Goal: Contribute content: Add original content to the website for others to see

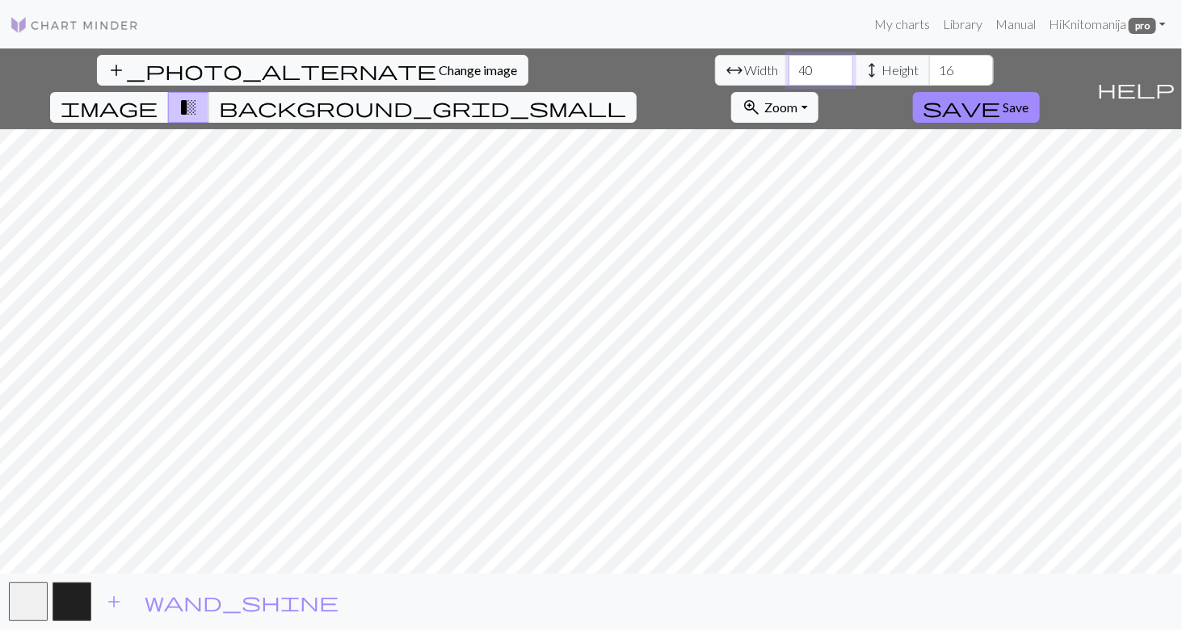
type input "40"
click at [788, 66] on input "40" at bounding box center [820, 70] width 65 height 31
click at [929, 66] on input "40" at bounding box center [961, 70] width 65 height 31
click at [929, 66] on input "47" at bounding box center [961, 70] width 65 height 31
click at [929, 66] on input "48" at bounding box center [961, 70] width 65 height 31
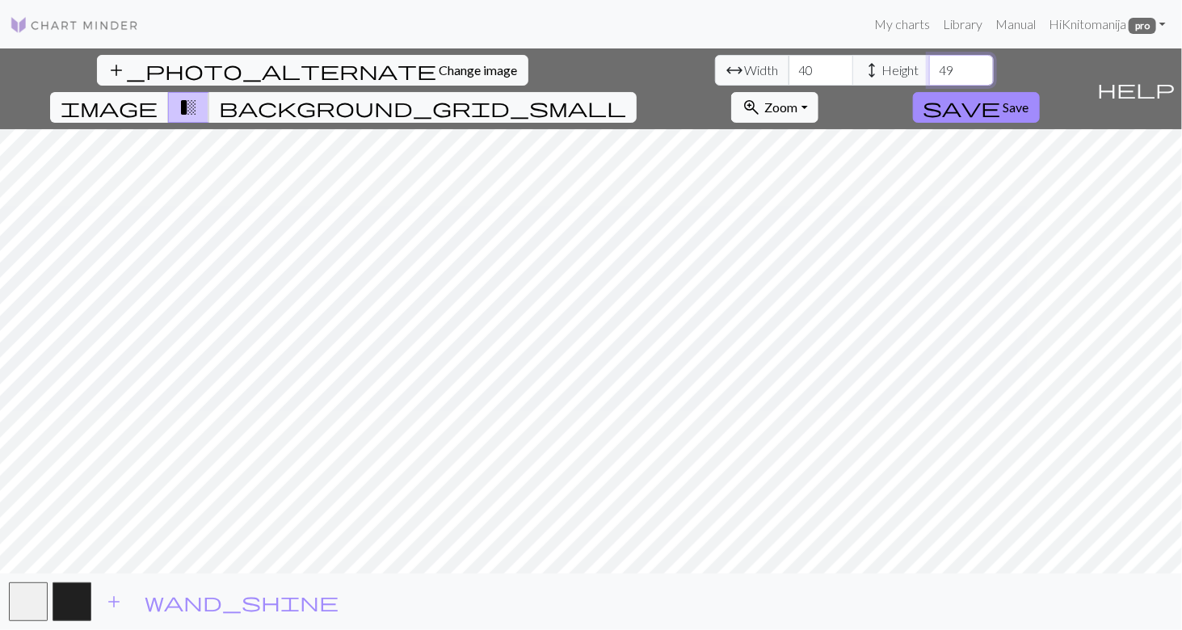
click at [929, 66] on input "49" at bounding box center [961, 70] width 65 height 31
click at [929, 66] on input "50" at bounding box center [961, 70] width 65 height 31
click at [929, 66] on input "58" at bounding box center [961, 70] width 65 height 31
click at [929, 66] on input "75" at bounding box center [961, 70] width 65 height 31
type input "80"
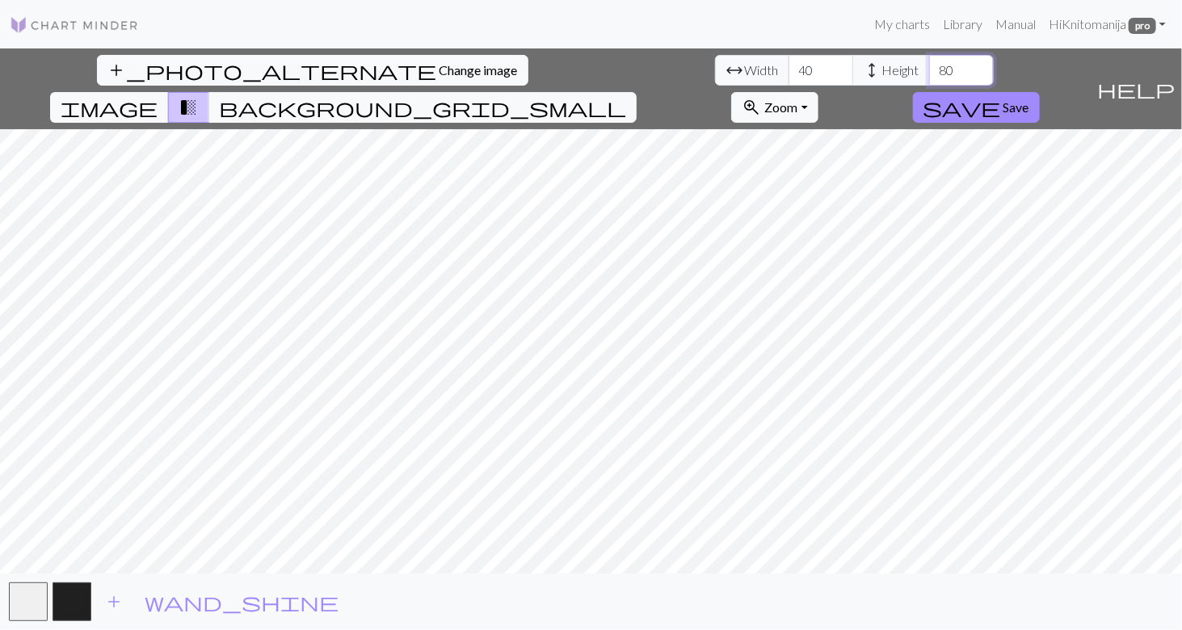
click at [929, 66] on input "80" at bounding box center [961, 70] width 65 height 31
click at [788, 65] on input "65" at bounding box center [820, 70] width 65 height 31
click at [788, 65] on input "70" at bounding box center [820, 70] width 65 height 31
click at [788, 65] on input "76" at bounding box center [820, 70] width 65 height 31
click at [788, 65] on input "77" at bounding box center [820, 70] width 65 height 31
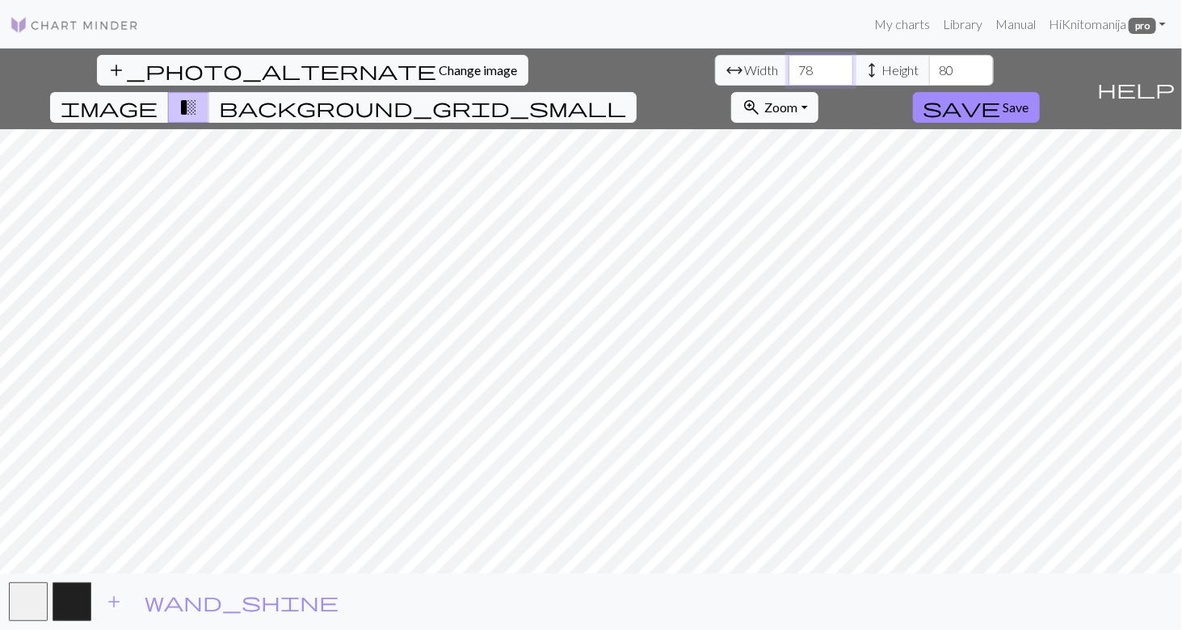
click at [788, 65] on input "78" at bounding box center [820, 70] width 65 height 31
click at [788, 65] on input "79" at bounding box center [820, 70] width 65 height 31
type input "80"
click at [788, 65] on input "80" at bounding box center [820, 70] width 65 height 31
click at [929, 61] on input "89" at bounding box center [961, 70] width 65 height 31
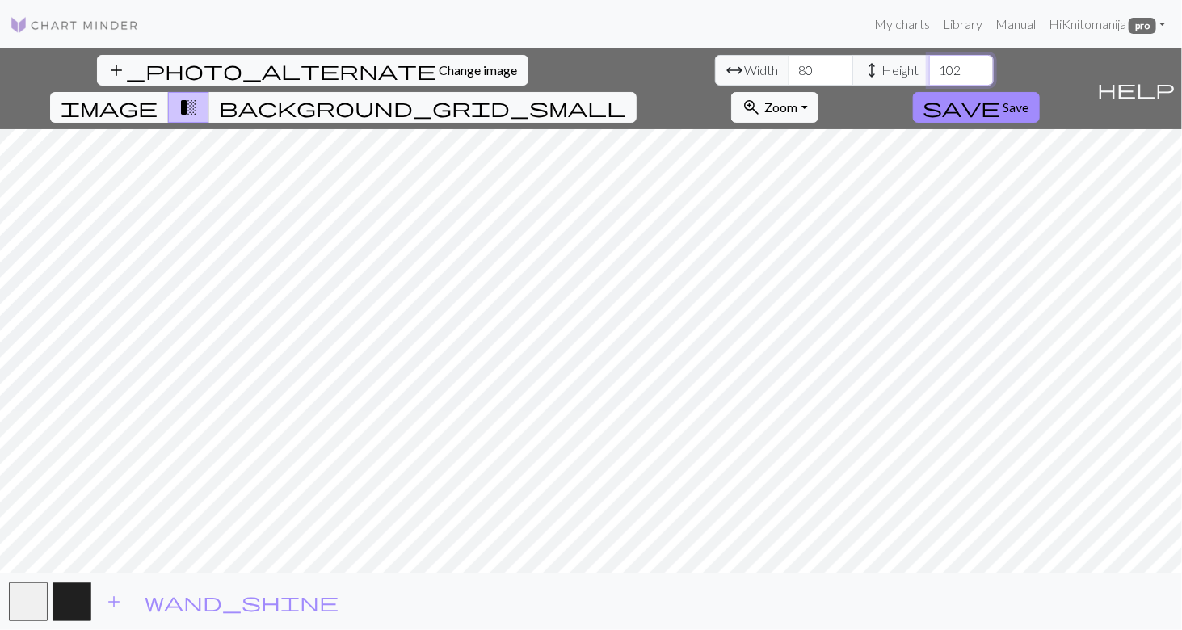
click at [929, 64] on input "102" at bounding box center [961, 70] width 65 height 31
click at [929, 64] on input "103" at bounding box center [961, 70] width 65 height 31
click at [929, 64] on input "104" at bounding box center [961, 70] width 65 height 31
click at [929, 64] on input "105" at bounding box center [961, 70] width 65 height 31
click at [929, 65] on input "106" at bounding box center [961, 70] width 65 height 31
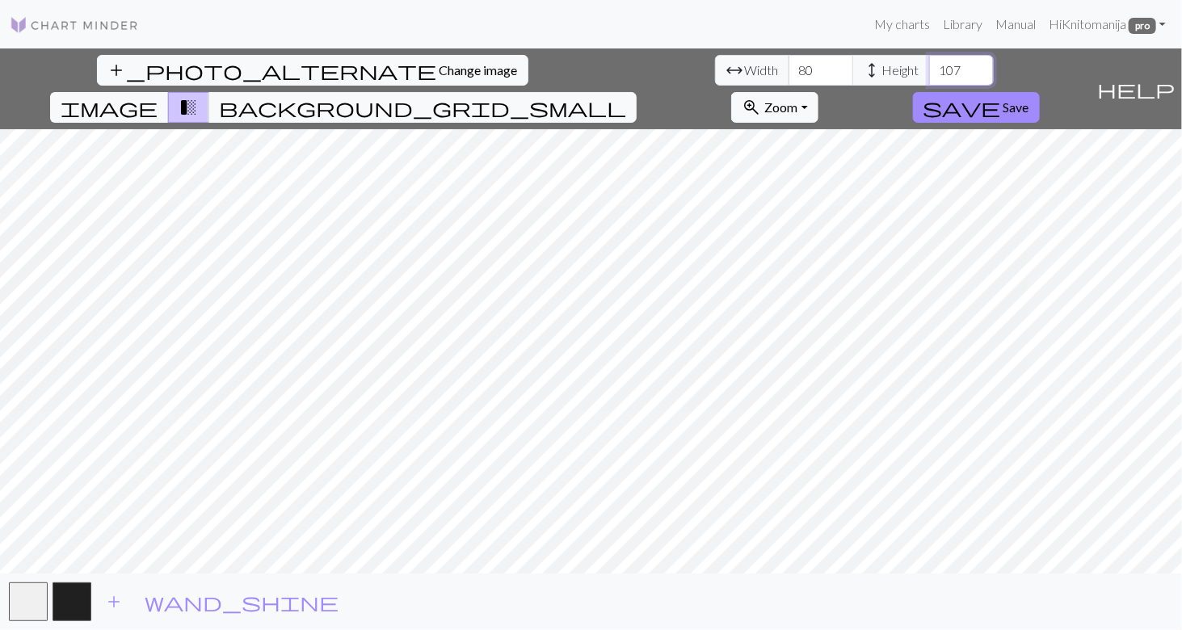
type input "107"
click at [929, 65] on input "107" at bounding box center [961, 70] width 65 height 31
click at [788, 63] on input "81" at bounding box center [820, 70] width 65 height 31
click at [788, 63] on input "82" at bounding box center [820, 70] width 65 height 31
click at [788, 65] on input "83" at bounding box center [820, 70] width 65 height 31
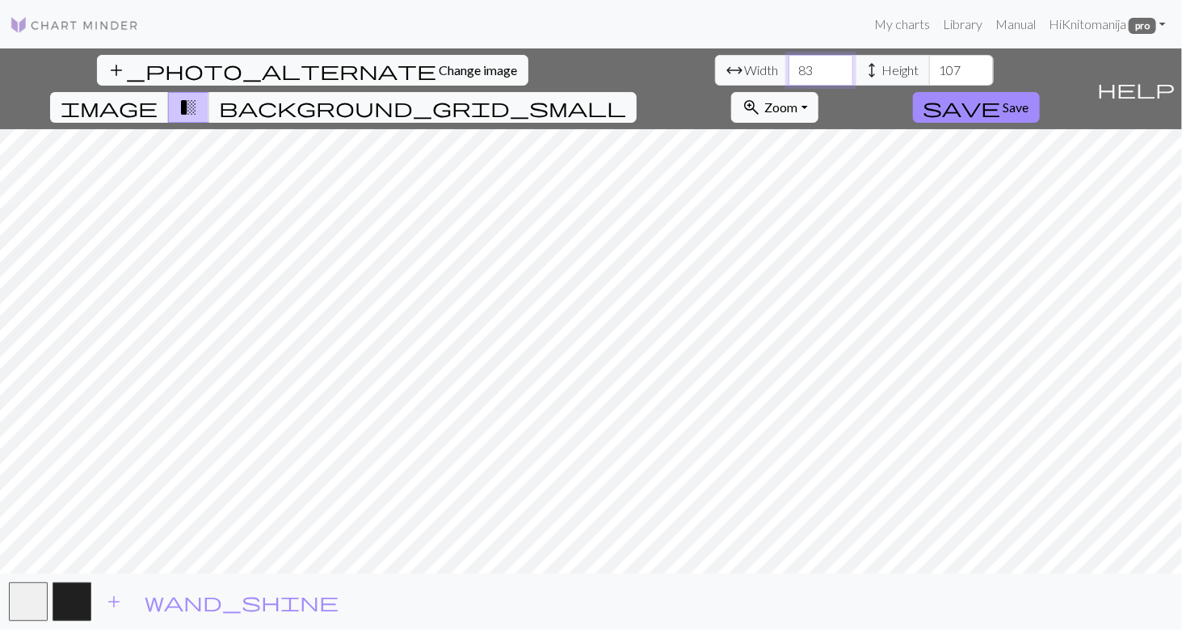
click at [788, 65] on input "84" at bounding box center [820, 70] width 65 height 31
click at [788, 65] on input "85" at bounding box center [820, 70] width 65 height 31
click at [788, 65] on input "86" at bounding box center [820, 70] width 65 height 31
click at [788, 65] on input "87" at bounding box center [820, 70] width 65 height 31
click at [788, 65] on input "88" at bounding box center [820, 70] width 65 height 31
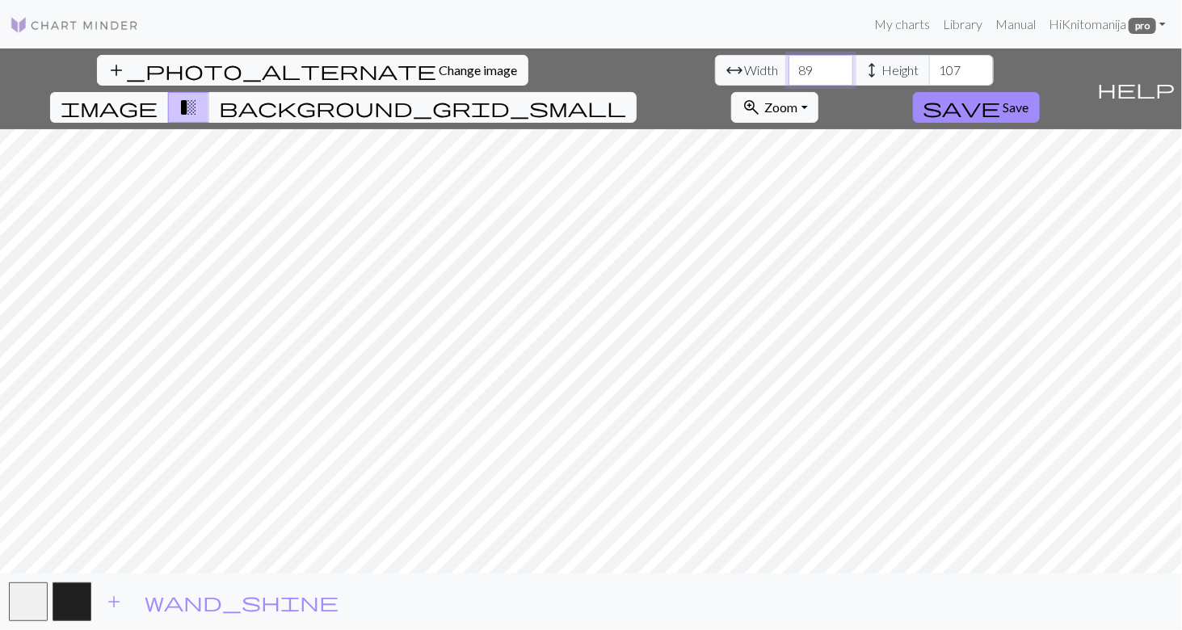
click at [788, 65] on input "89" at bounding box center [820, 70] width 65 height 31
type input "90"
click at [788, 65] on input "90" at bounding box center [820, 70] width 65 height 31
click at [929, 65] on input "110" at bounding box center [961, 70] width 65 height 31
click at [929, 65] on input "111" at bounding box center [961, 70] width 65 height 31
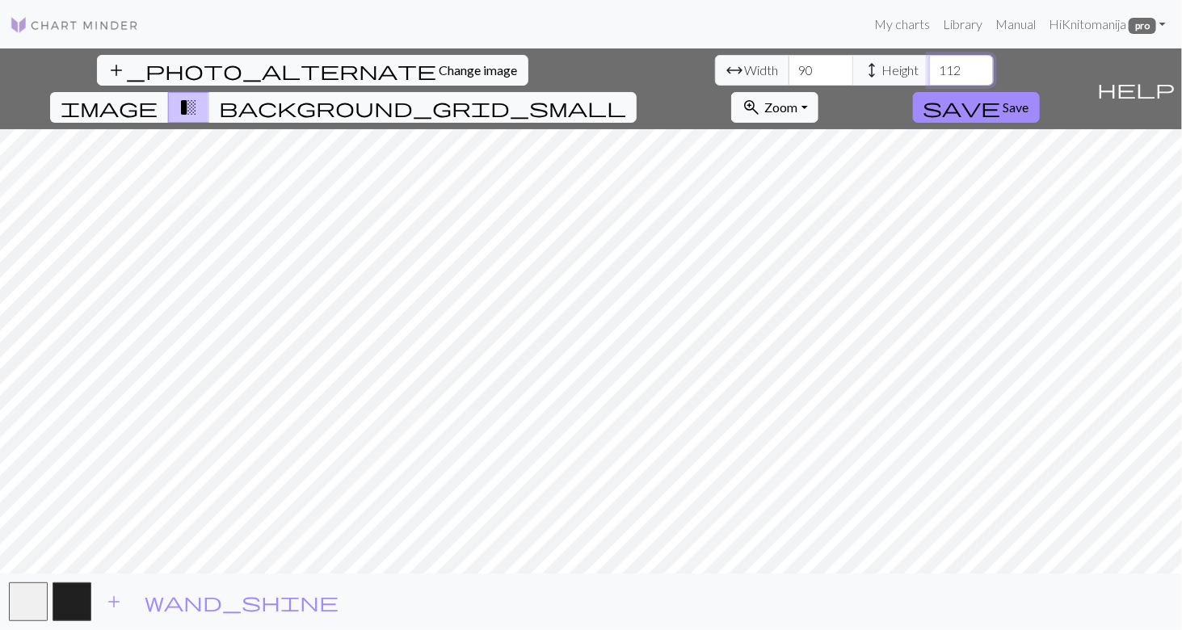
click at [929, 65] on input "112" at bounding box center [961, 70] width 65 height 31
click at [929, 65] on input "113" at bounding box center [961, 70] width 65 height 31
click at [929, 65] on input "114" at bounding box center [961, 70] width 65 height 31
click at [929, 65] on input "115" at bounding box center [961, 70] width 65 height 31
click at [929, 65] on input "116" at bounding box center [961, 70] width 65 height 31
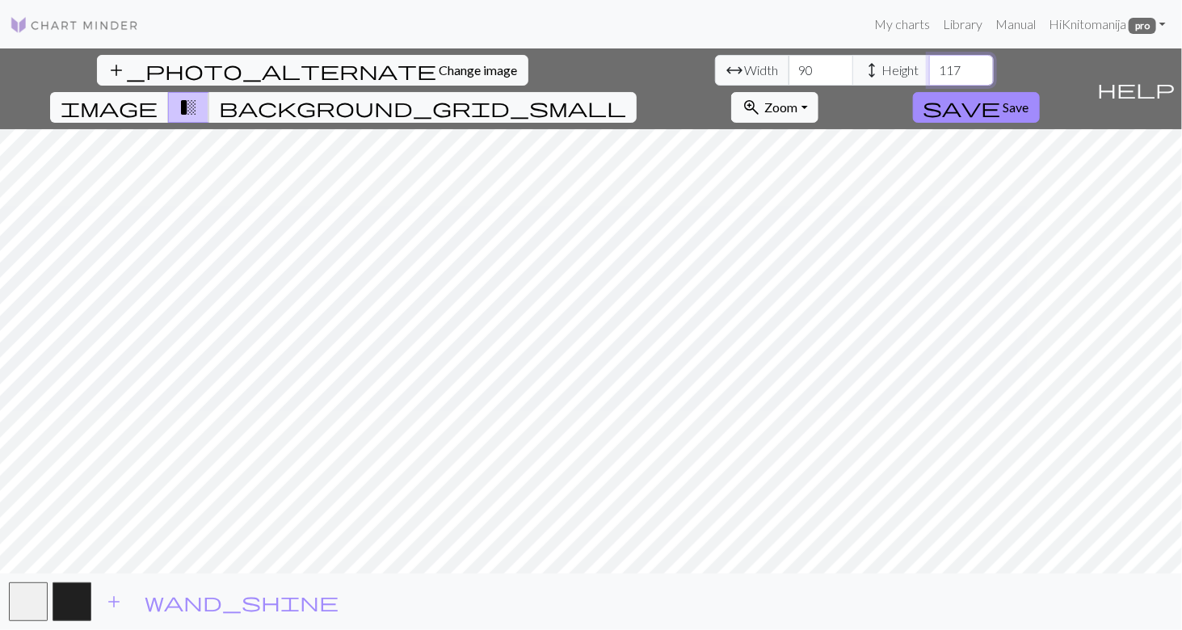
click at [929, 65] on input "117" at bounding box center [961, 70] width 65 height 31
click at [929, 65] on input "118" at bounding box center [961, 70] width 65 height 31
click at [929, 66] on input "119" at bounding box center [961, 70] width 65 height 31
type input "120"
click at [929, 66] on input "120" at bounding box center [961, 70] width 65 height 31
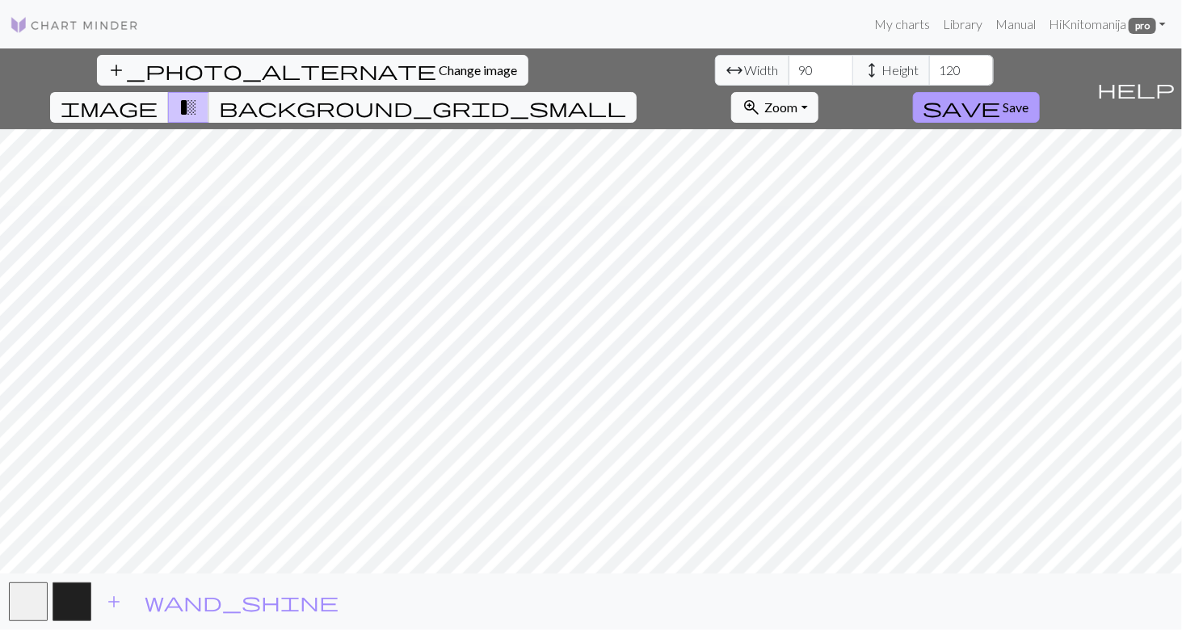
click at [1040, 92] on button "save Save" at bounding box center [976, 107] width 127 height 31
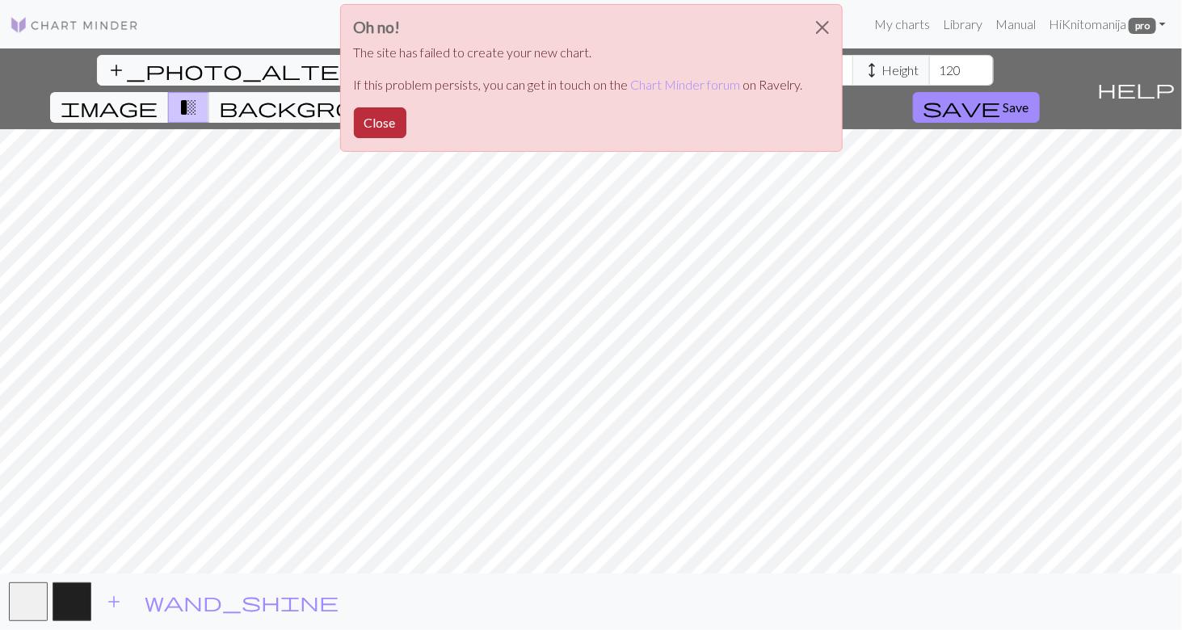
click at [381, 116] on button "Close" at bounding box center [380, 122] width 53 height 31
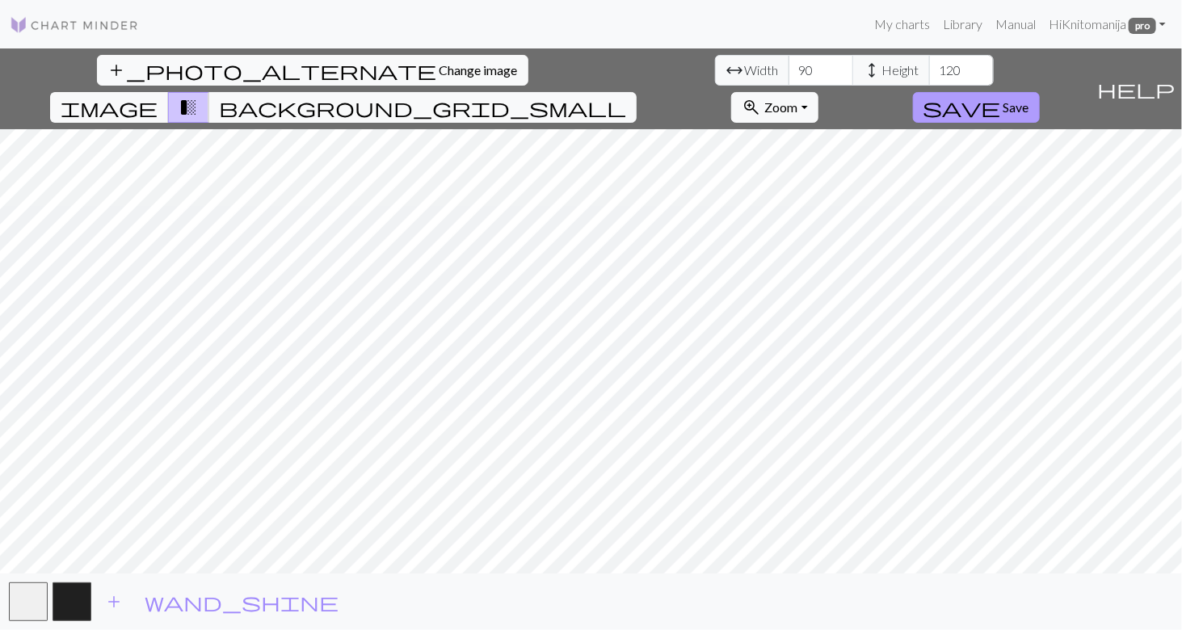
click at [1029, 99] on span "Save" at bounding box center [1016, 106] width 26 height 15
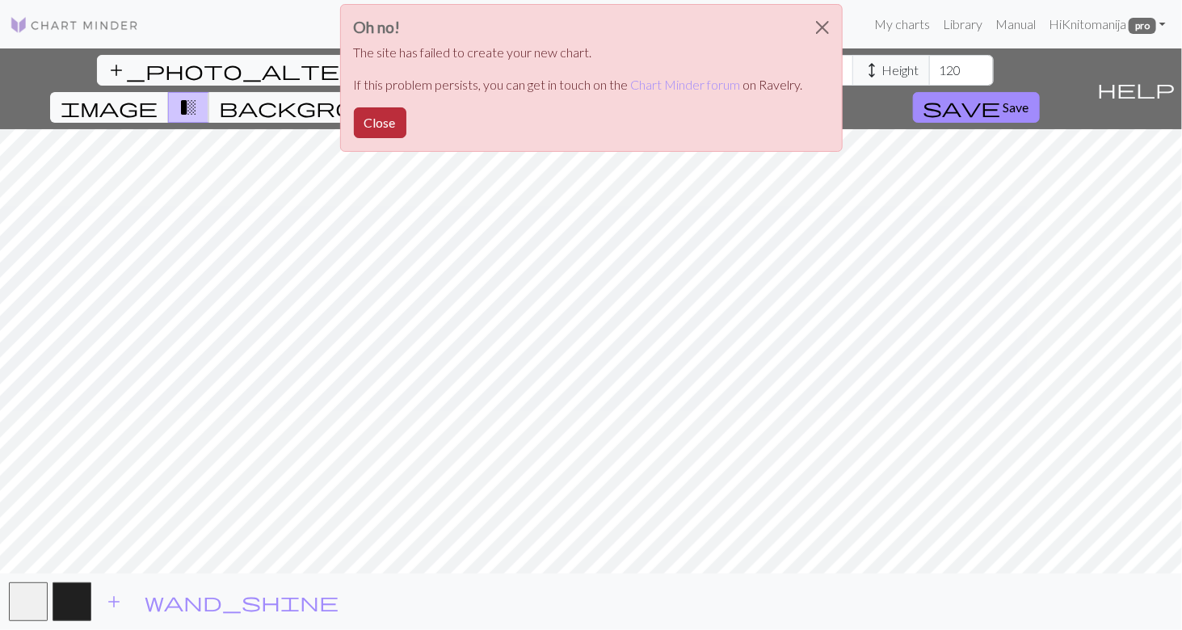
click at [364, 115] on button "Close" at bounding box center [380, 122] width 53 height 31
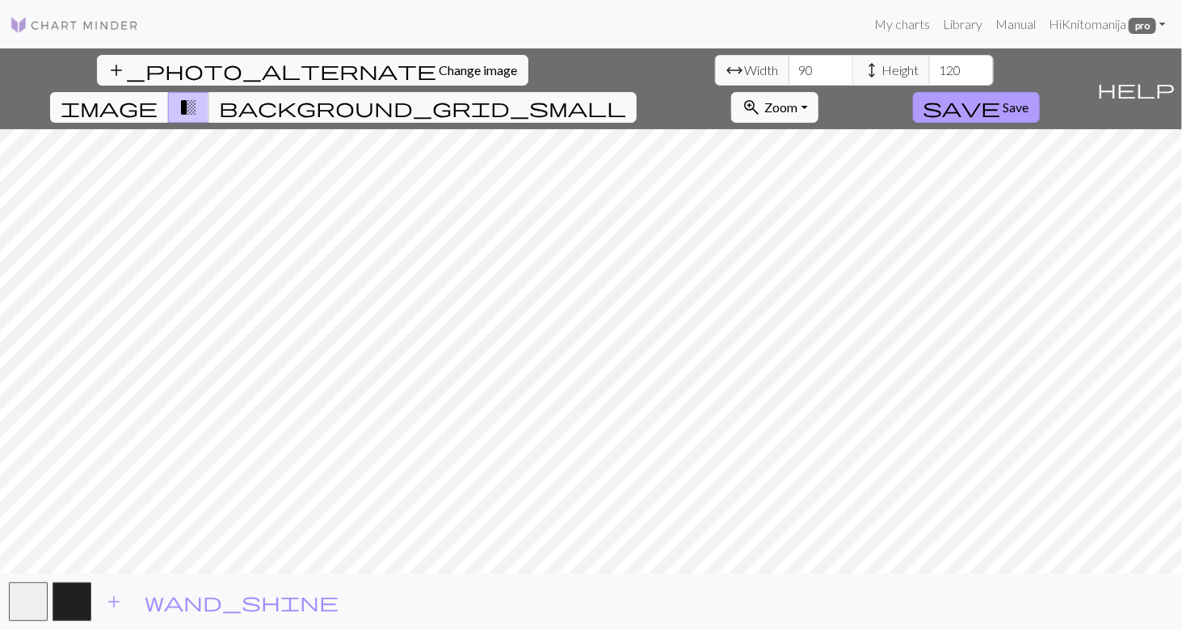
click at [1029, 99] on span "Save" at bounding box center [1016, 106] width 26 height 15
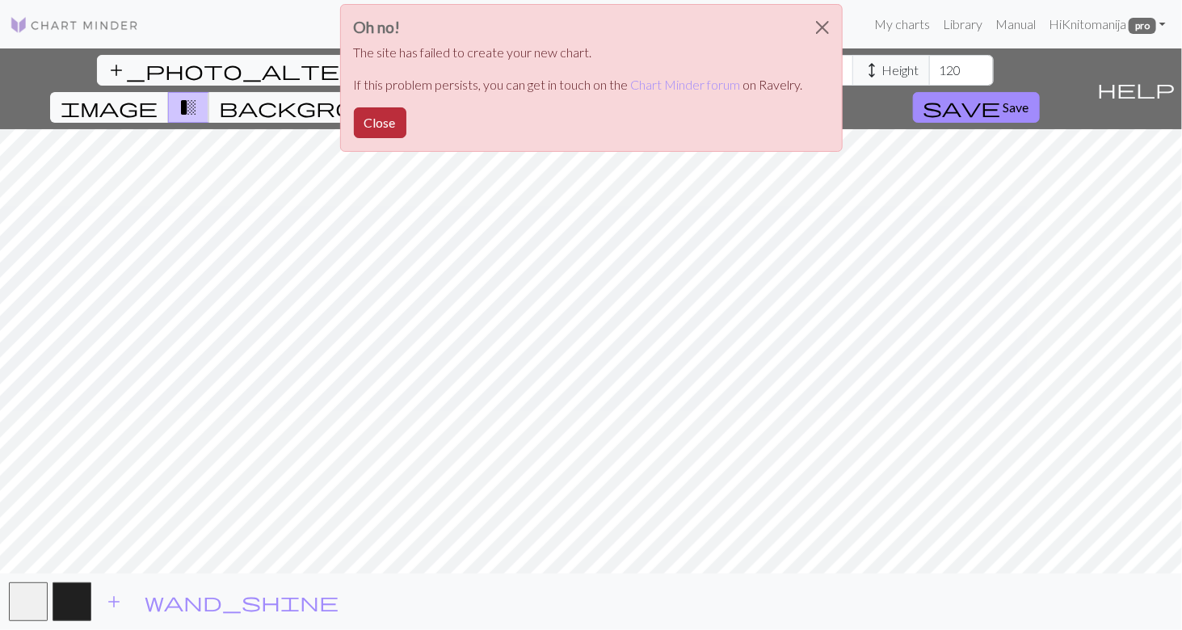
click at [372, 119] on button "Close" at bounding box center [380, 122] width 53 height 31
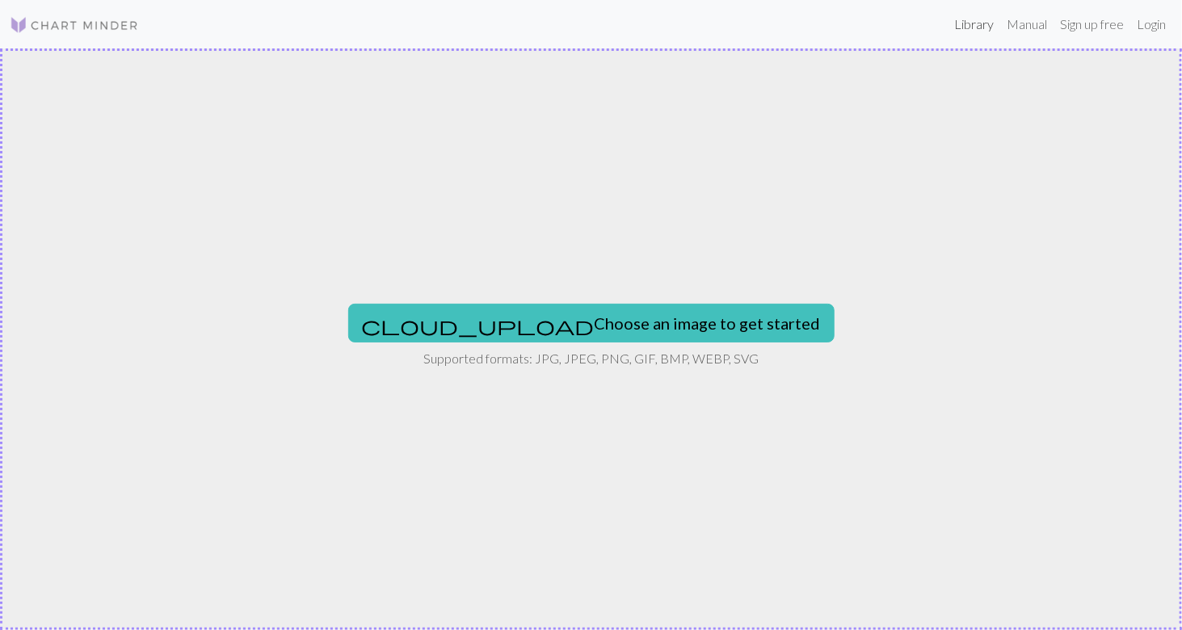
click at [966, 23] on link "Library" at bounding box center [974, 24] width 53 height 32
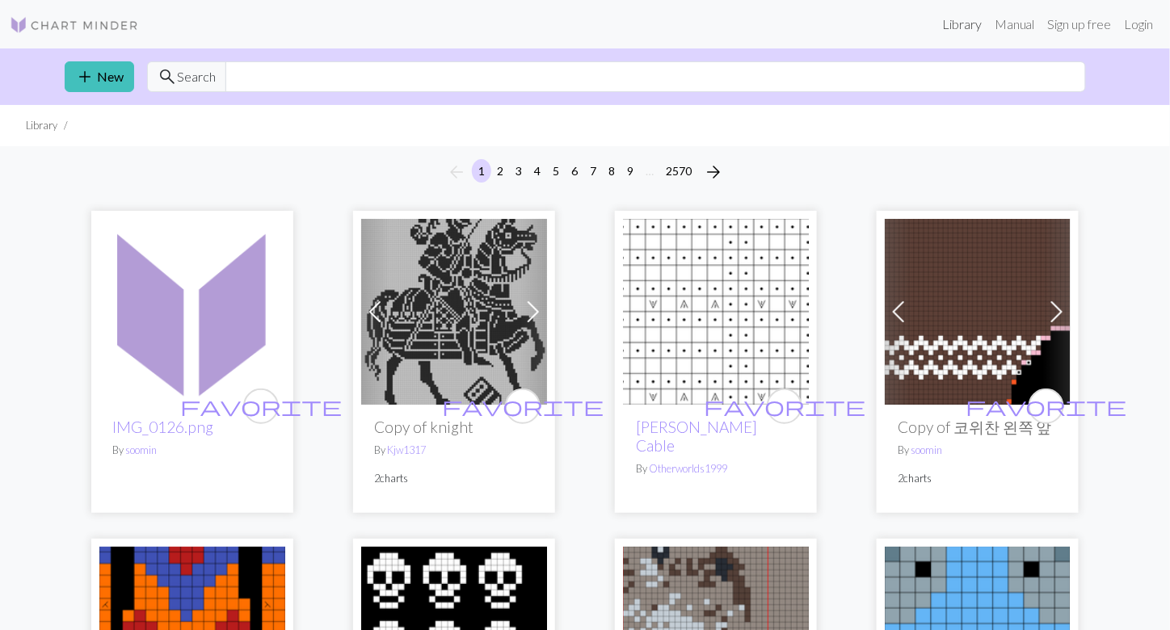
click at [954, 28] on link "Library" at bounding box center [962, 24] width 53 height 32
click at [1136, 25] on link "Login" at bounding box center [1139, 24] width 42 height 32
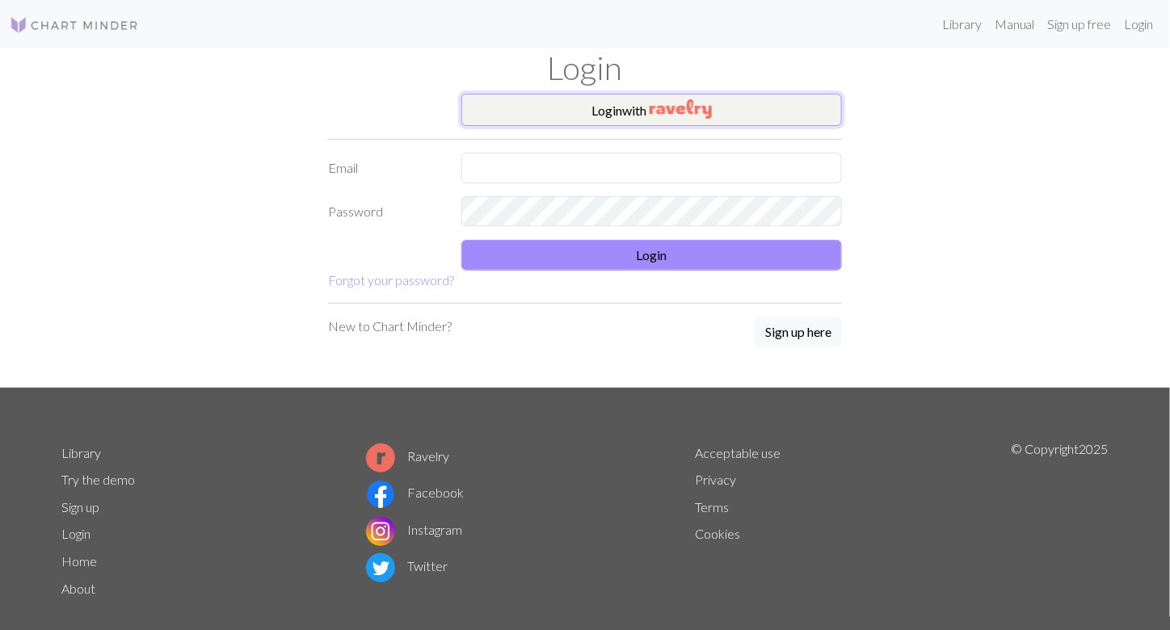
click at [715, 109] on button "Login with" at bounding box center [651, 110] width 381 height 32
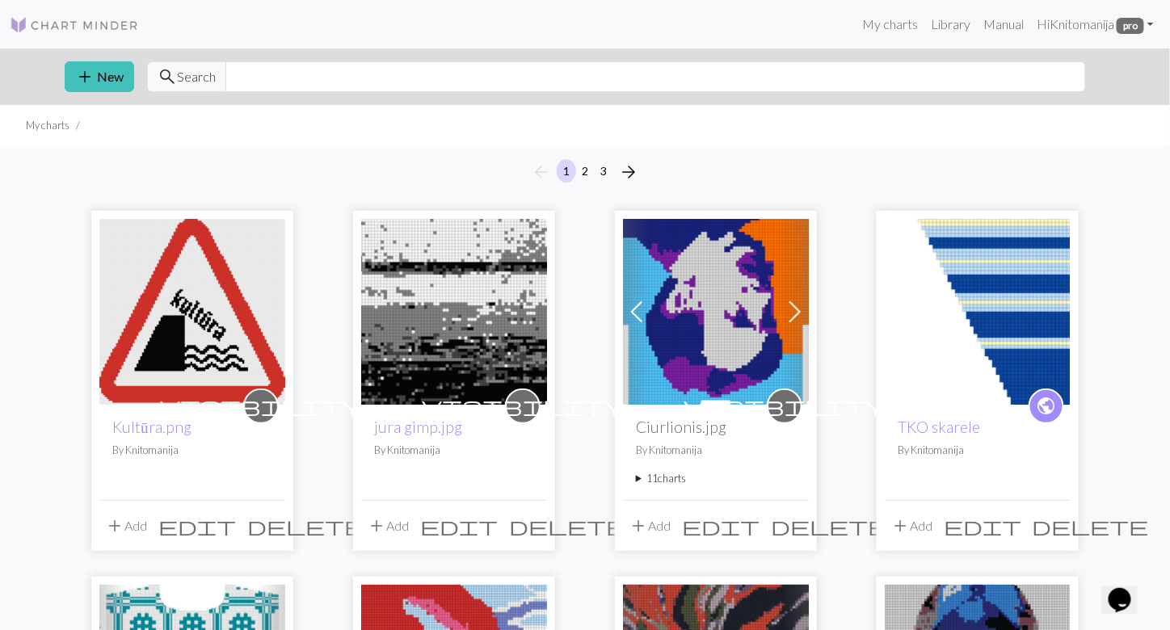
click at [147, 526] on button "add Add" at bounding box center [125, 526] width 53 height 31
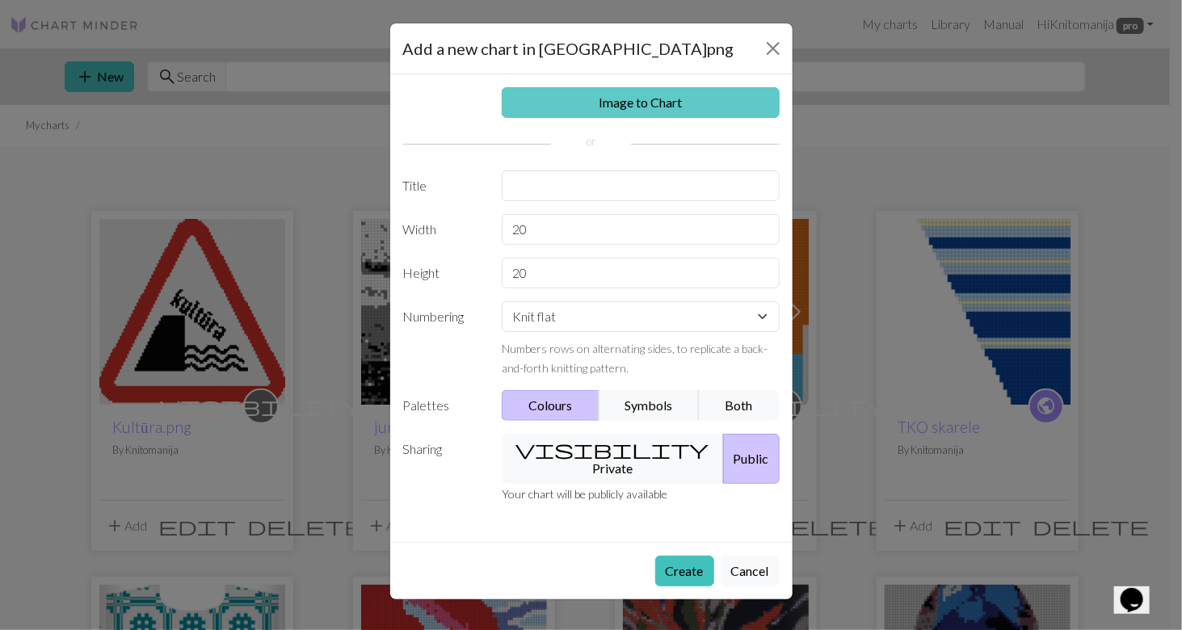
click at [562, 100] on link "Image to Chart" at bounding box center [641, 102] width 278 height 31
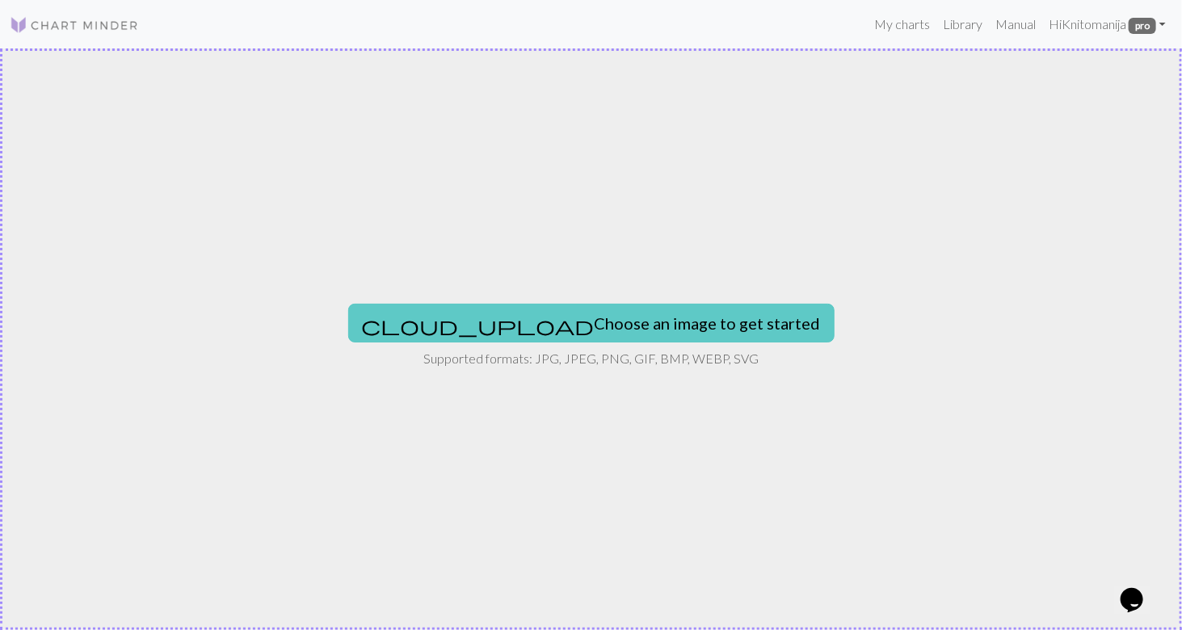
click at [549, 327] on button "cloud_upload Choose an image to get started" at bounding box center [591, 323] width 486 height 39
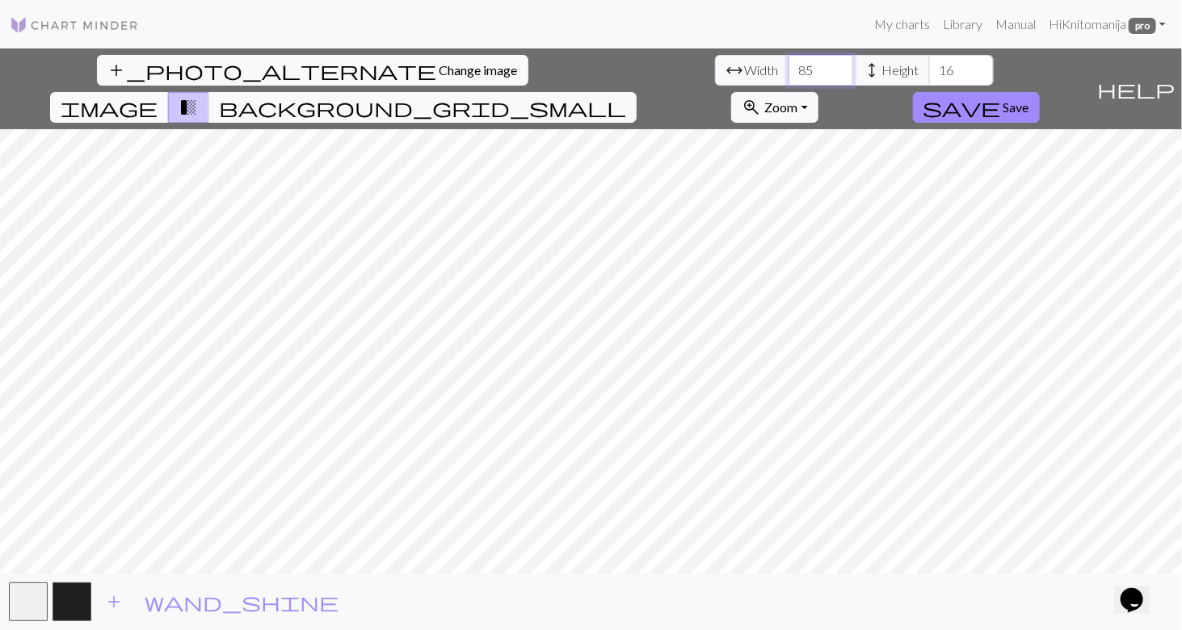
click at [788, 64] on input "85" at bounding box center [820, 70] width 65 height 31
click at [788, 64] on input "94" at bounding box center [820, 70] width 65 height 31
click at [788, 79] on input "94" at bounding box center [820, 70] width 65 height 31
click at [788, 72] on input "93" at bounding box center [820, 70] width 65 height 31
click at [788, 72] on input "92" at bounding box center [820, 70] width 65 height 31
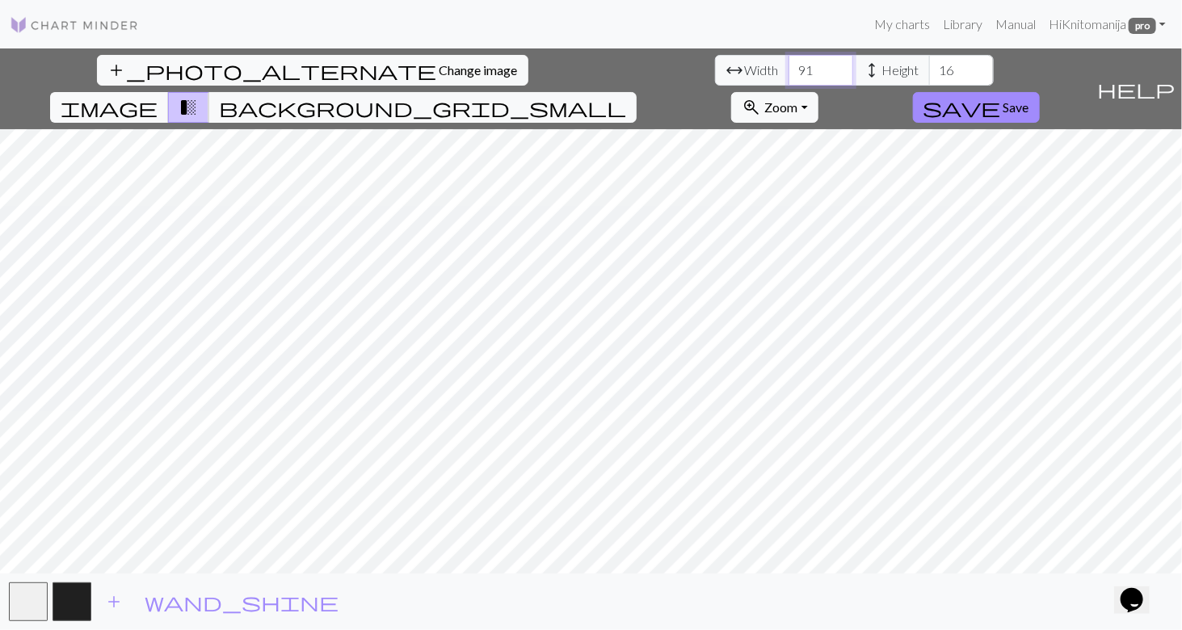
click at [788, 72] on input "91" at bounding box center [820, 70] width 65 height 31
type input "90"
click at [788, 72] on input "90" at bounding box center [820, 70] width 65 height 31
click at [929, 64] on input "99" at bounding box center [961, 70] width 65 height 31
click at [929, 64] on input "103" at bounding box center [961, 70] width 65 height 31
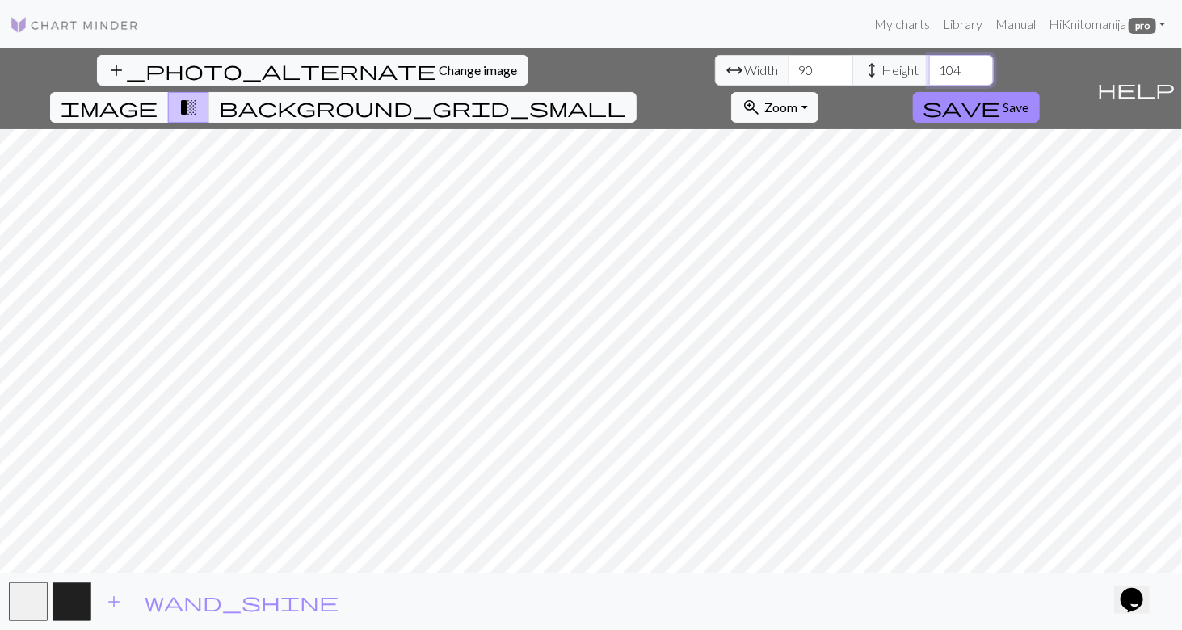
click at [929, 64] on input "104" at bounding box center [961, 70] width 65 height 31
click at [929, 64] on input "106" at bounding box center [961, 70] width 65 height 31
click at [929, 64] on input "107" at bounding box center [961, 70] width 65 height 31
click at [929, 64] on input "108" at bounding box center [961, 70] width 65 height 31
click at [929, 64] on input "112" at bounding box center [961, 70] width 65 height 31
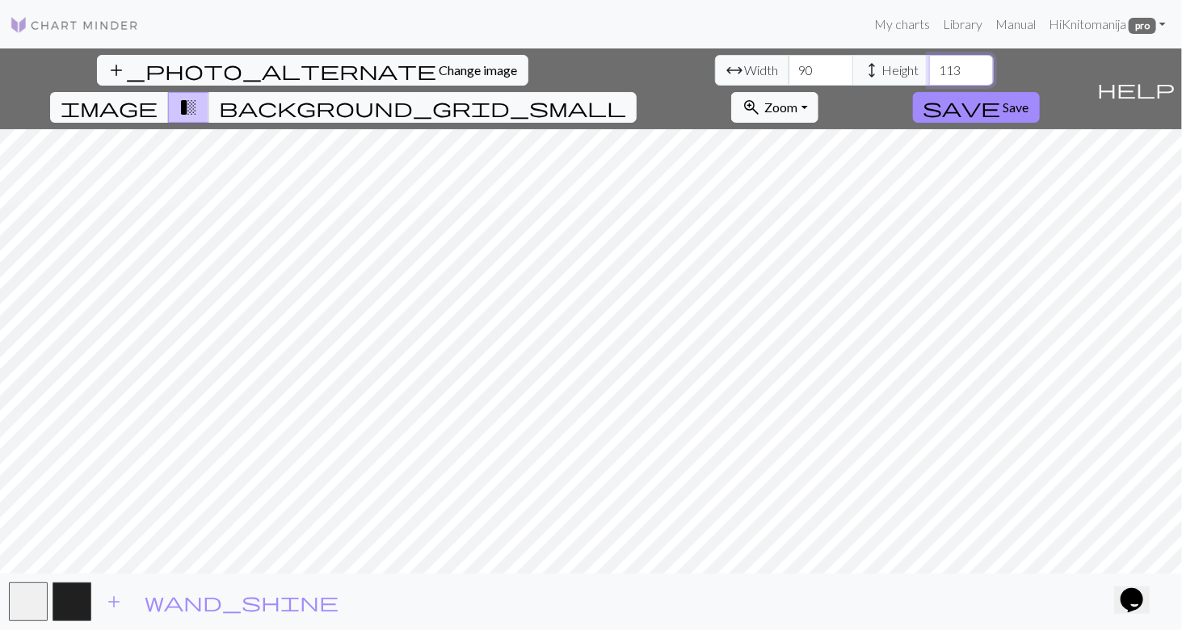
click at [929, 64] on input "113" at bounding box center [961, 70] width 65 height 31
click at [929, 64] on input "114" at bounding box center [961, 70] width 65 height 31
click at [929, 64] on input "115" at bounding box center [961, 70] width 65 height 31
click at [929, 66] on input "116" at bounding box center [961, 70] width 65 height 31
click at [929, 66] on input "117" at bounding box center [961, 70] width 65 height 31
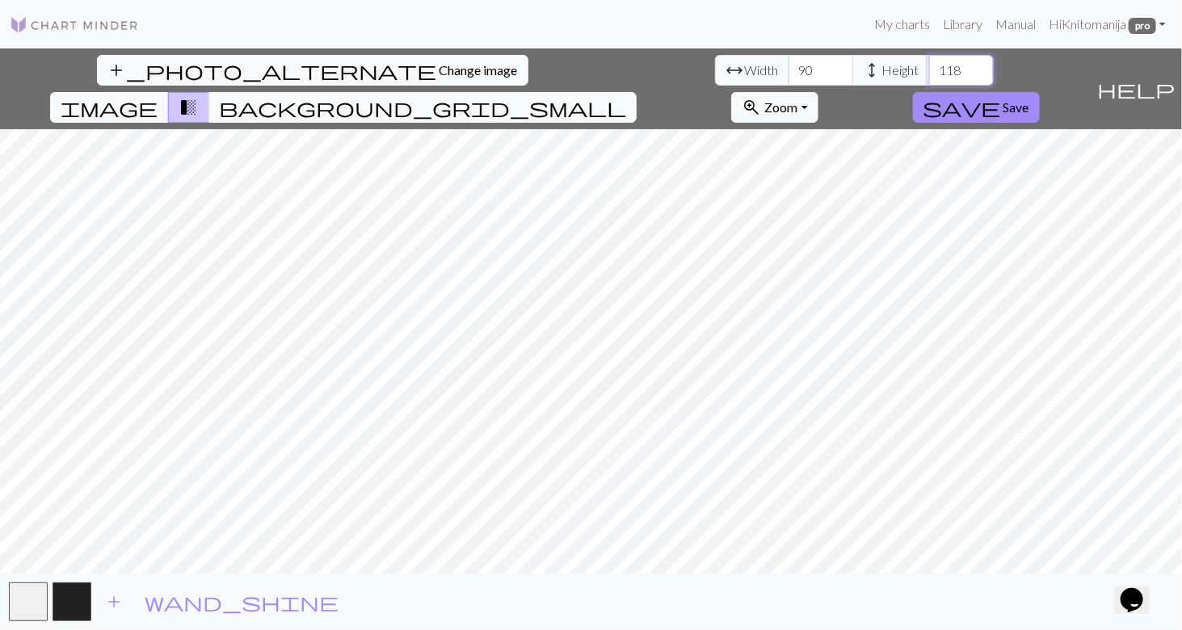
click at [929, 66] on input "118" at bounding box center [961, 70] width 65 height 31
click at [929, 66] on input "119" at bounding box center [961, 70] width 65 height 31
type input "120"
click at [929, 67] on input "120" at bounding box center [961, 70] width 65 height 31
click at [1040, 92] on button "save Save" at bounding box center [976, 107] width 127 height 31
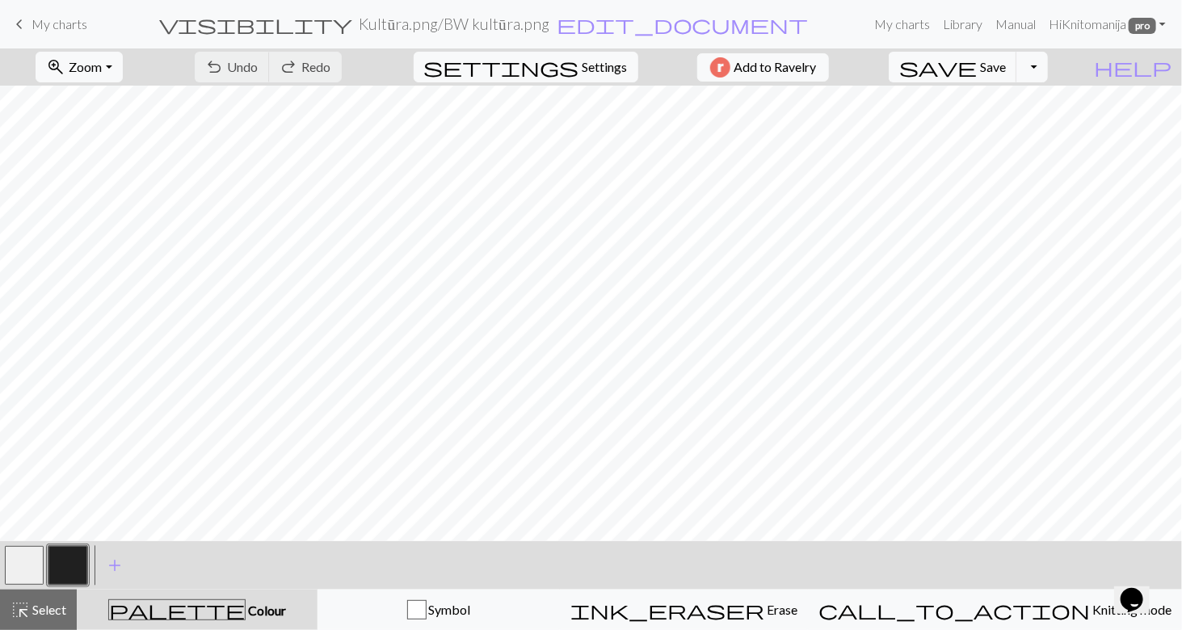
click at [27, 560] on button "button" at bounding box center [24, 565] width 39 height 39
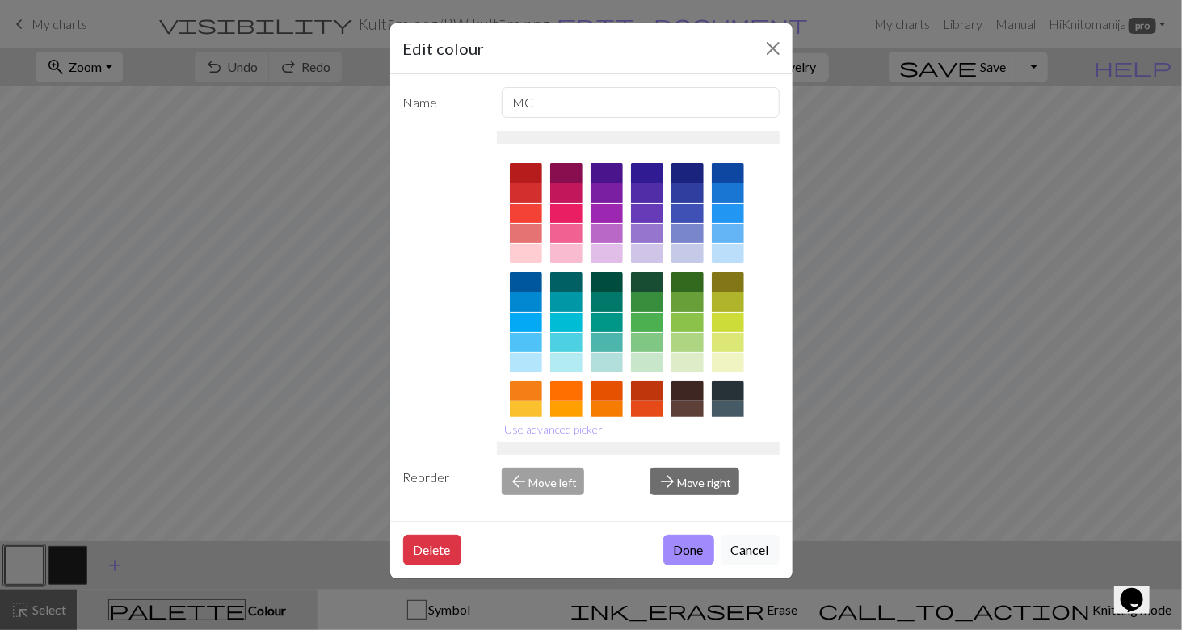
scroll to position [191, 0]
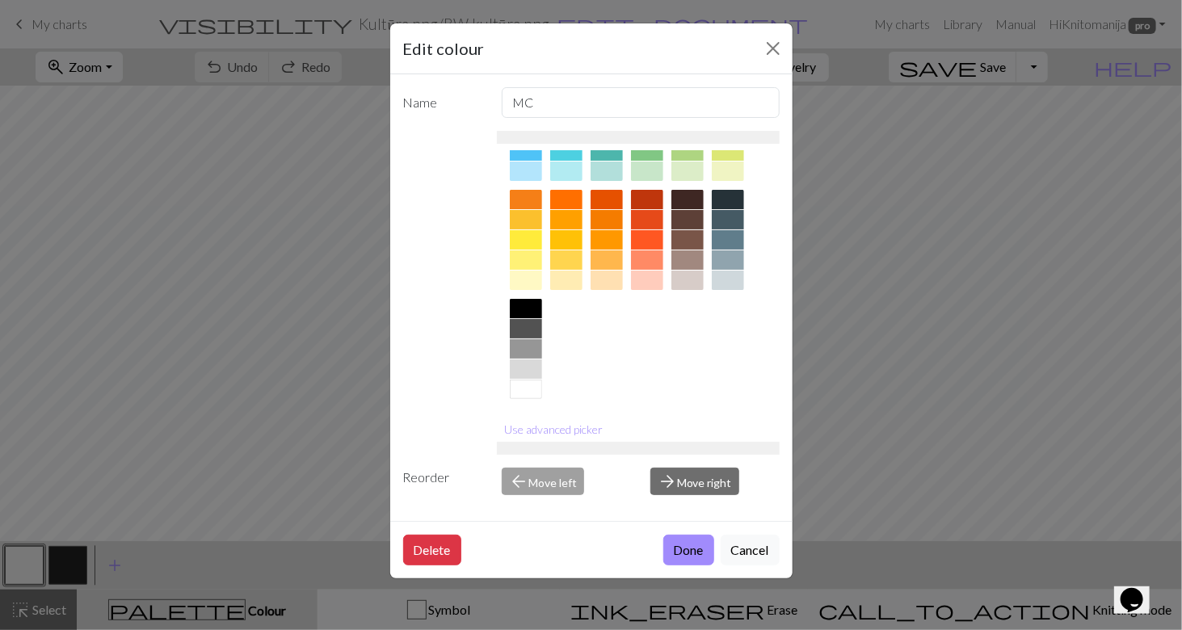
click at [528, 392] on div at bounding box center [526, 389] width 32 height 19
click at [684, 544] on button "Done" at bounding box center [688, 550] width 51 height 31
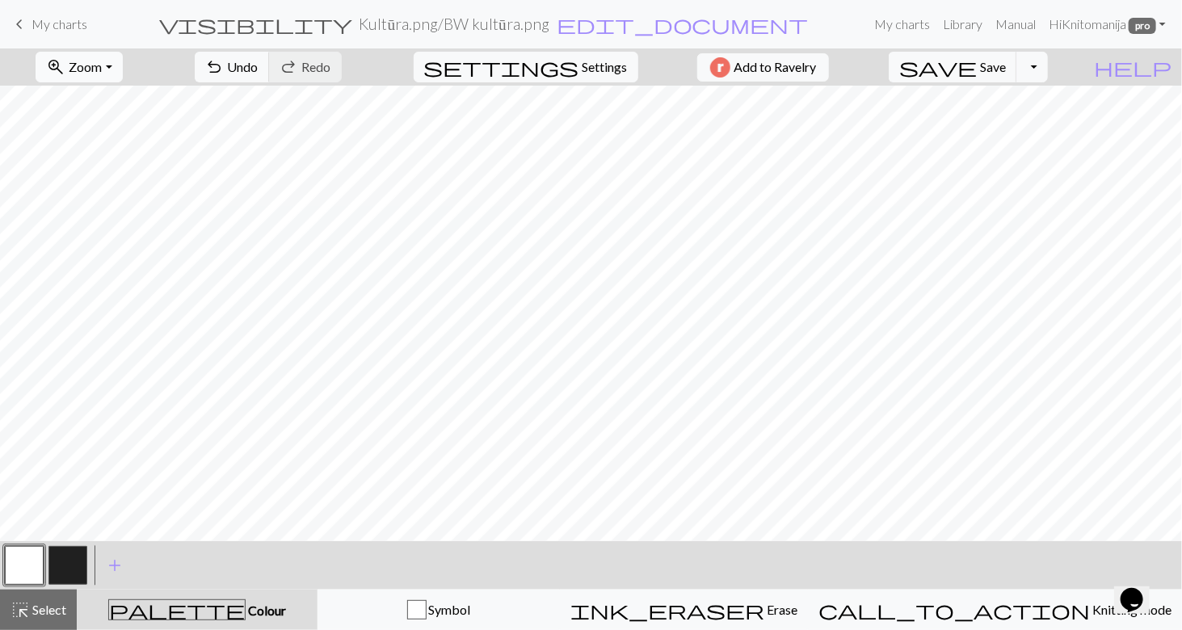
click at [102, 66] on span "Zoom" at bounding box center [85, 66] width 33 height 15
click at [108, 154] on button "Fit height" at bounding box center [100, 154] width 128 height 26
click at [56, 553] on button "button" at bounding box center [67, 565] width 39 height 39
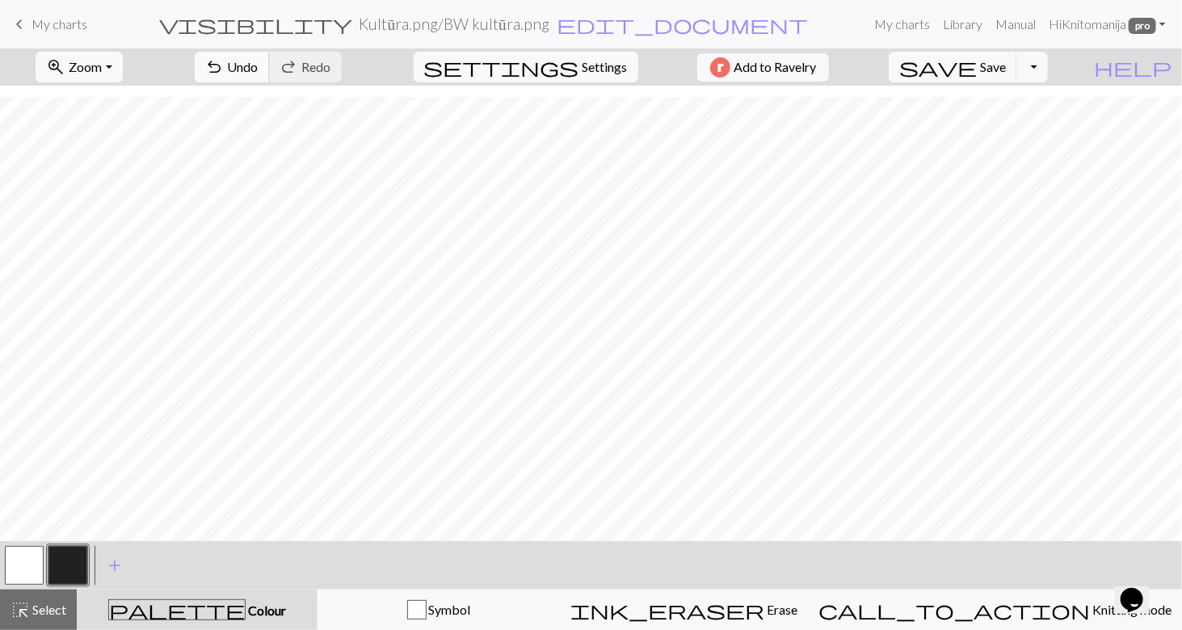
click at [270, 65] on button "undo Undo Undo" at bounding box center [232, 67] width 75 height 31
click at [31, 559] on button "button" at bounding box center [24, 565] width 39 height 39
click at [63, 563] on button "button" at bounding box center [67, 565] width 39 height 39
click at [19, 574] on button "button" at bounding box center [24, 565] width 39 height 39
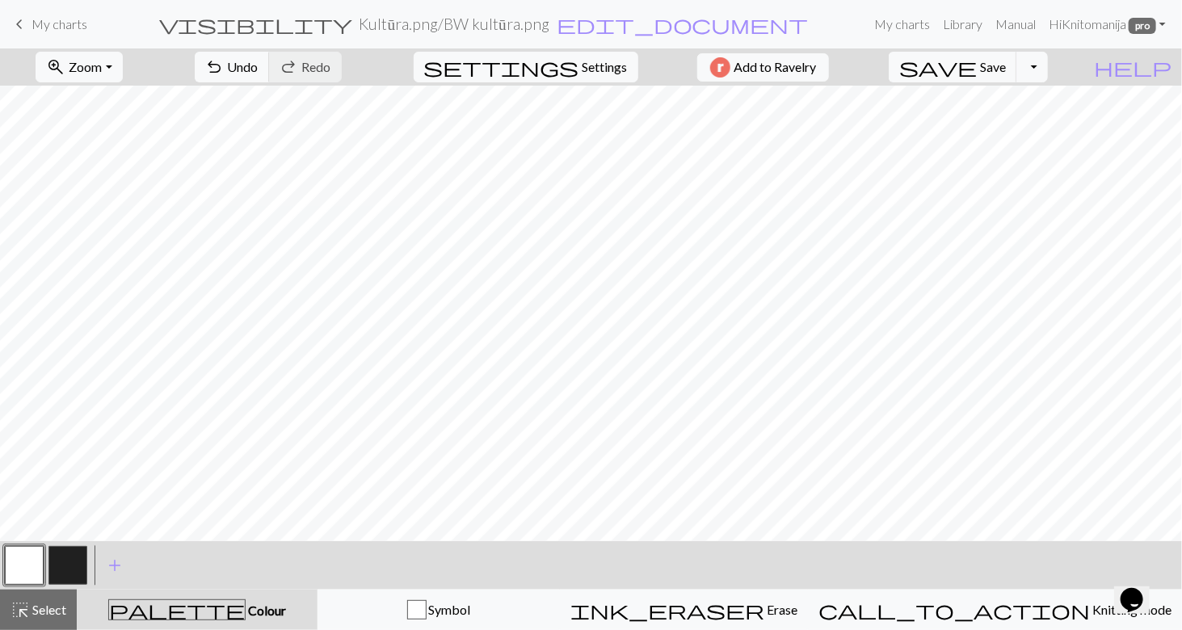
click at [69, 557] on button "button" at bounding box center [67, 565] width 39 height 39
click at [33, 557] on button "button" at bounding box center [24, 565] width 39 height 39
click at [68, 570] on button "button" at bounding box center [67, 565] width 39 height 39
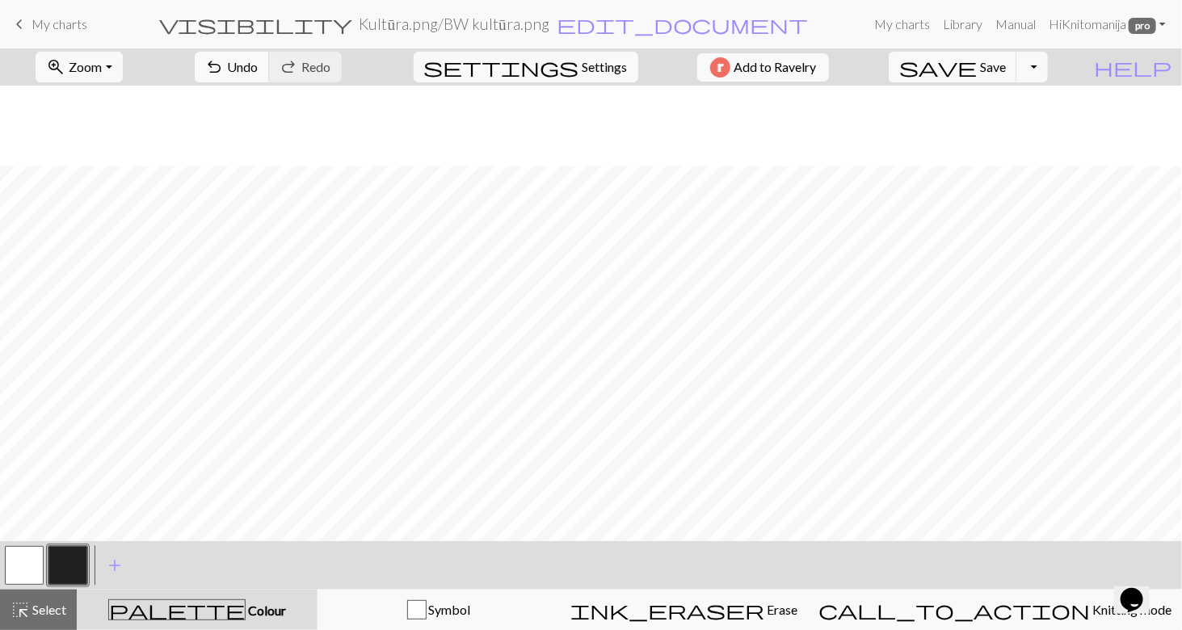
scroll to position [501, 0]
click at [24, 557] on button "button" at bounding box center [24, 565] width 39 height 39
click at [1006, 69] on span "Save" at bounding box center [993, 66] width 26 height 15
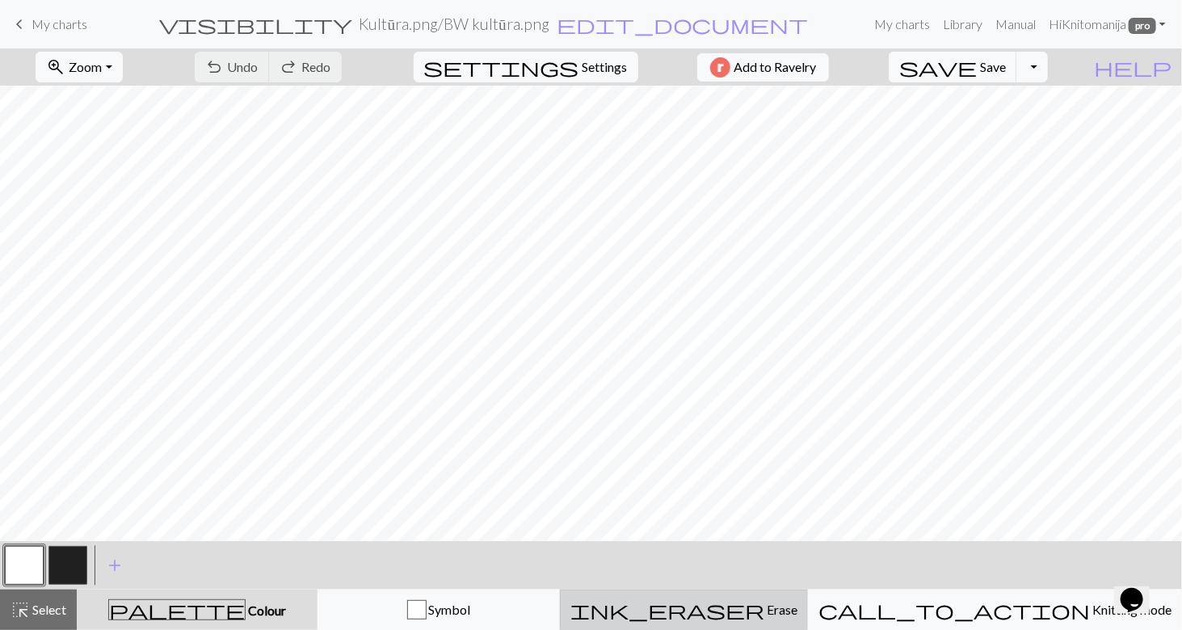
click at [783, 614] on span "Erase" at bounding box center [780, 609] width 33 height 15
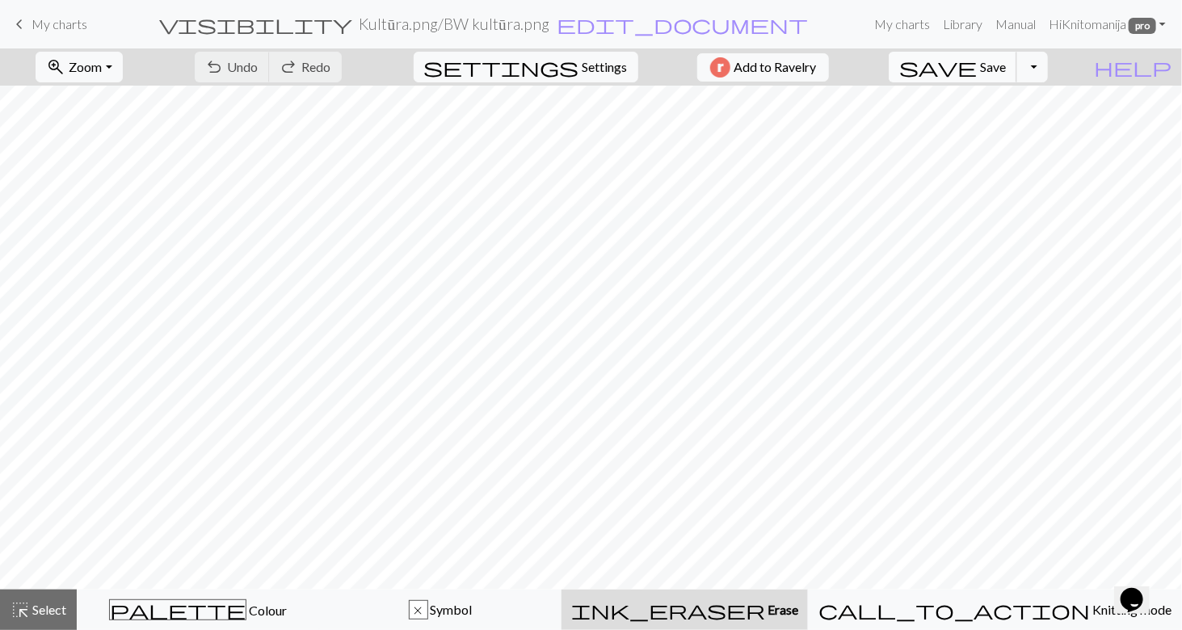
click at [1006, 69] on span "Save" at bounding box center [993, 66] width 26 height 15
click at [1047, 66] on button "Toggle Dropdown" at bounding box center [1031, 67] width 31 height 31
click at [1029, 106] on button "file_copy Save a copy" at bounding box center [913, 102] width 267 height 26
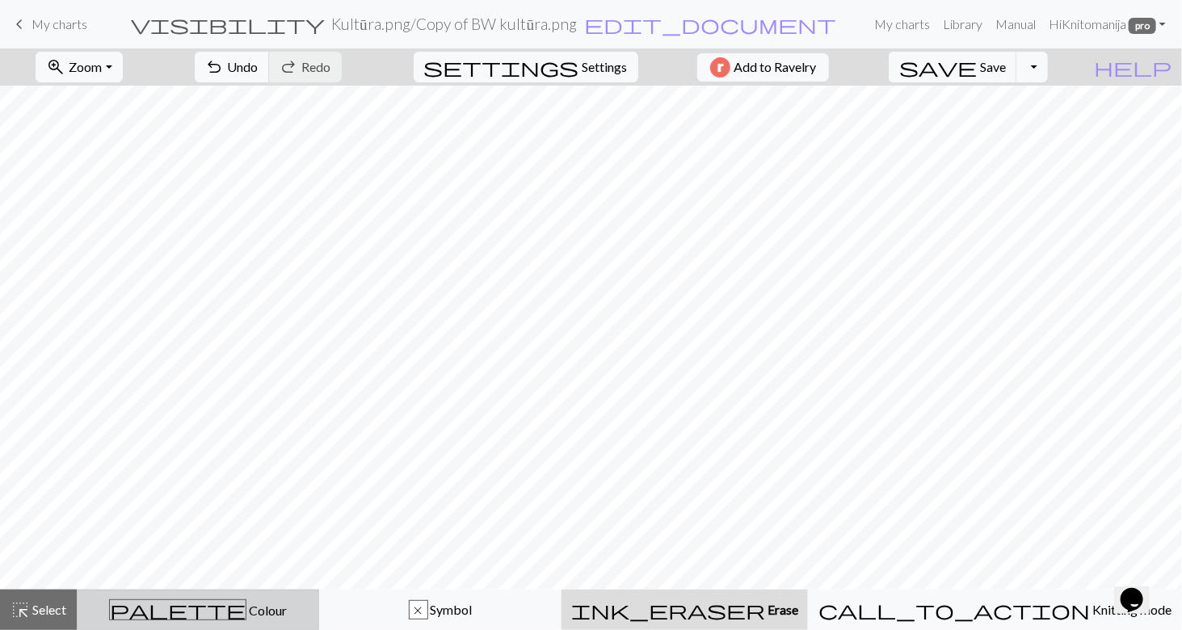
click at [200, 600] on span "palette" at bounding box center [178, 610] width 136 height 23
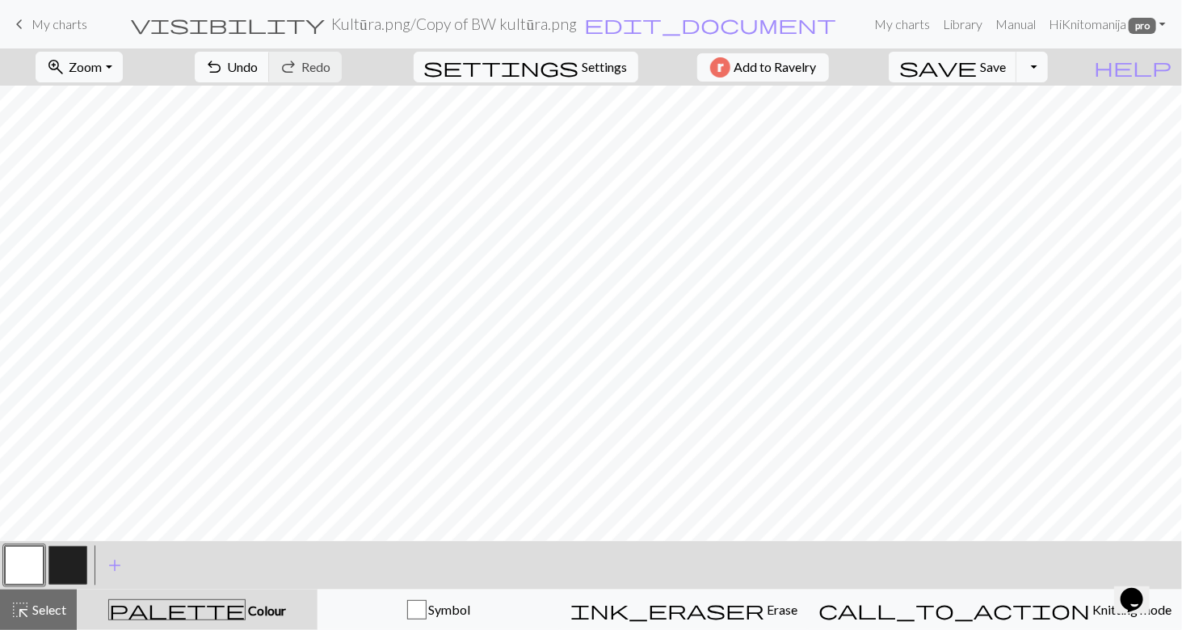
click at [40, 555] on button "button" at bounding box center [24, 565] width 39 height 39
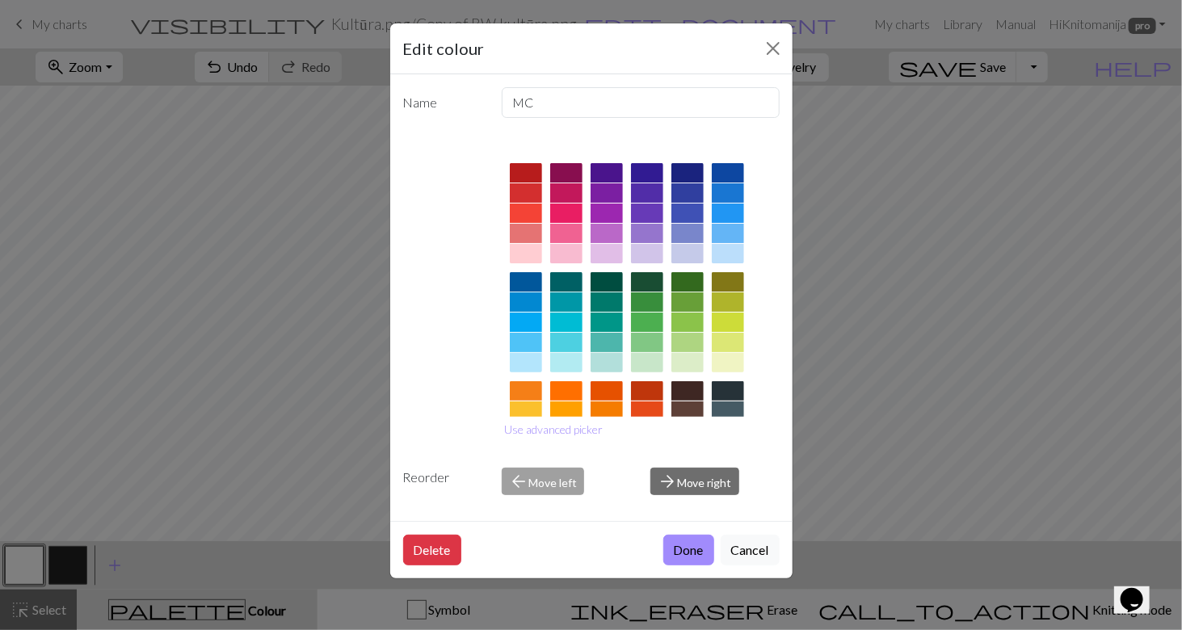
drag, startPoint x: 675, startPoint y: 544, endPoint x: 673, endPoint y: 532, distance: 11.6
click at [675, 543] on button "Done" at bounding box center [688, 550] width 51 height 31
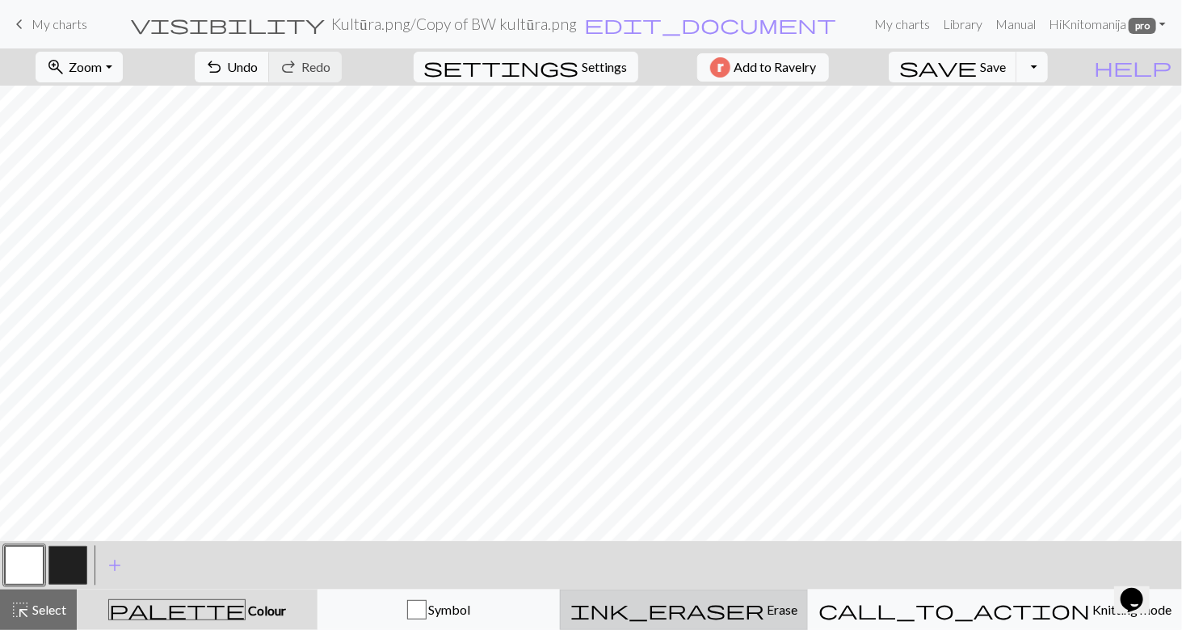
click at [772, 612] on span "Erase" at bounding box center [780, 609] width 33 height 15
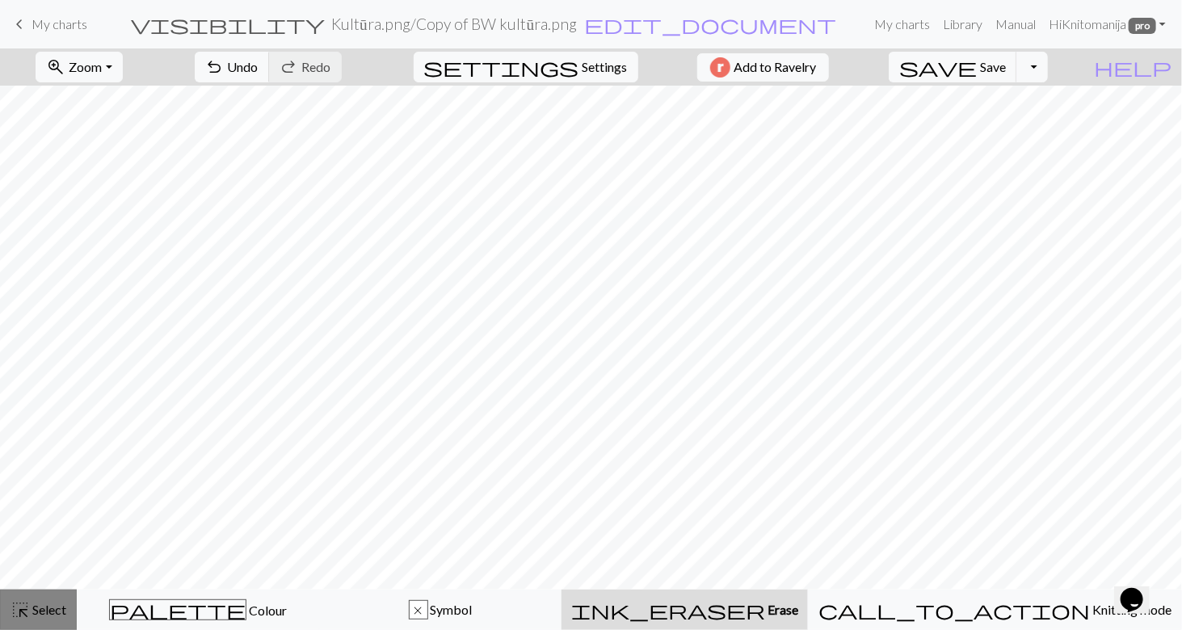
click at [38, 609] on span "Select" at bounding box center [48, 609] width 36 height 15
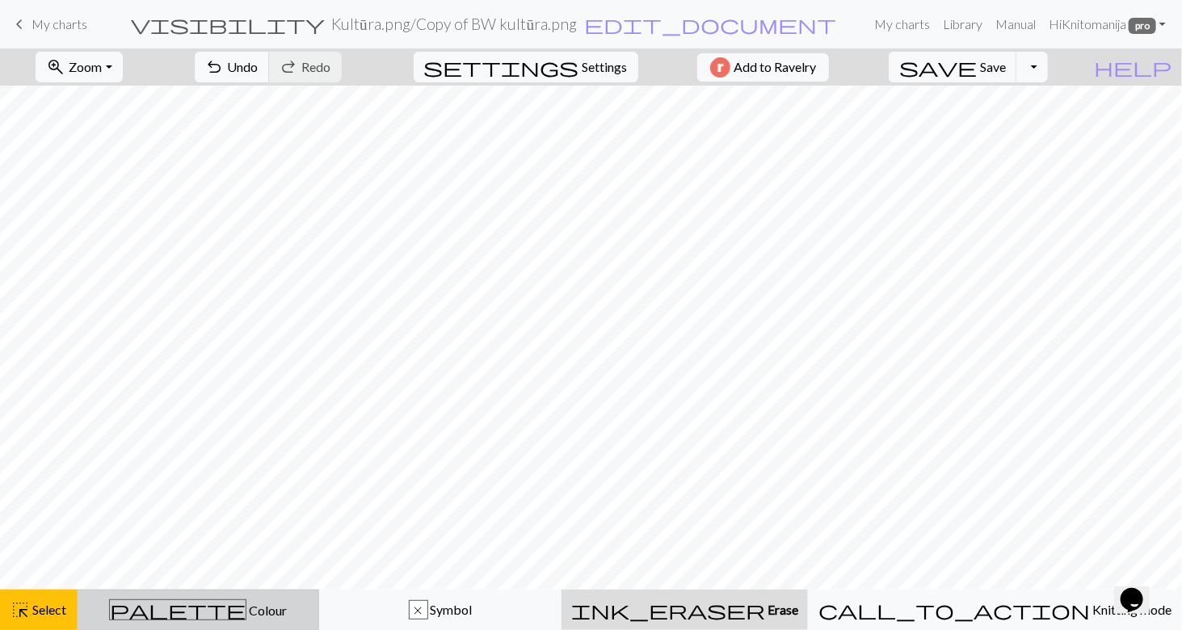
click at [218, 620] on button "palette Colour Colour" at bounding box center [198, 610] width 242 height 40
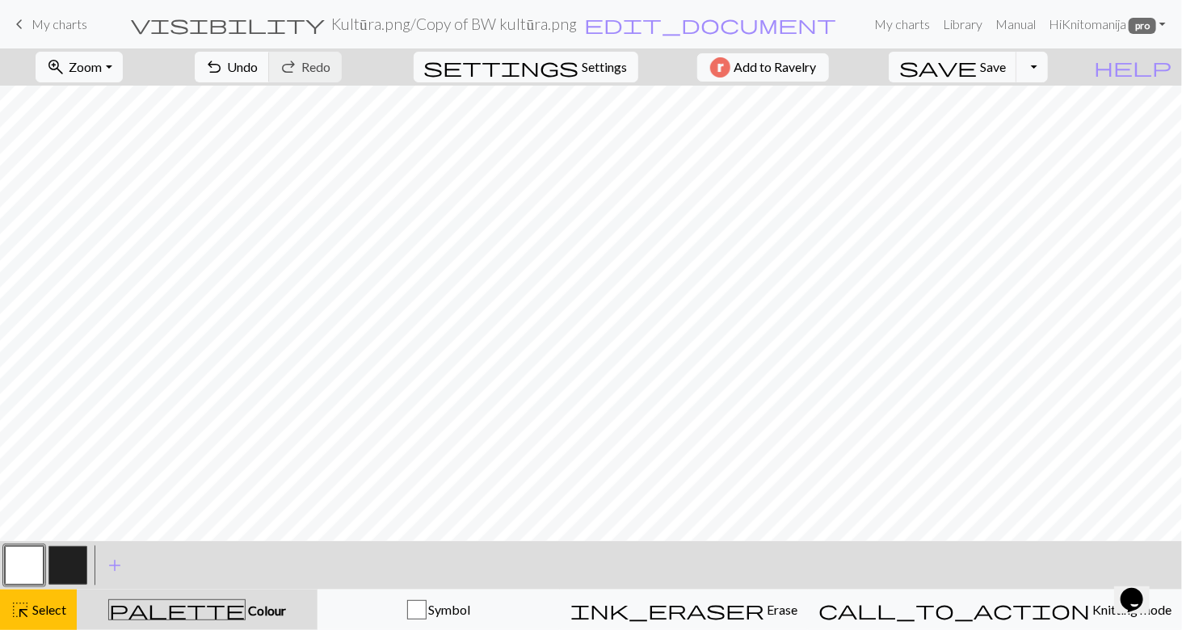
click at [26, 561] on button "button" at bounding box center [24, 565] width 39 height 39
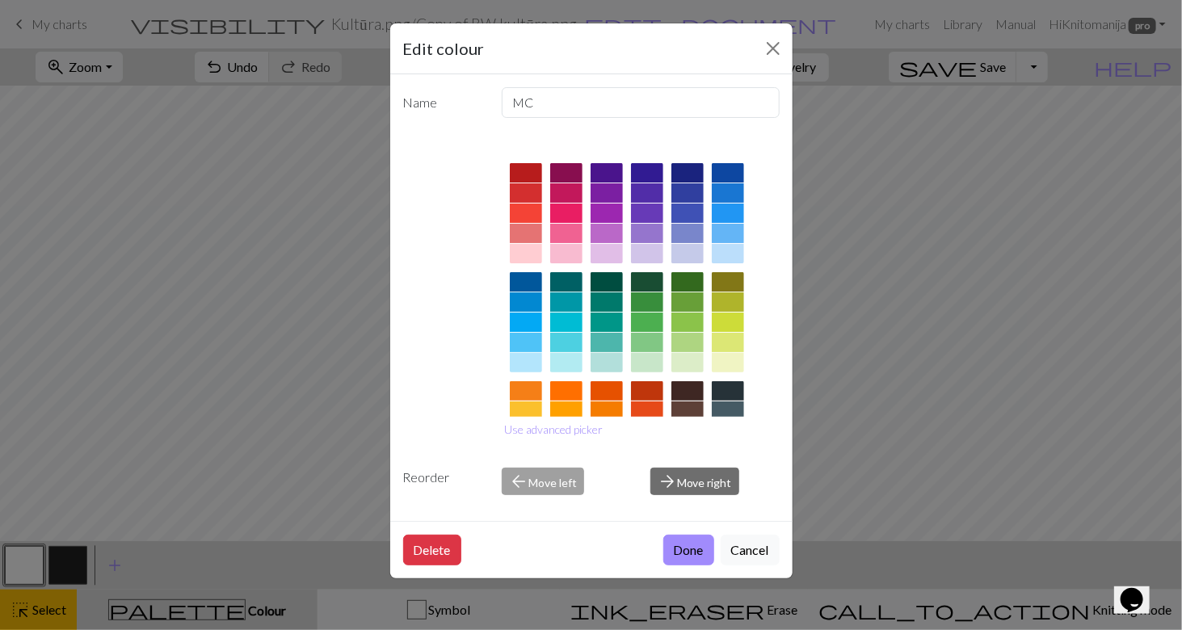
click at [687, 547] on button "Done" at bounding box center [688, 550] width 51 height 31
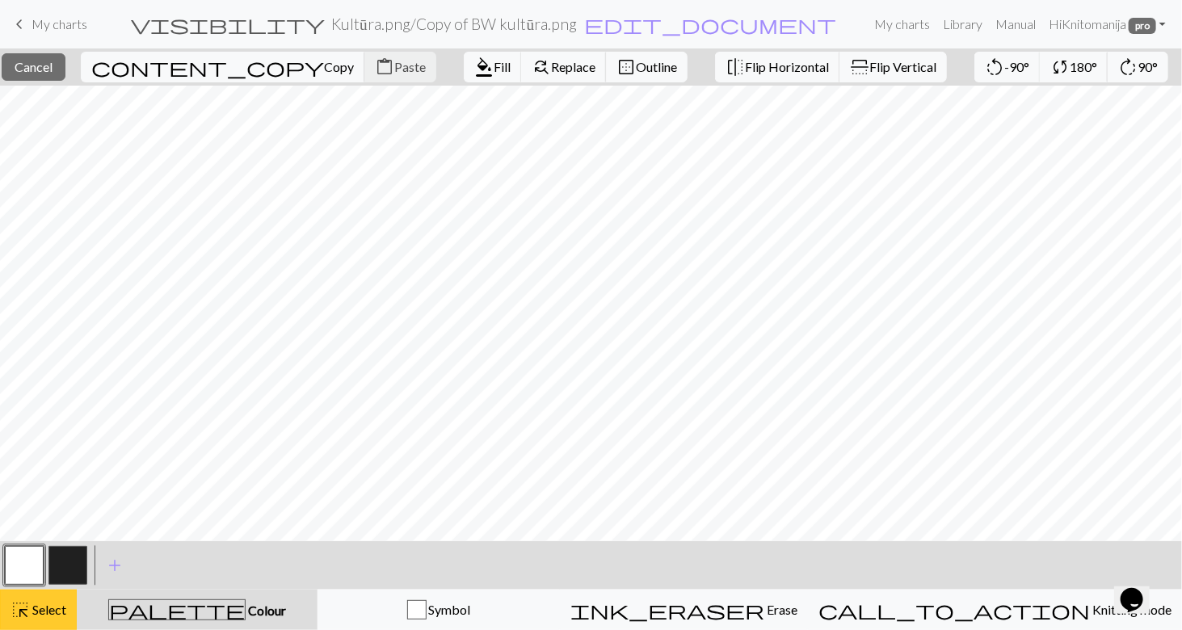
click at [21, 611] on span "highlight_alt" at bounding box center [20, 610] width 19 height 23
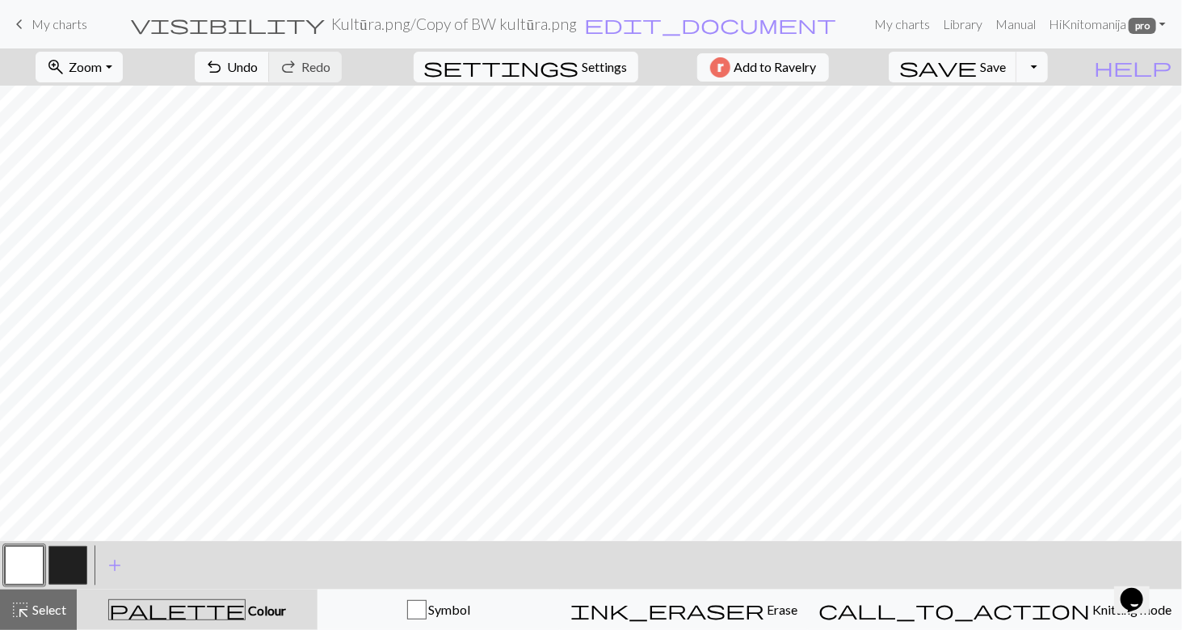
click at [246, 612] on span "Colour" at bounding box center [266, 610] width 40 height 15
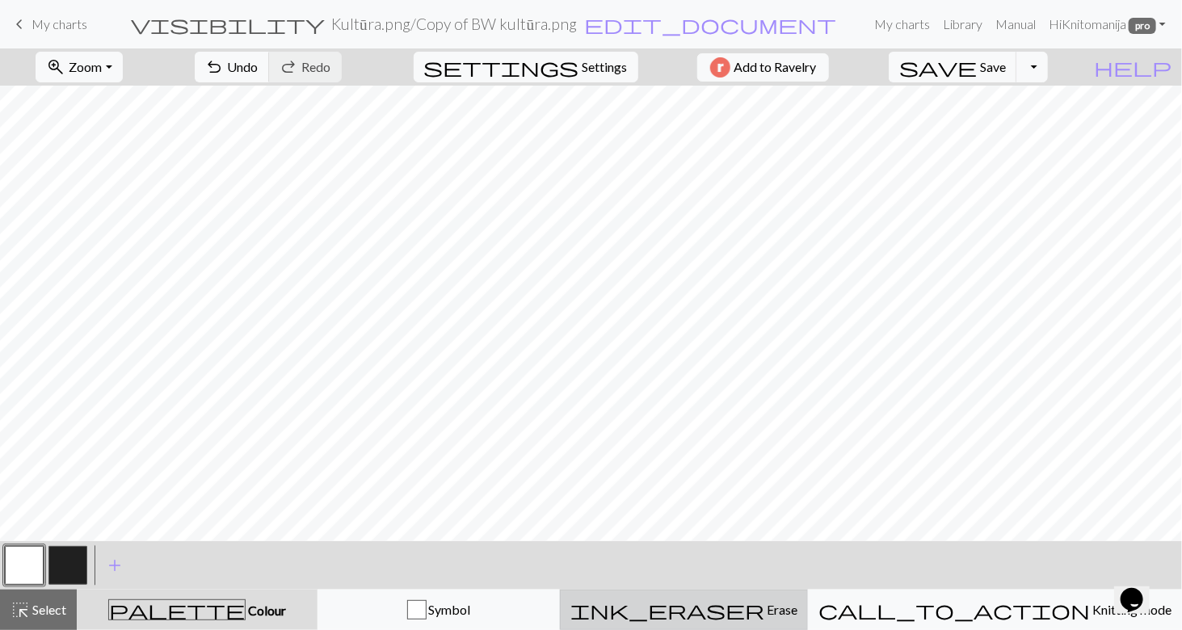
click at [782, 610] on span "Erase" at bounding box center [780, 609] width 33 height 15
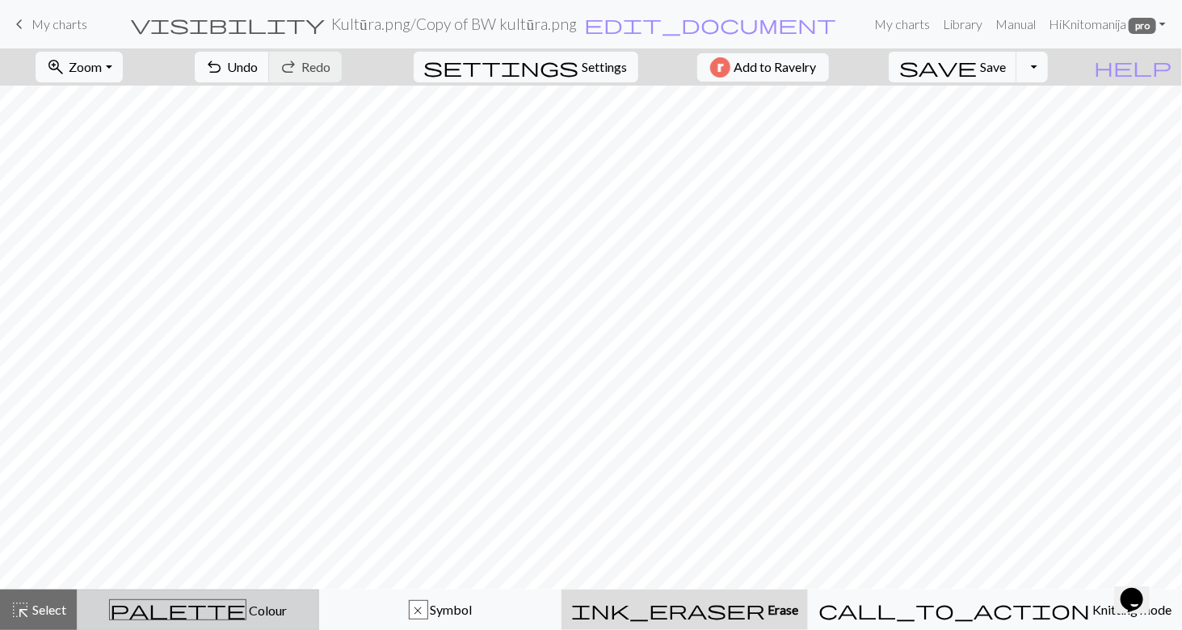
click at [246, 610] on span "Colour" at bounding box center [266, 610] width 40 height 15
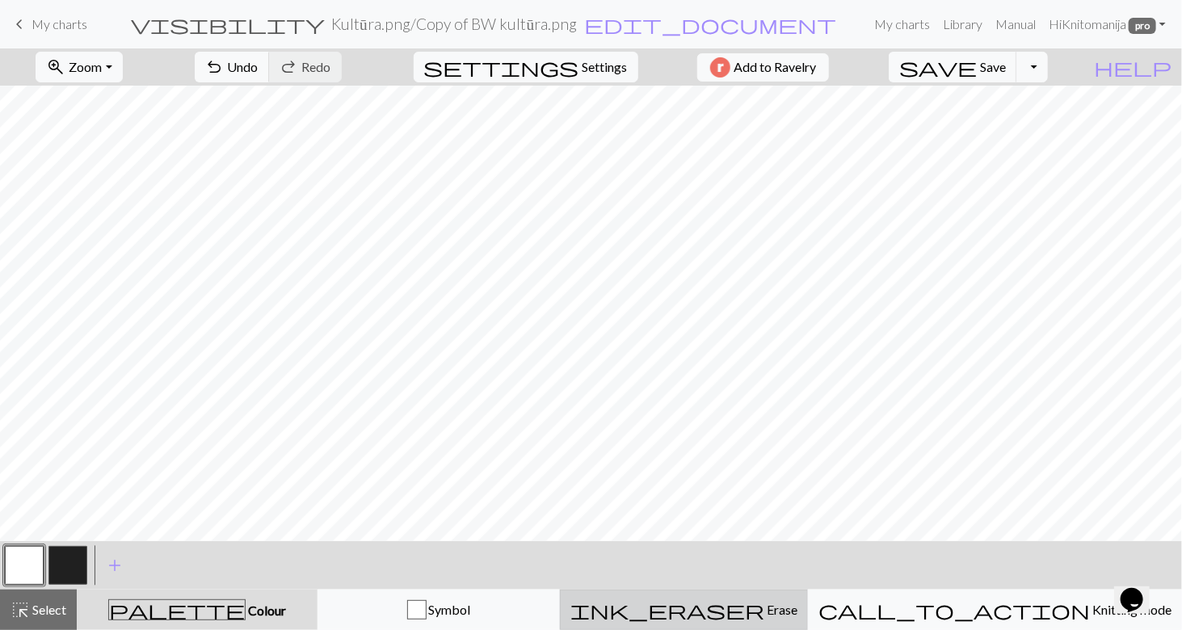
click at [758, 606] on span "ink_eraser" at bounding box center [667, 610] width 194 height 23
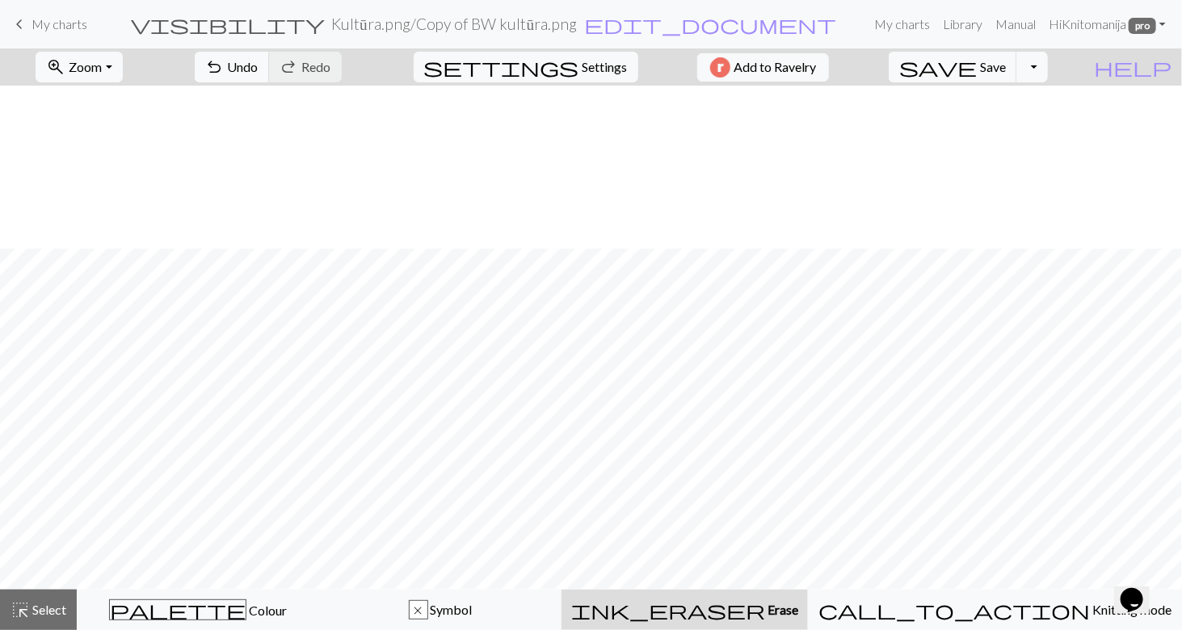
scroll to position [323, 0]
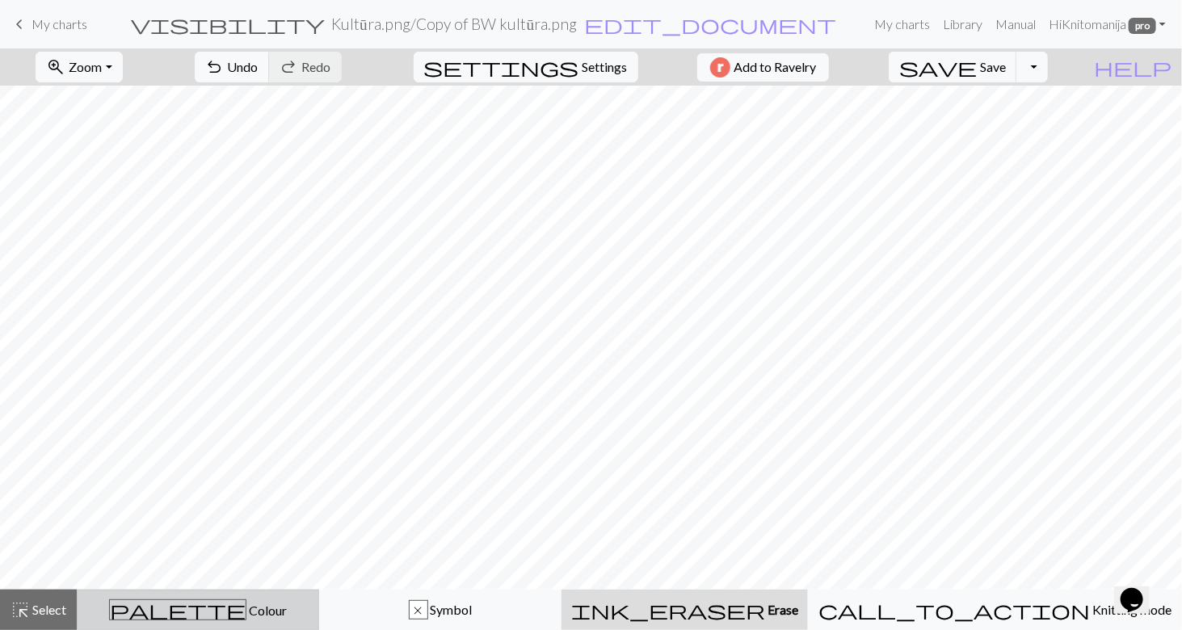
click at [203, 613] on span "palette" at bounding box center [178, 610] width 136 height 23
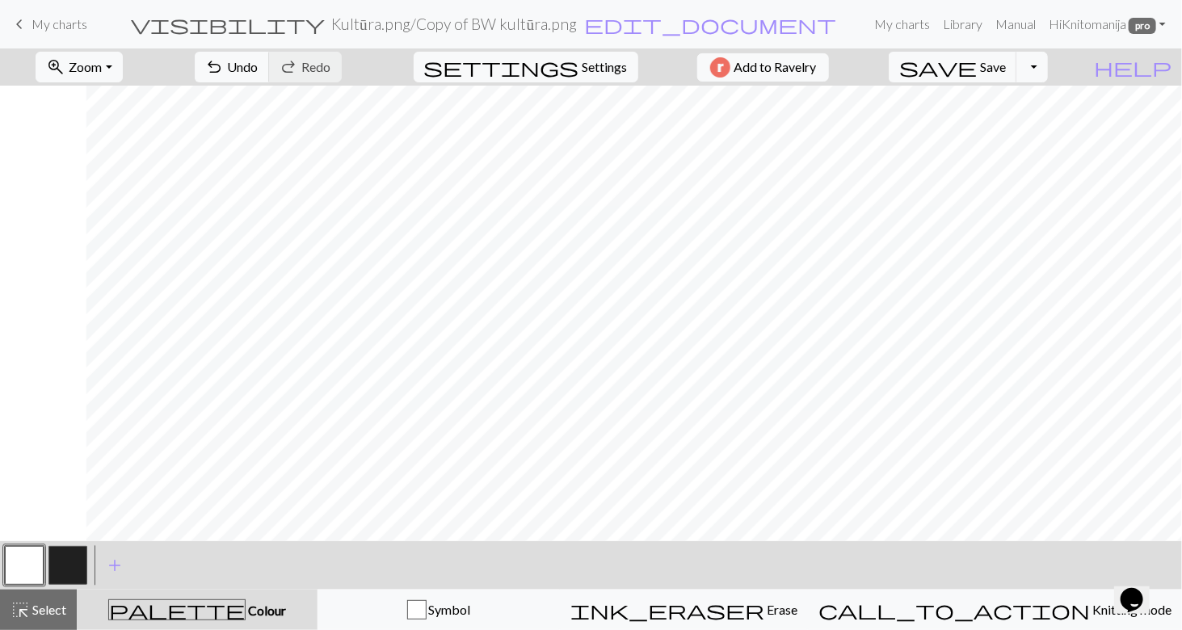
scroll to position [485, 86]
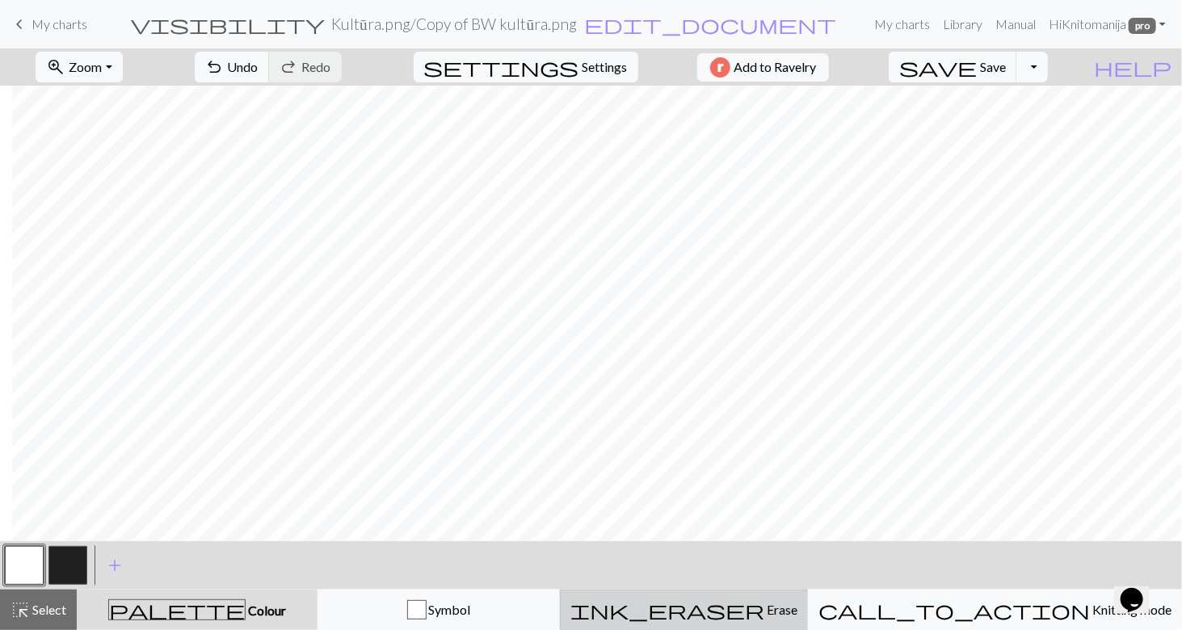
click at [797, 612] on div "ink_eraser Erase Erase" at bounding box center [683, 609] width 227 height 19
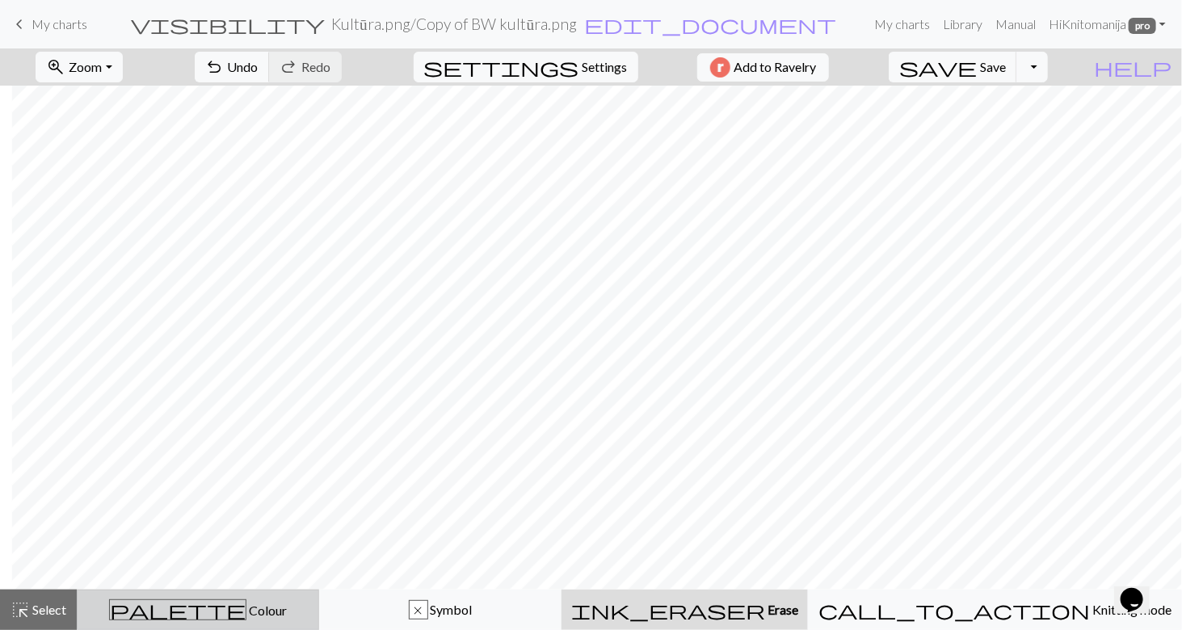
click at [215, 620] on div "palette Colour Colour" at bounding box center [197, 609] width 221 height 21
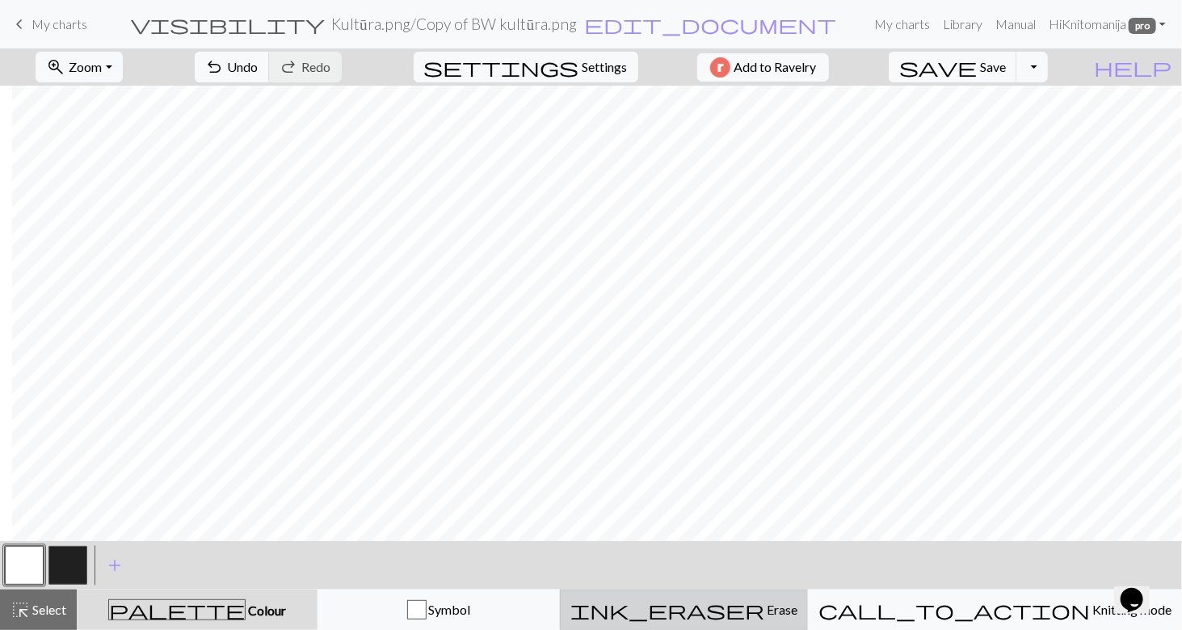
click at [782, 612] on span "Erase" at bounding box center [780, 609] width 33 height 15
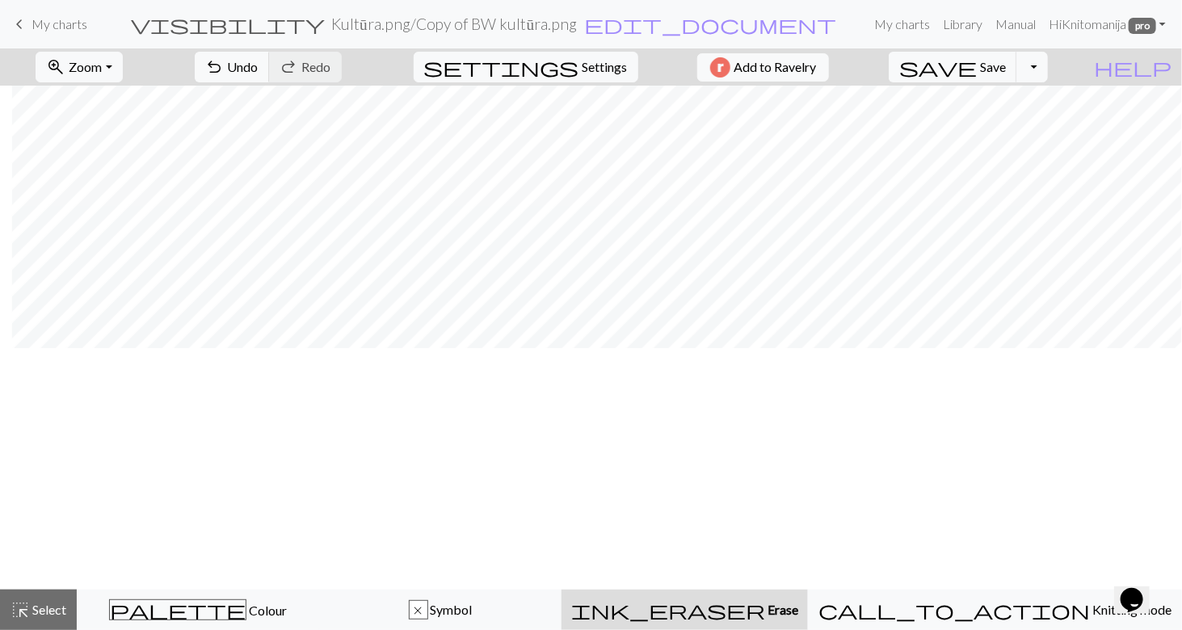
scroll to position [0, 86]
click at [47, 609] on span "Select" at bounding box center [48, 609] width 36 height 15
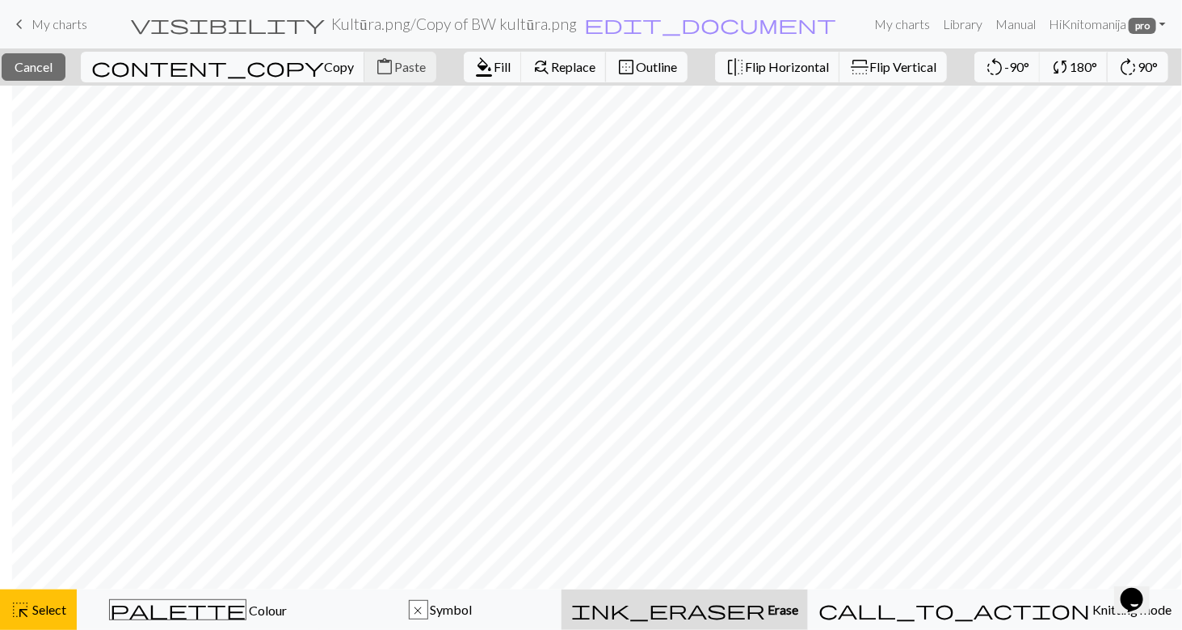
click at [798, 608] on div "ink_eraser Erase Erase" at bounding box center [684, 609] width 227 height 19
click at [798, 607] on div "ink_eraser Erase Erase" at bounding box center [684, 609] width 227 height 19
click at [798, 616] on div "ink_eraser Erase Erase" at bounding box center [684, 609] width 227 height 19
click at [60, 614] on span "Select" at bounding box center [48, 609] width 36 height 15
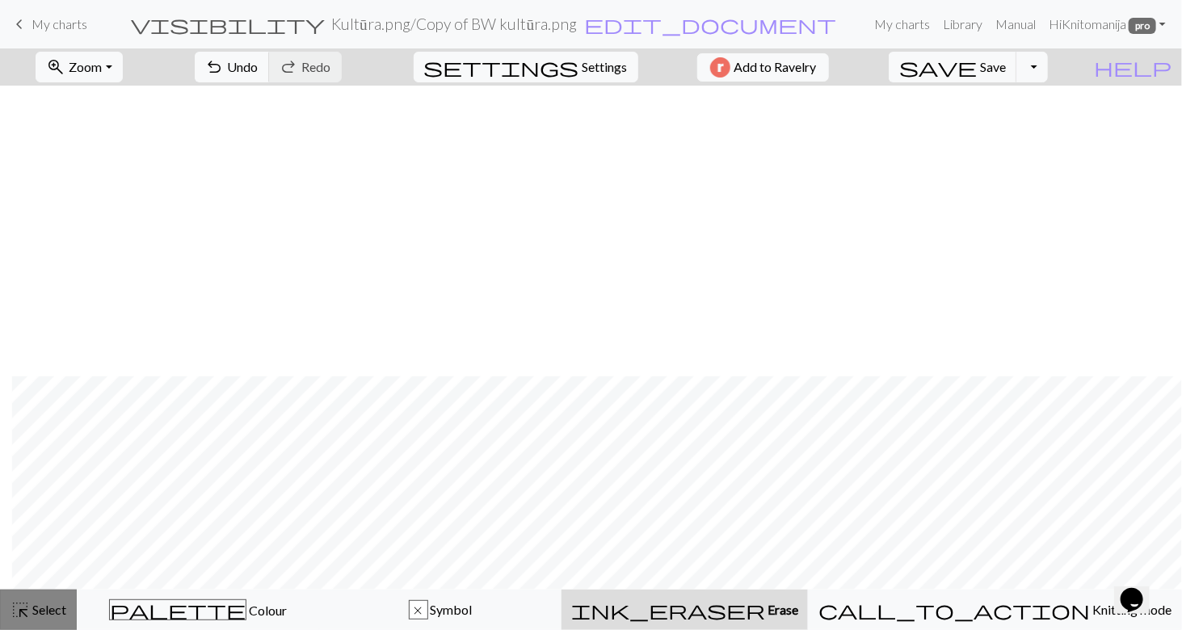
scroll to position [533, 86]
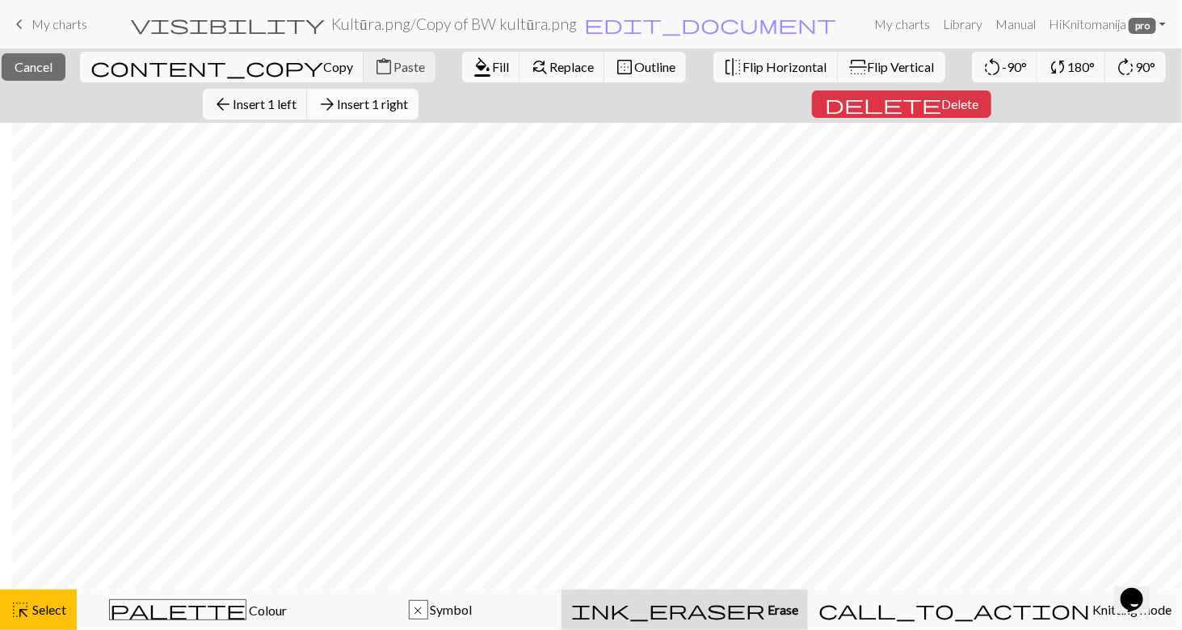
click at [385, 103] on span "Insert 1 right" at bounding box center [372, 103] width 71 height 15
click at [399, 105] on span "Insert 1 right" at bounding box center [372, 103] width 71 height 15
click at [418, 94] on button "arrow_forward Insert 1 right" at bounding box center [362, 104] width 111 height 31
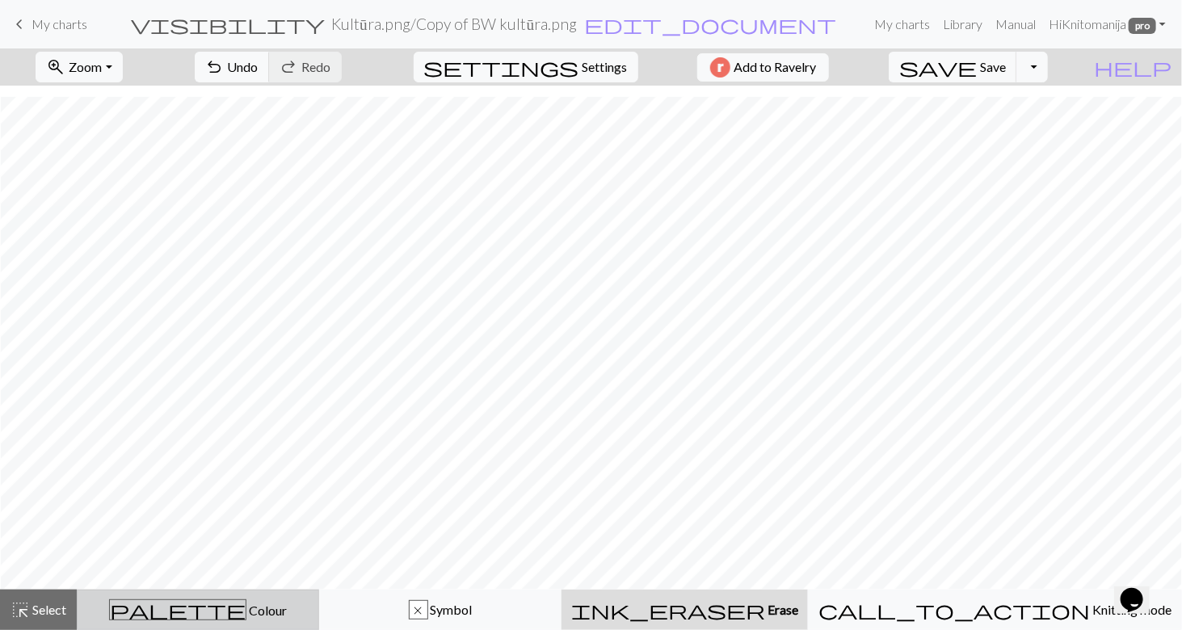
click at [246, 618] on span "Colour" at bounding box center [266, 610] width 40 height 15
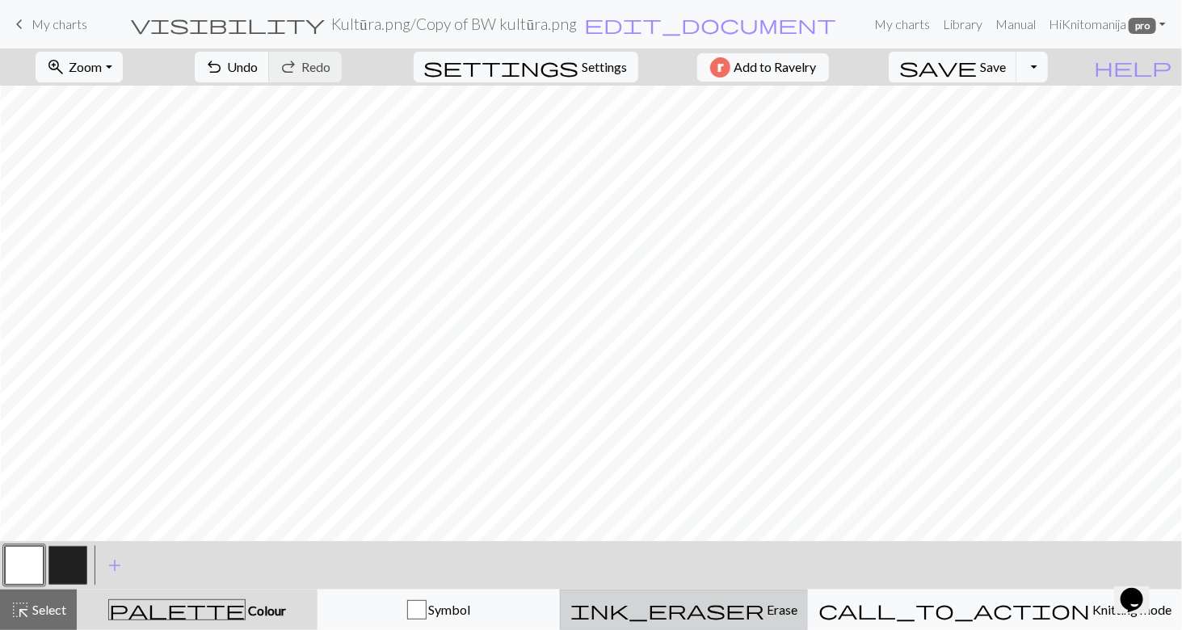
click at [792, 608] on span "Erase" at bounding box center [780, 609] width 33 height 15
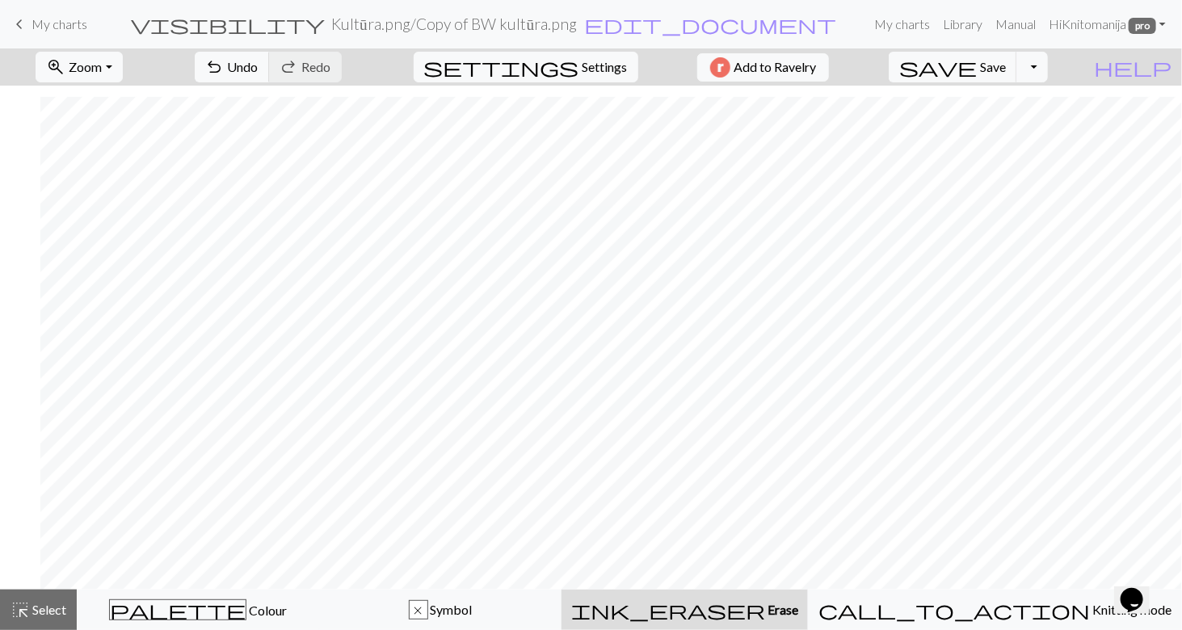
scroll to position [533, 126]
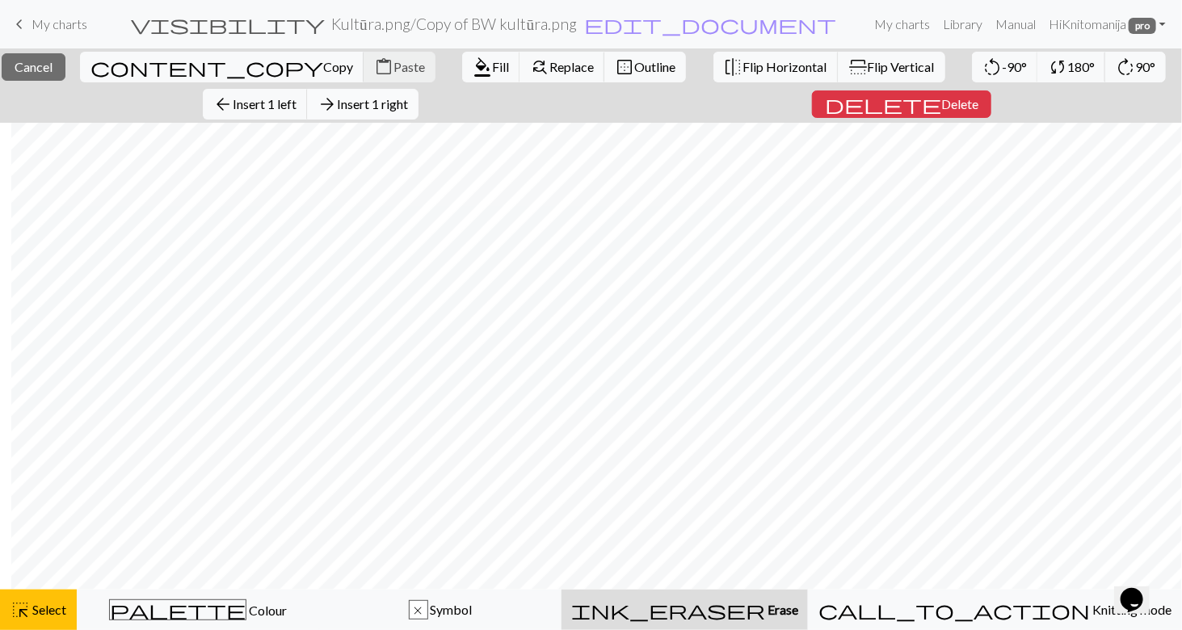
click at [376, 104] on span "Insert 1 right" at bounding box center [372, 103] width 71 height 15
click at [408, 103] on span "Insert 1 right" at bounding box center [372, 103] width 71 height 15
click at [386, 107] on span "Insert 1 right" at bounding box center [372, 103] width 71 height 15
click at [395, 107] on span "Insert 1 right" at bounding box center [372, 103] width 71 height 15
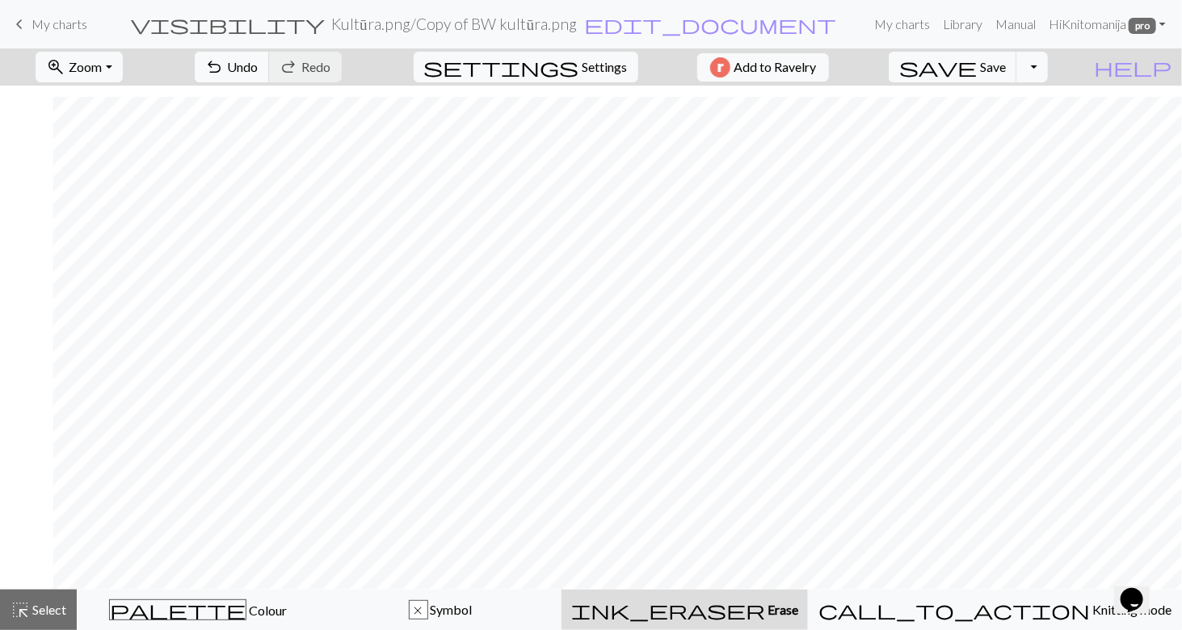
scroll to position [533, 179]
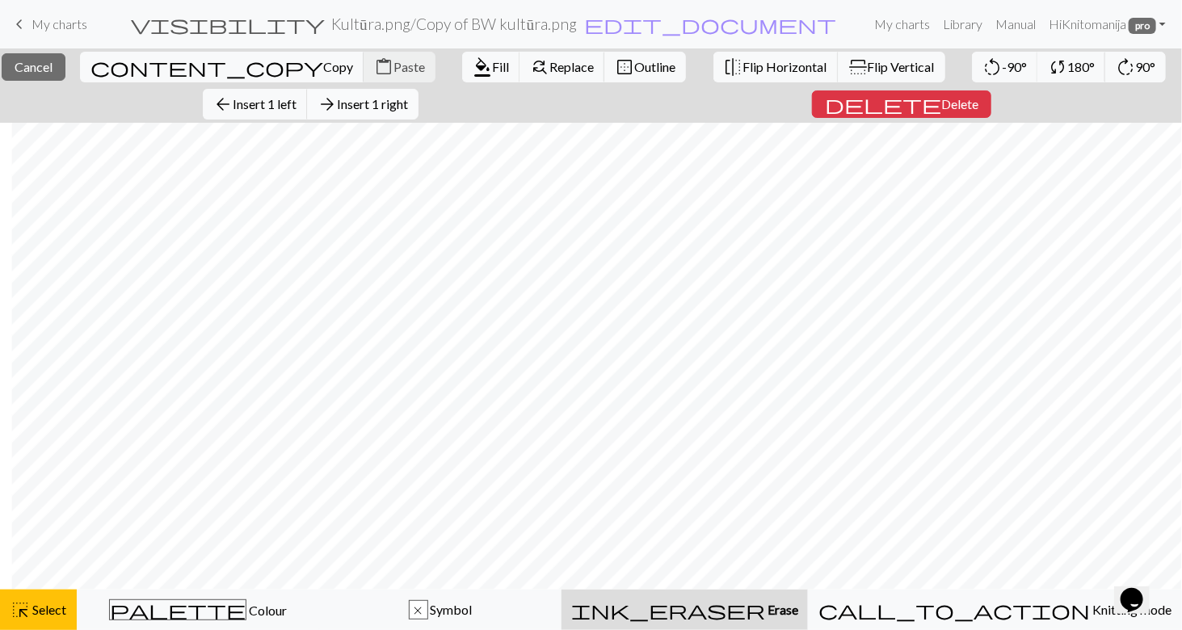
click at [368, 105] on span "Insert 1 right" at bounding box center [372, 103] width 71 height 15
click at [386, 101] on span "Insert 1 right" at bounding box center [372, 103] width 71 height 15
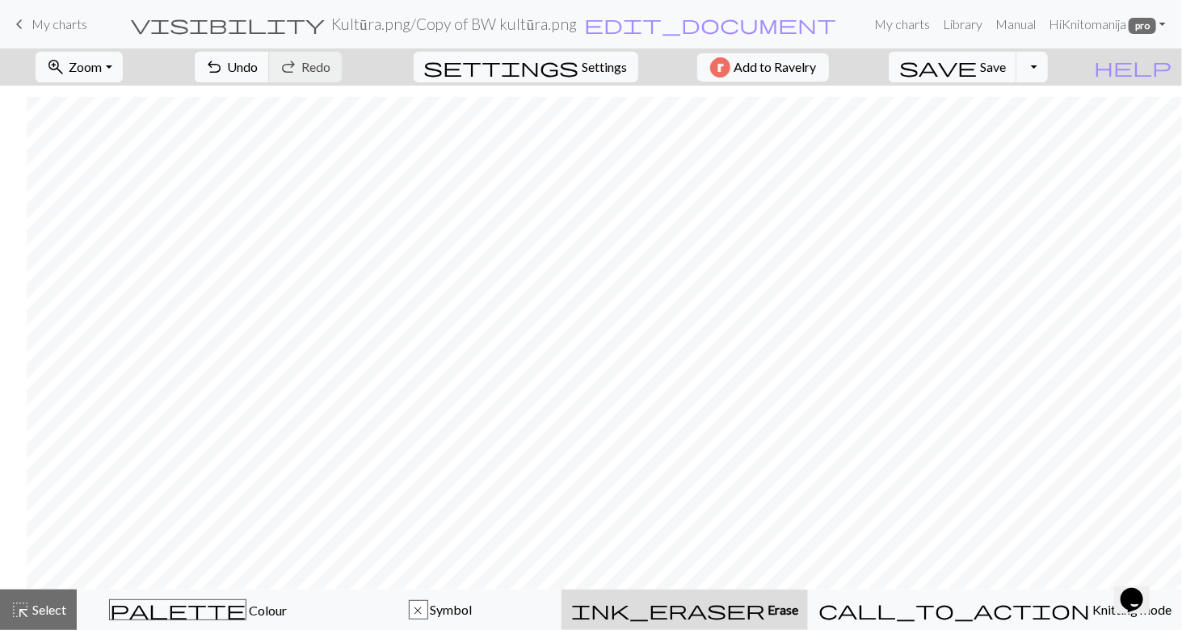
scroll to position [533, 205]
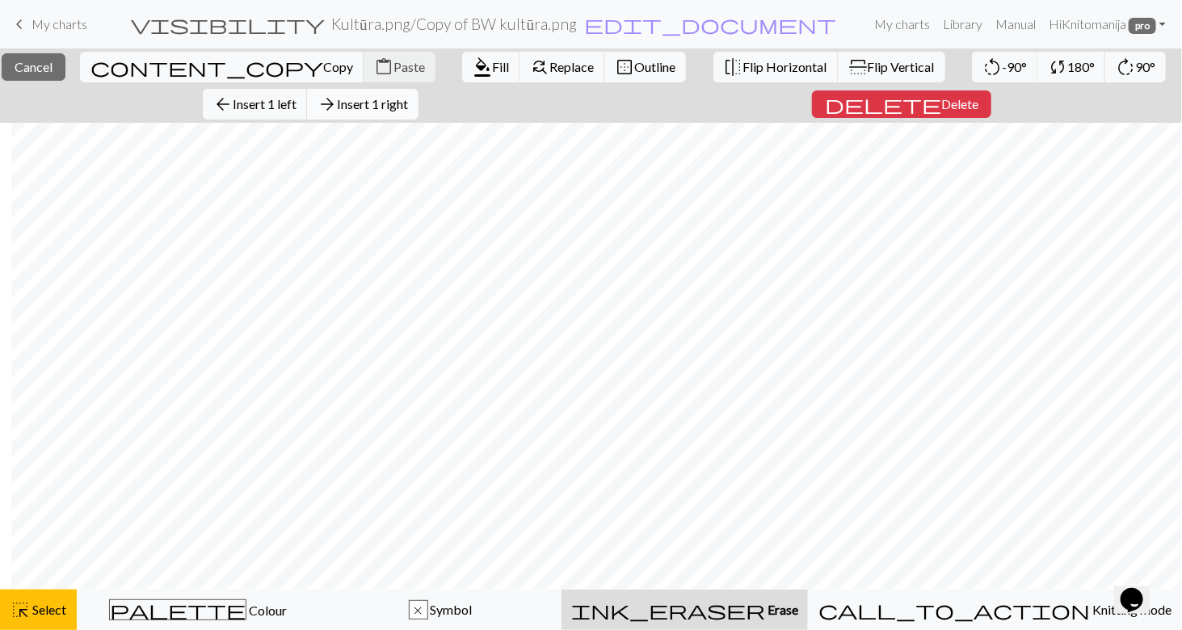
click at [385, 103] on span "Insert 1 right" at bounding box center [372, 103] width 71 height 15
click at [408, 107] on span "Insert 1 right" at bounding box center [372, 103] width 71 height 15
click at [402, 111] on span "Insert 1 right" at bounding box center [372, 103] width 71 height 15
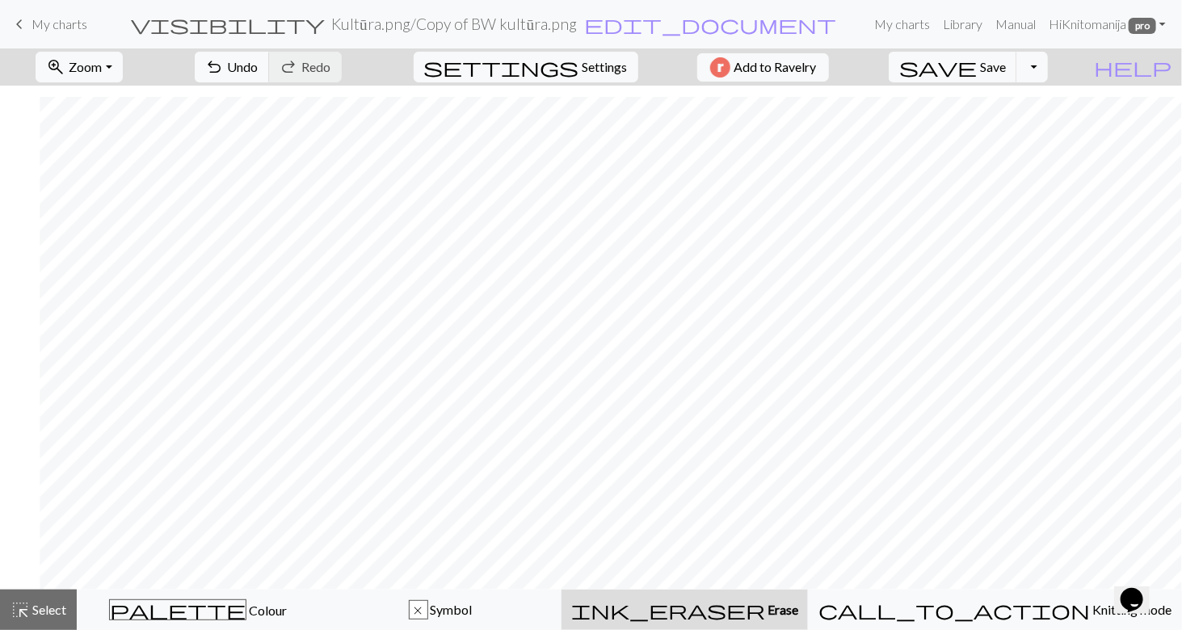
scroll to position [533, 245]
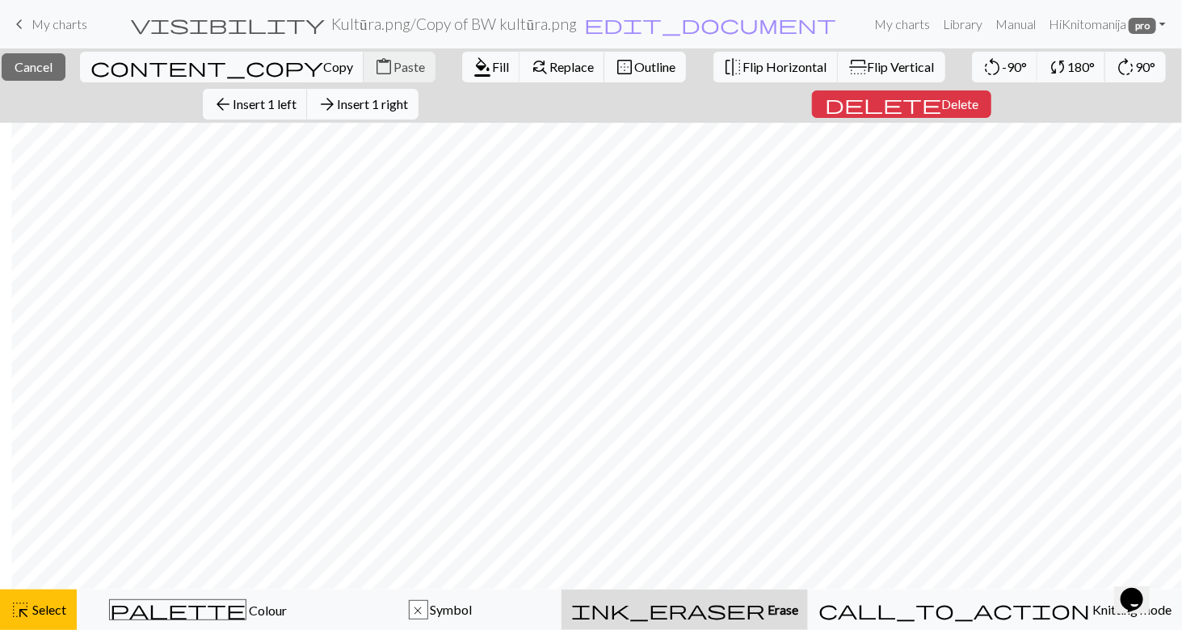
click at [408, 107] on span "Insert 1 right" at bounding box center [372, 103] width 71 height 15
click at [368, 102] on span "Insert 1 right" at bounding box center [372, 103] width 71 height 15
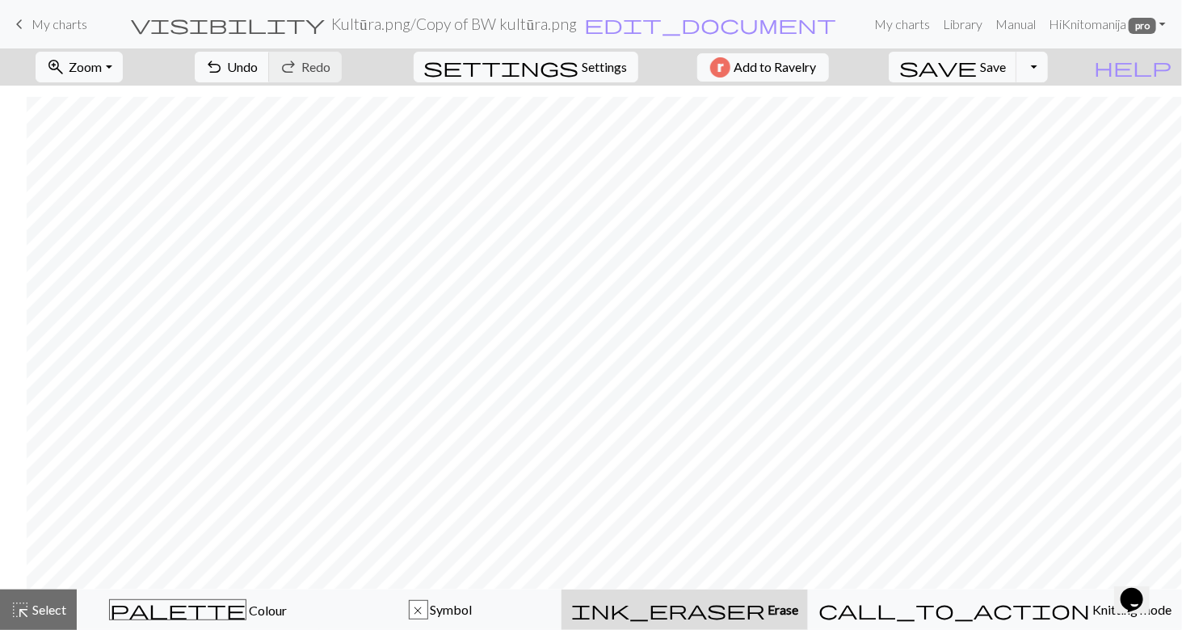
scroll to position [533, 271]
drag, startPoint x: 1060, startPoint y: 582, endPoint x: 38, endPoint y: 7, distance: 1172.7
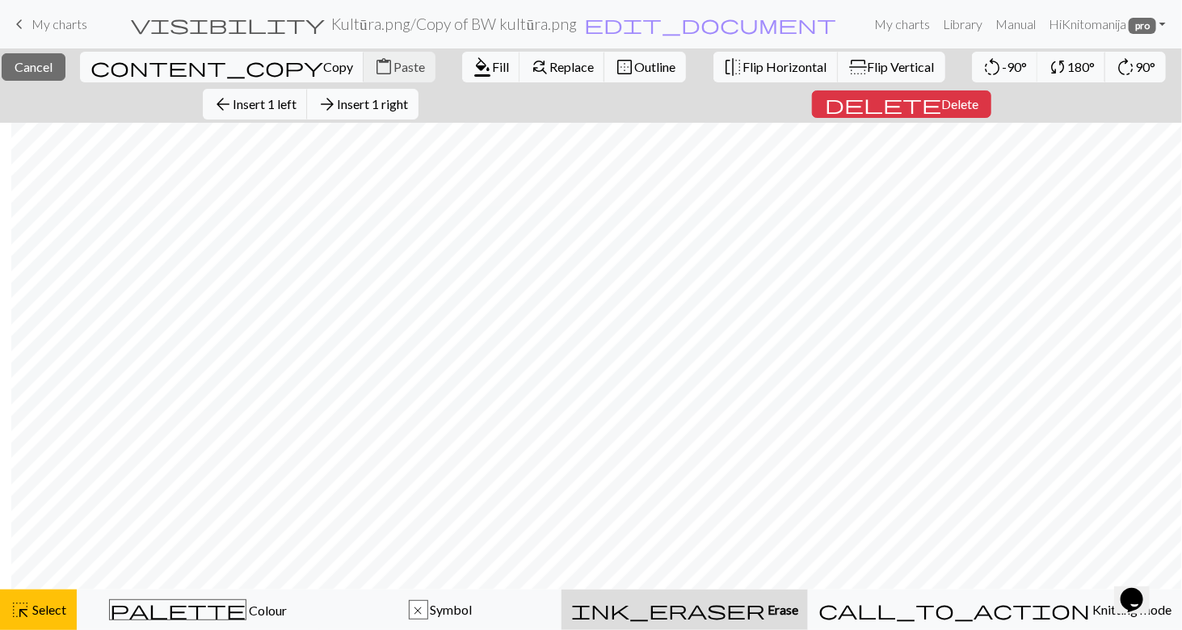
click at [408, 101] on span "Insert 1 right" at bounding box center [372, 103] width 71 height 15
click at [394, 105] on span "Insert 1 right" at bounding box center [372, 103] width 71 height 15
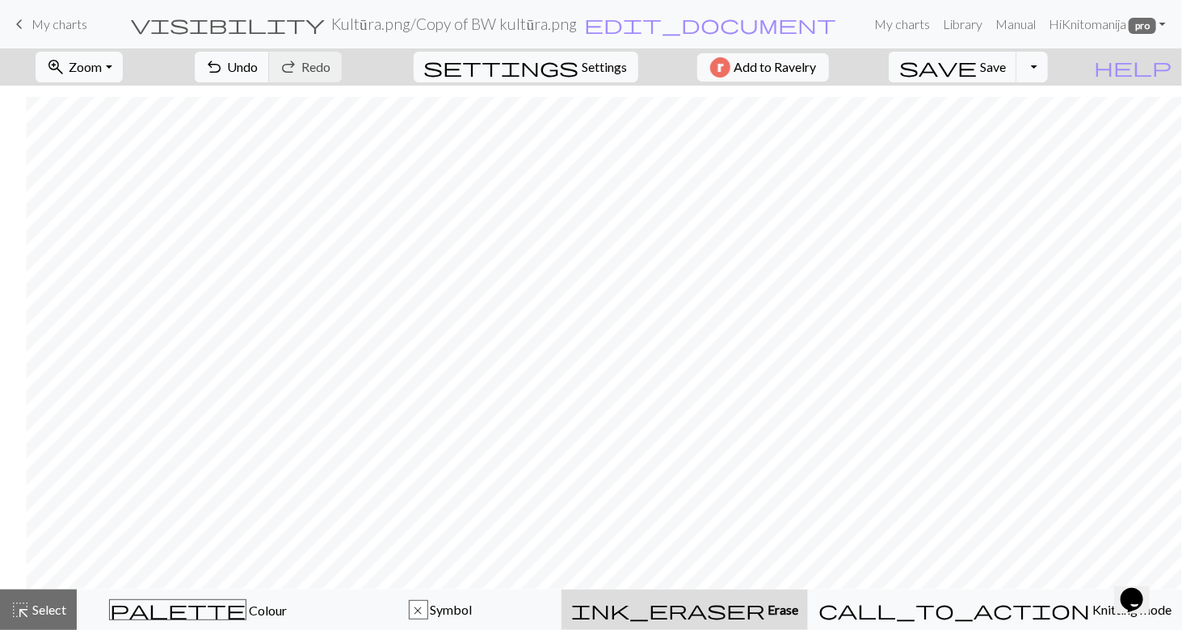
scroll to position [533, 297]
drag, startPoint x: 1055, startPoint y: 580, endPoint x: 21, endPoint y: 24, distance: 1174.0
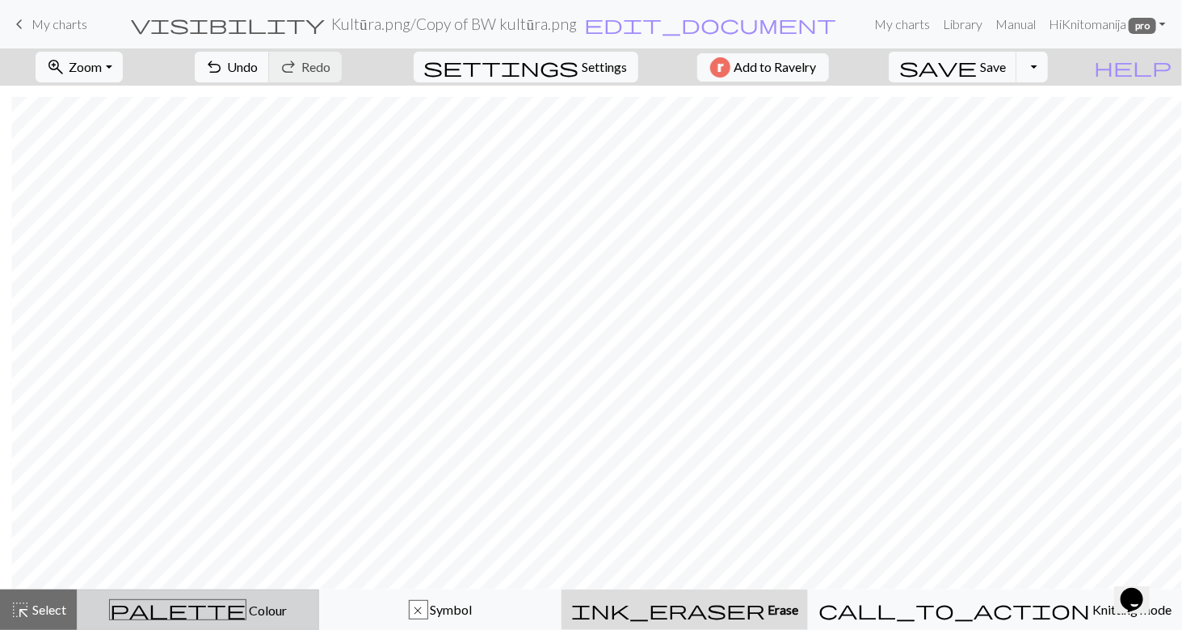
click at [246, 613] on span "Colour" at bounding box center [266, 610] width 40 height 15
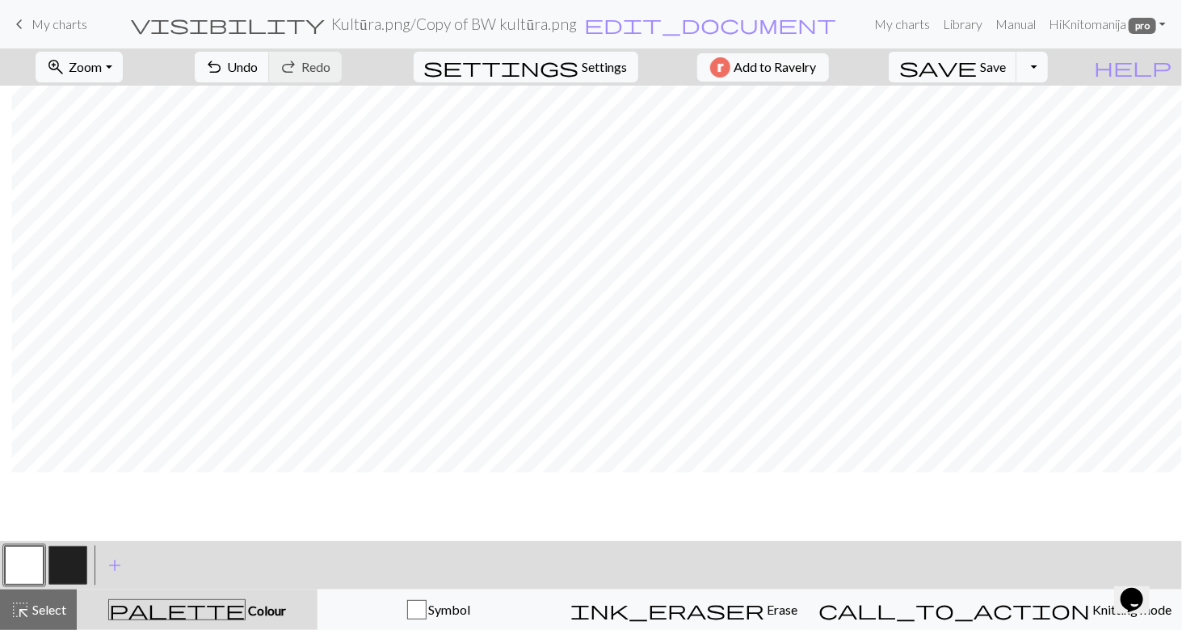
scroll to position [501, 297]
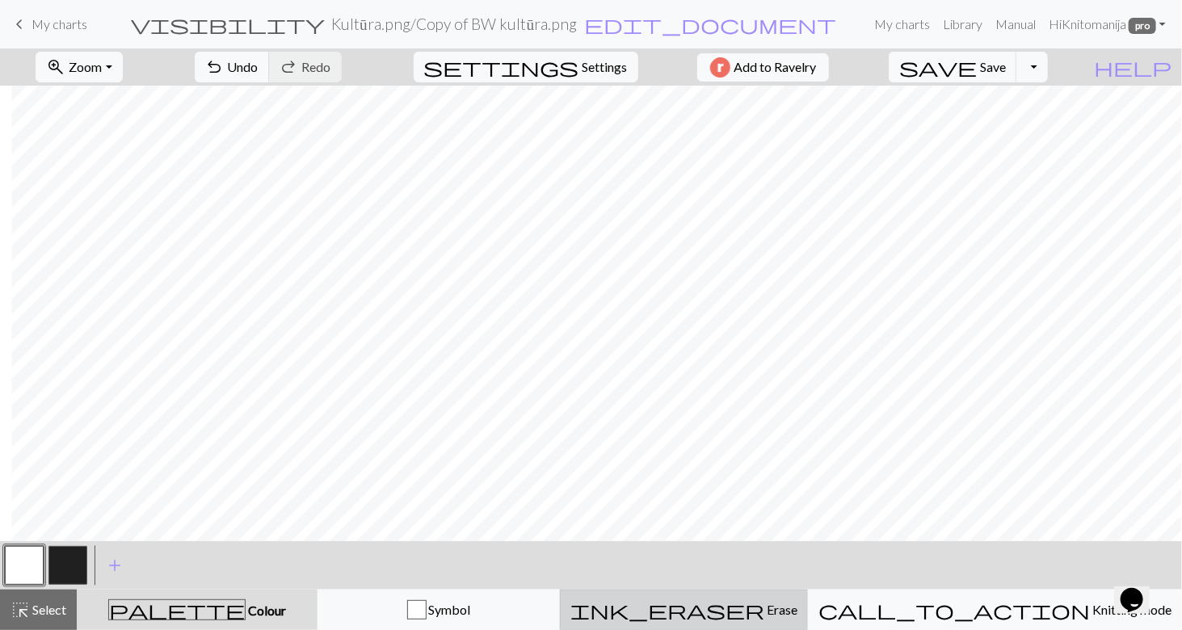
click at [784, 611] on span "Erase" at bounding box center [780, 609] width 33 height 15
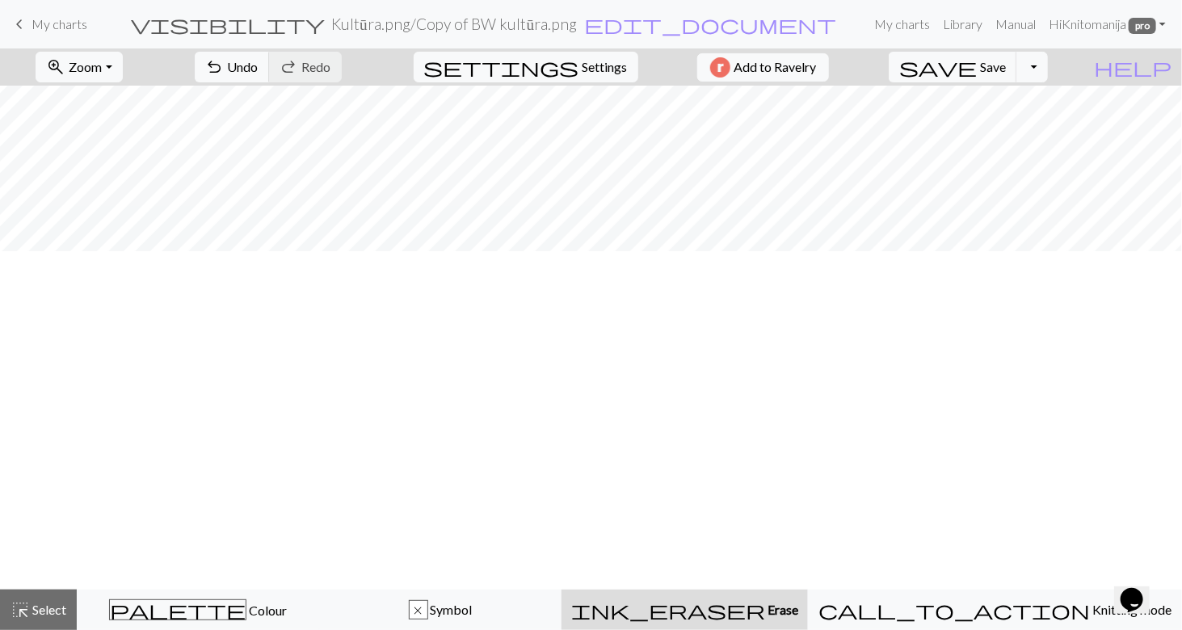
scroll to position [0, 0]
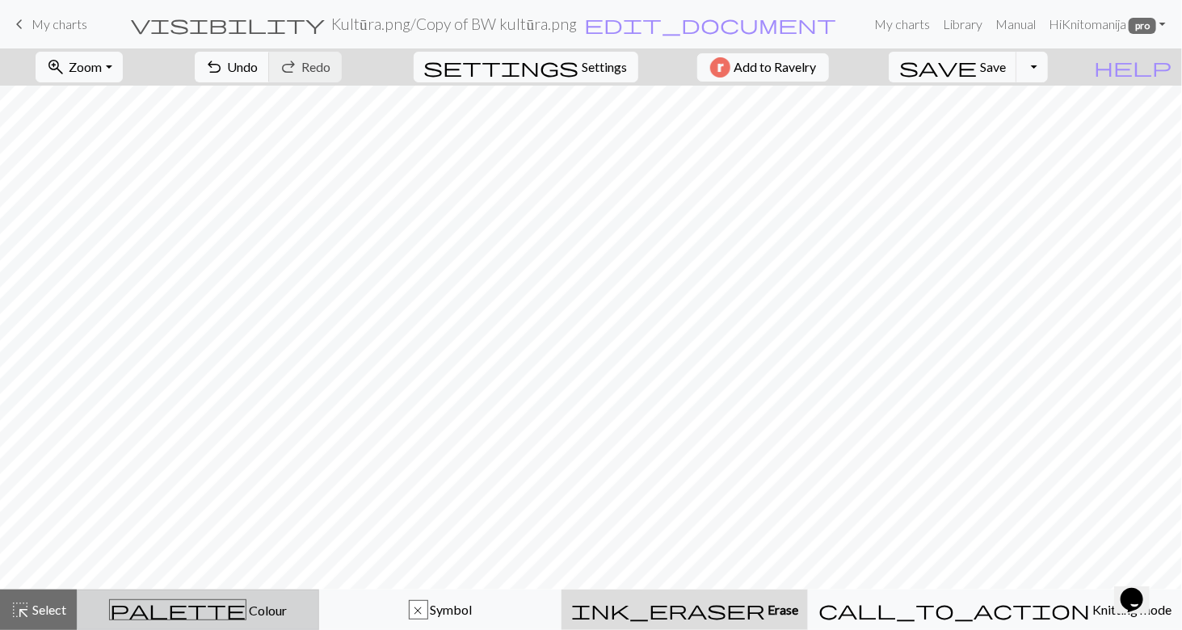
click at [238, 618] on div "palette Colour Colour" at bounding box center [197, 609] width 221 height 21
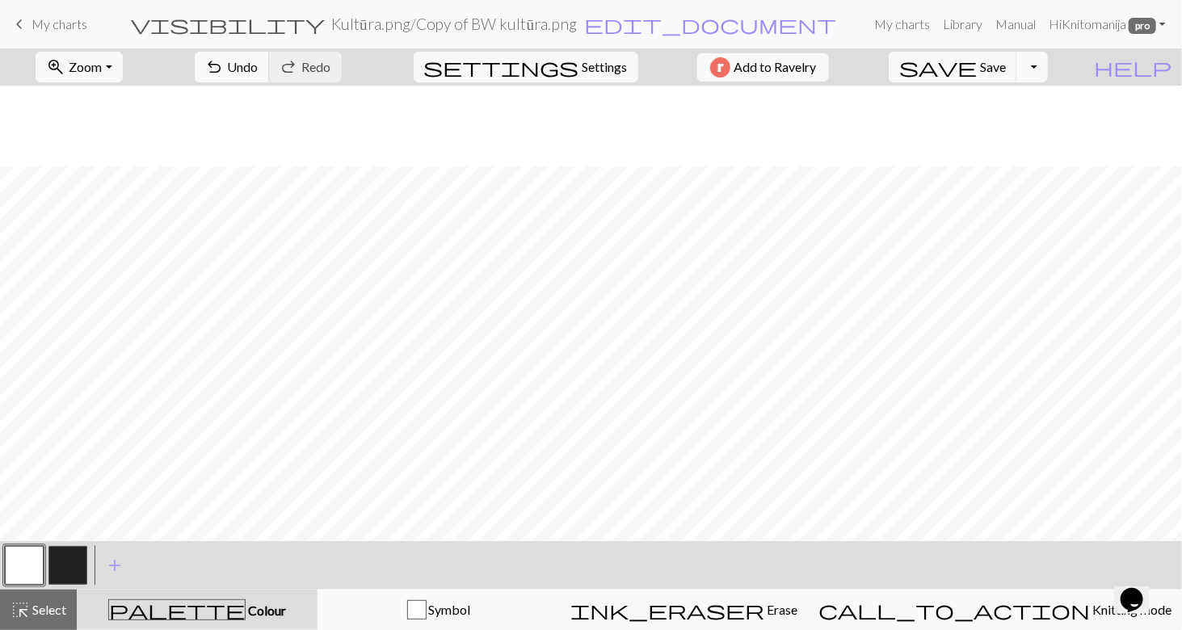
scroll to position [81, 0]
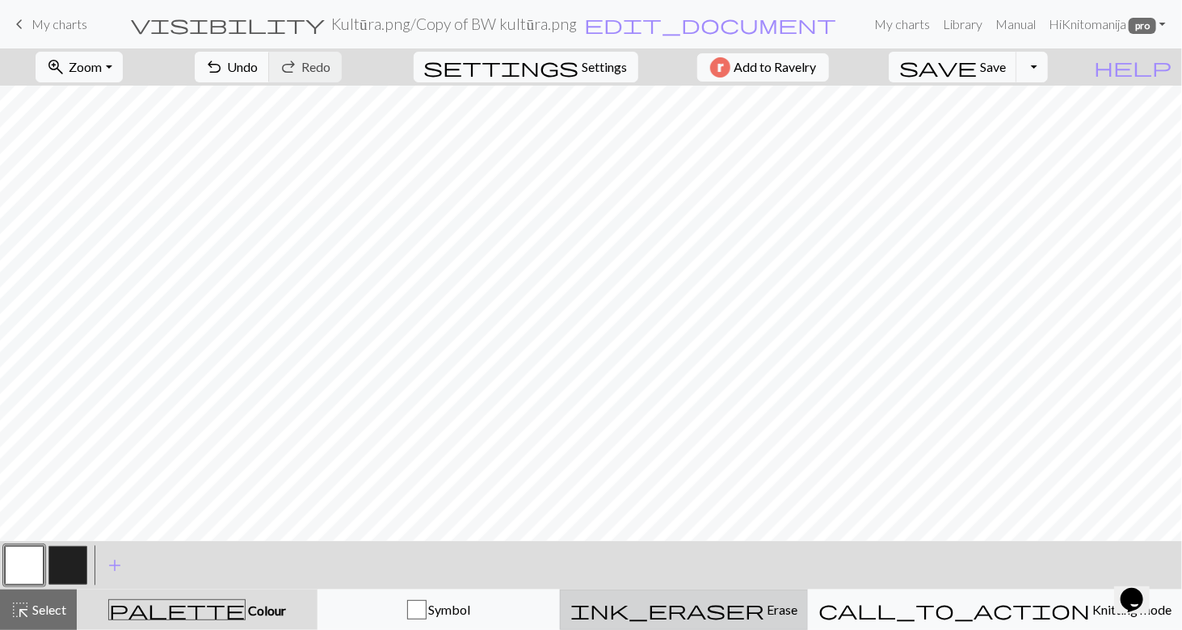
click at [790, 618] on div "ink_eraser Erase Erase" at bounding box center [683, 609] width 227 height 19
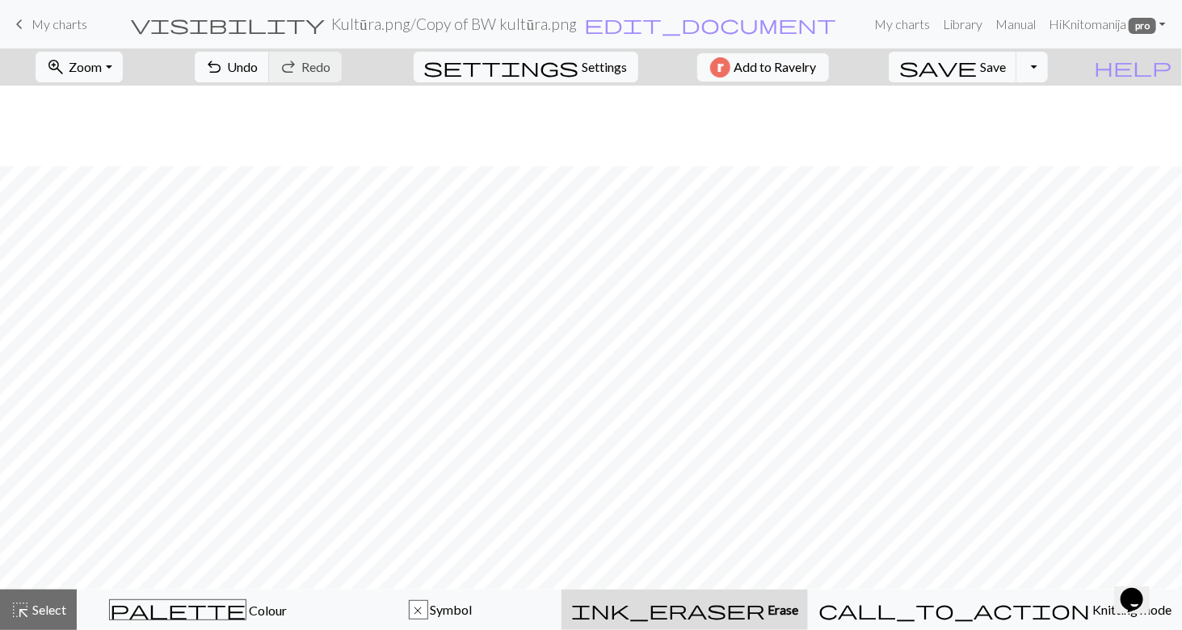
scroll to position [485, 0]
click at [99, 66] on span "Zoom" at bounding box center [85, 66] width 33 height 15
click at [99, 125] on button "Fit width" at bounding box center [100, 128] width 128 height 26
click at [102, 64] on span "Zoom" at bounding box center [85, 66] width 33 height 15
click at [90, 191] on button "50%" at bounding box center [100, 193] width 128 height 26
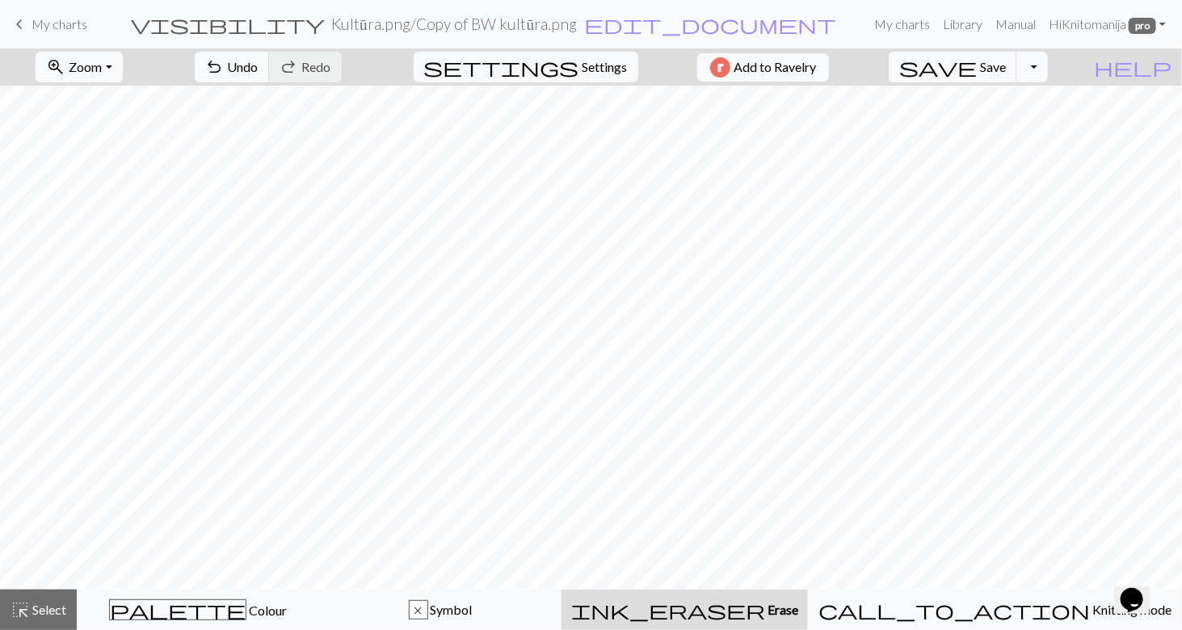
click at [94, 62] on span "Zoom" at bounding box center [85, 66] width 33 height 15
click at [99, 156] on button "Fit height" at bounding box center [100, 154] width 128 height 26
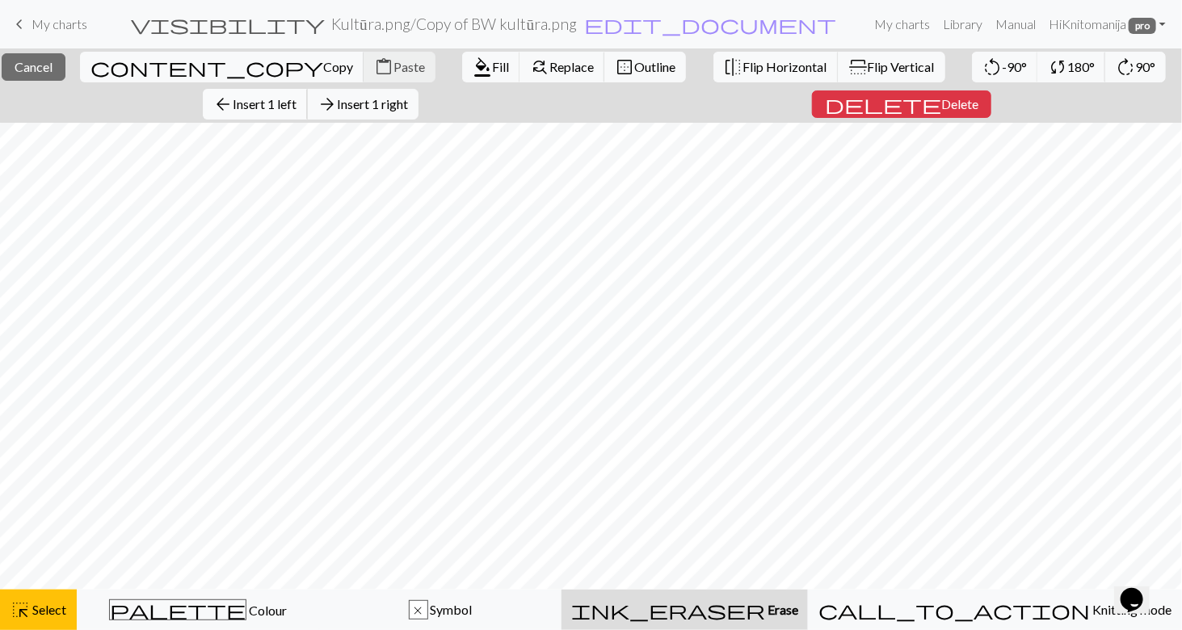
click at [279, 99] on span "Insert 1 left" at bounding box center [265, 103] width 64 height 15
click at [292, 104] on span "Insert 1 left" at bounding box center [265, 103] width 64 height 15
click at [293, 99] on span "Insert 1 left" at bounding box center [265, 103] width 64 height 15
click at [292, 106] on span "Insert 1 left" at bounding box center [265, 103] width 64 height 15
click at [286, 103] on span "Insert 1 left" at bounding box center [265, 103] width 64 height 15
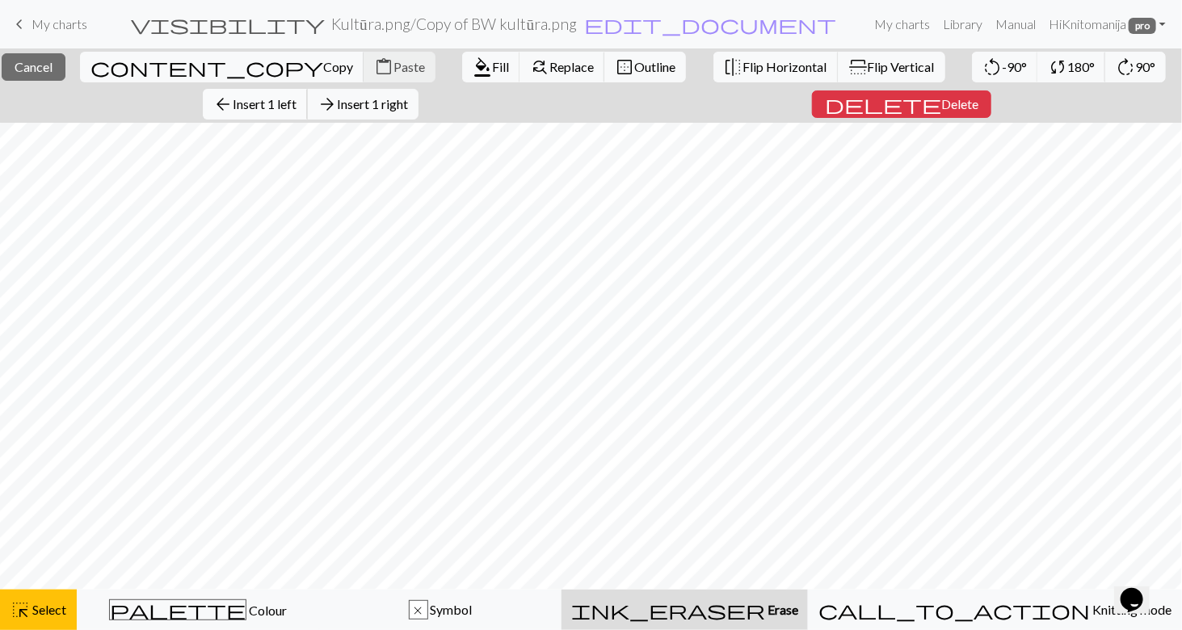
click at [276, 107] on span "Insert 1 left" at bounding box center [265, 103] width 64 height 15
click at [284, 106] on span "Insert 1 left" at bounding box center [265, 103] width 64 height 15
click at [283, 101] on span "Insert 1 left" at bounding box center [265, 103] width 64 height 15
click at [286, 108] on span "Insert 1 left" at bounding box center [265, 103] width 64 height 15
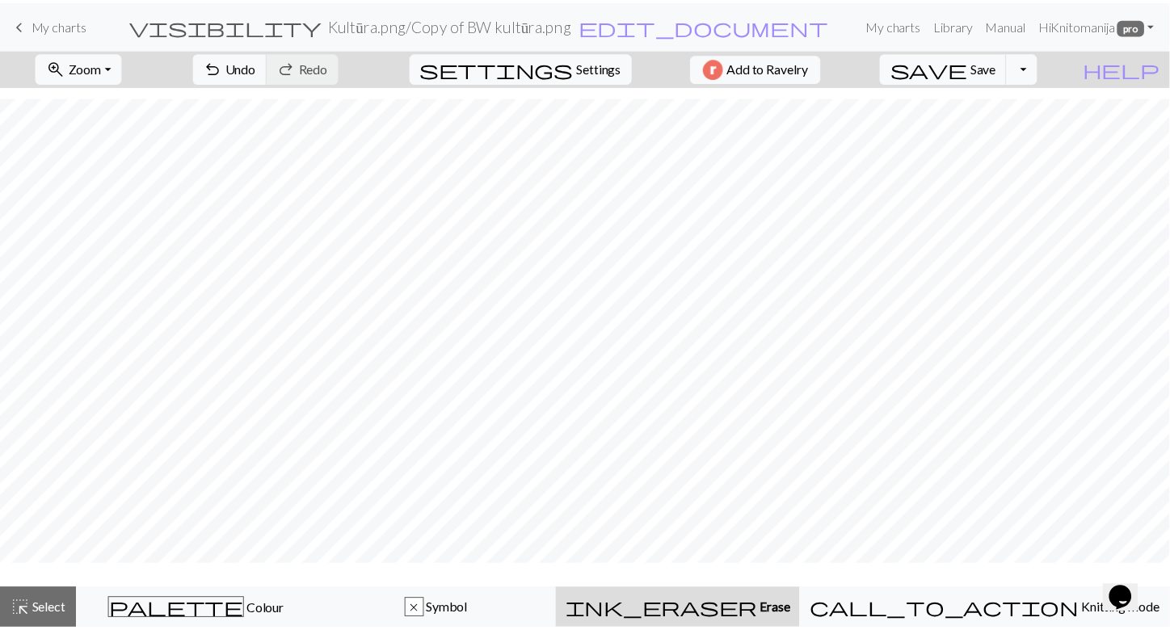
scroll to position [533, 0]
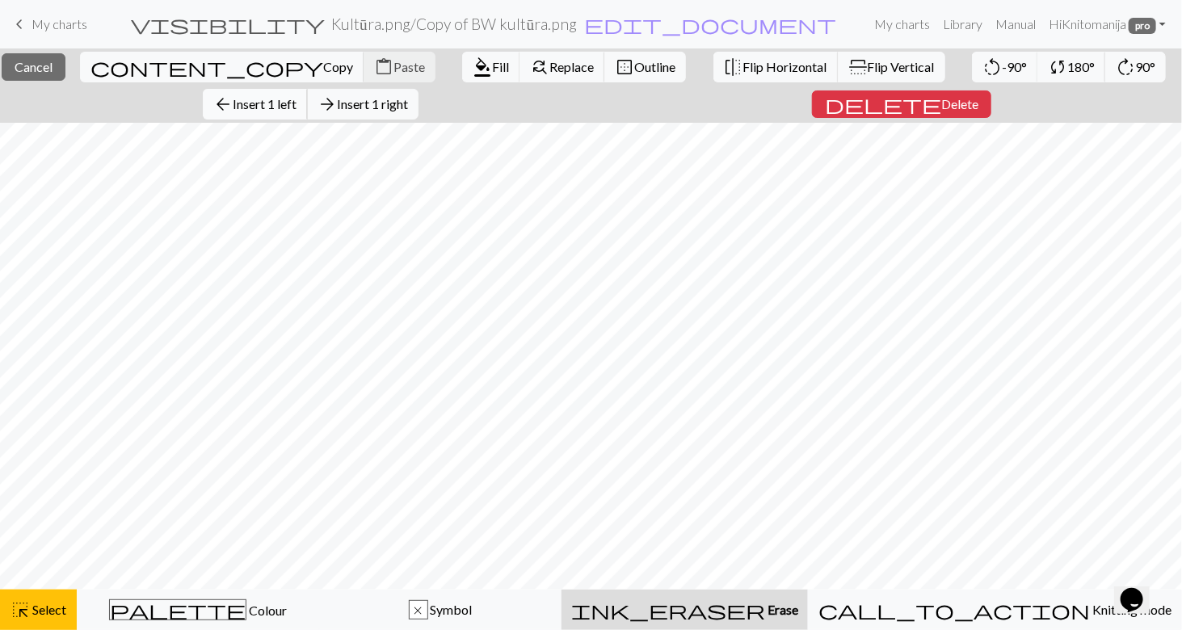
click at [295, 103] on span "Insert 1 left" at bounding box center [265, 103] width 64 height 15
click at [283, 105] on span "Insert 1 left" at bounding box center [265, 103] width 64 height 15
click at [296, 103] on span "Insert 1 left" at bounding box center [265, 103] width 64 height 15
click at [296, 108] on span "Insert 1 left" at bounding box center [265, 103] width 64 height 15
click at [286, 98] on span "Insert 1 left" at bounding box center [265, 103] width 64 height 15
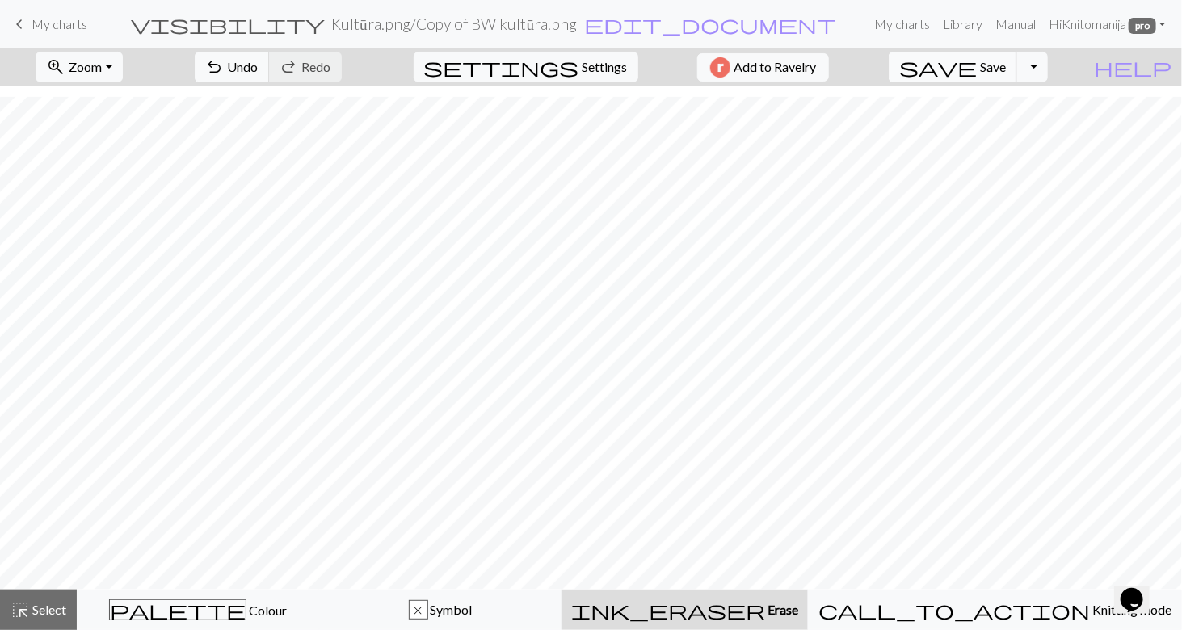
click at [1006, 65] on span "Save" at bounding box center [993, 66] width 26 height 15
click at [71, 24] on span "My charts" at bounding box center [60, 23] width 56 height 15
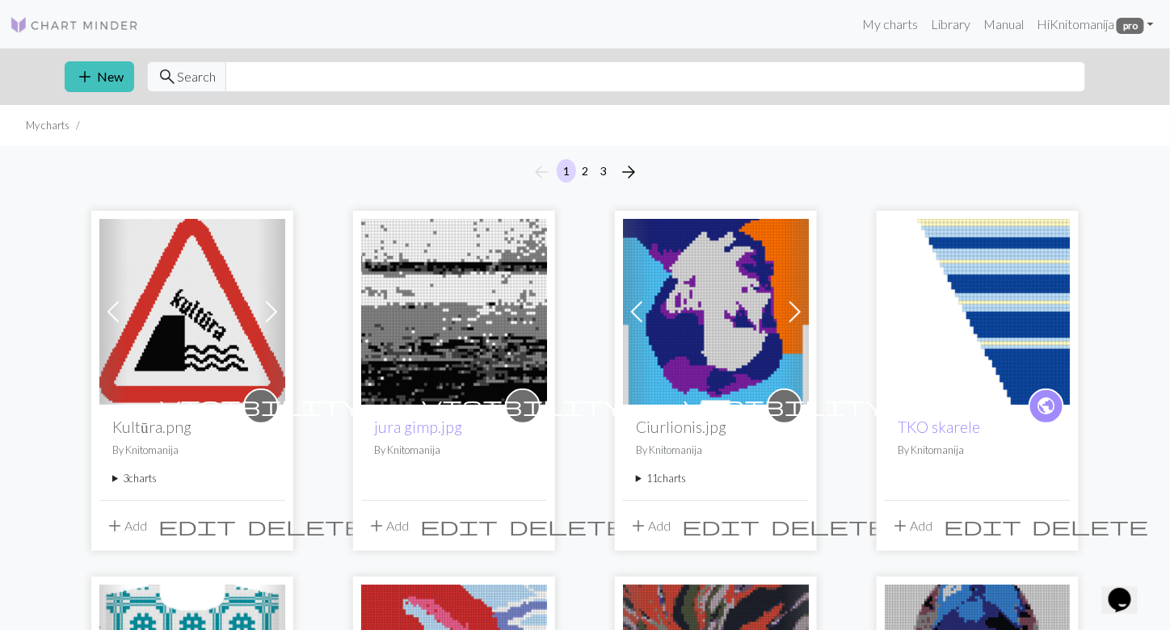
click at [272, 309] on span at bounding box center [272, 312] width 26 height 26
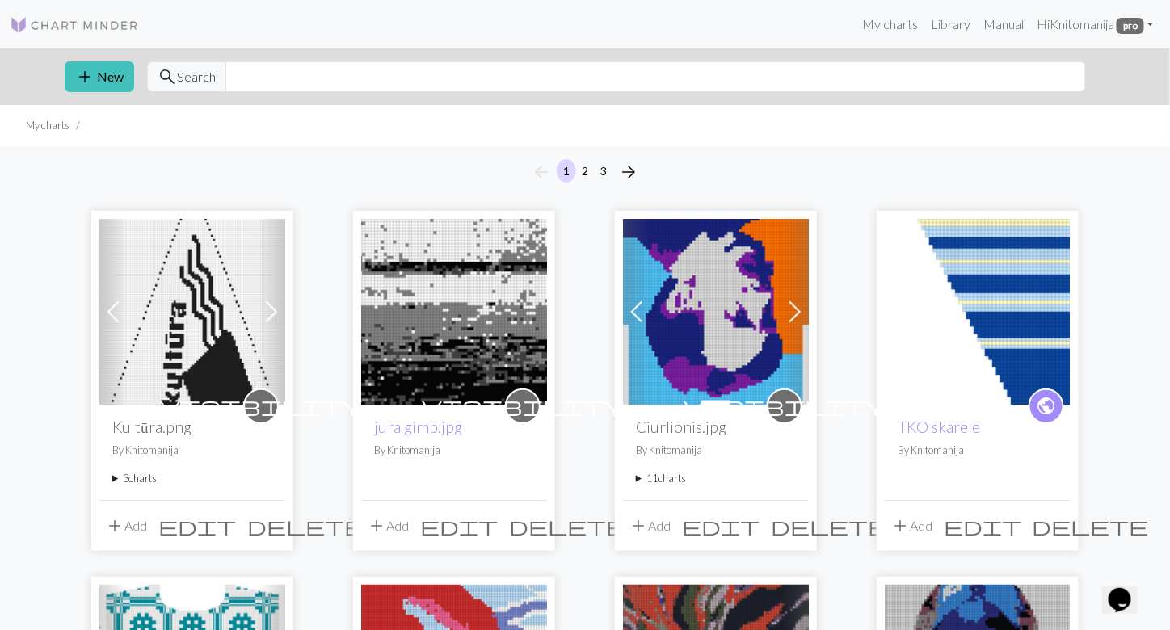
click at [272, 309] on span at bounding box center [272, 312] width 26 height 26
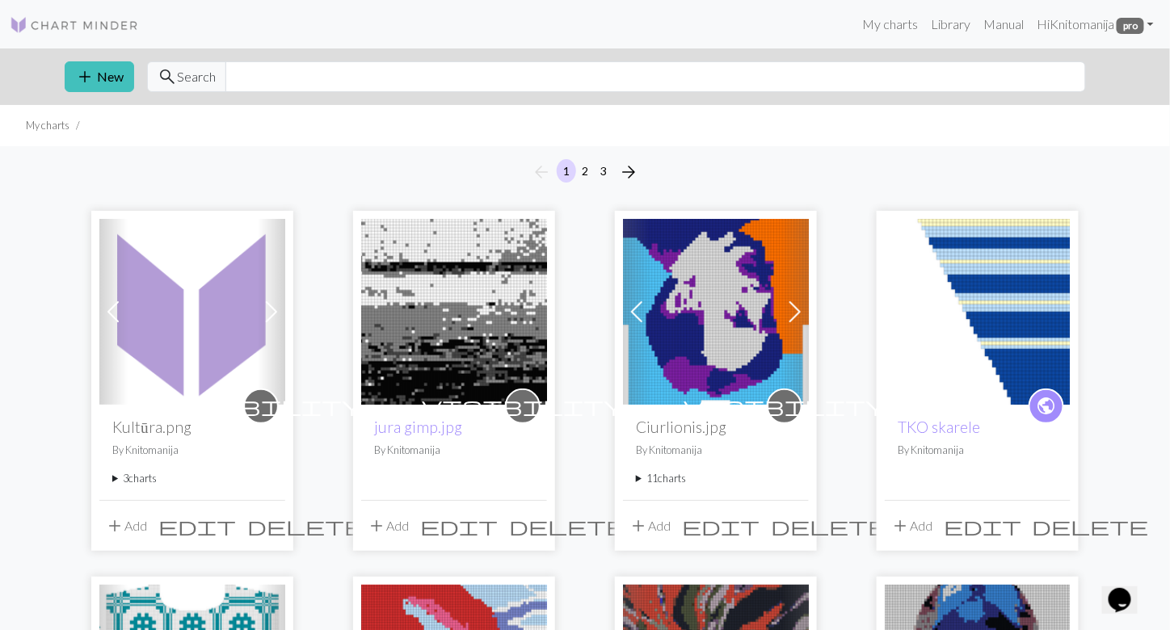
click at [114, 311] on span at bounding box center [113, 312] width 26 height 26
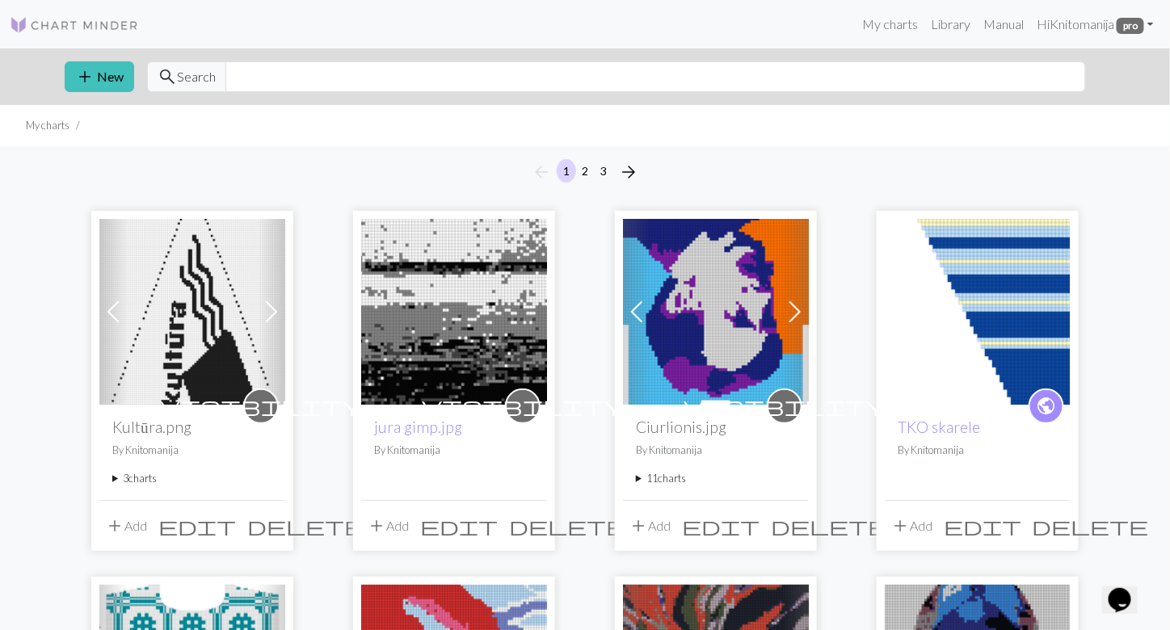
click at [114, 311] on span at bounding box center [113, 312] width 26 height 26
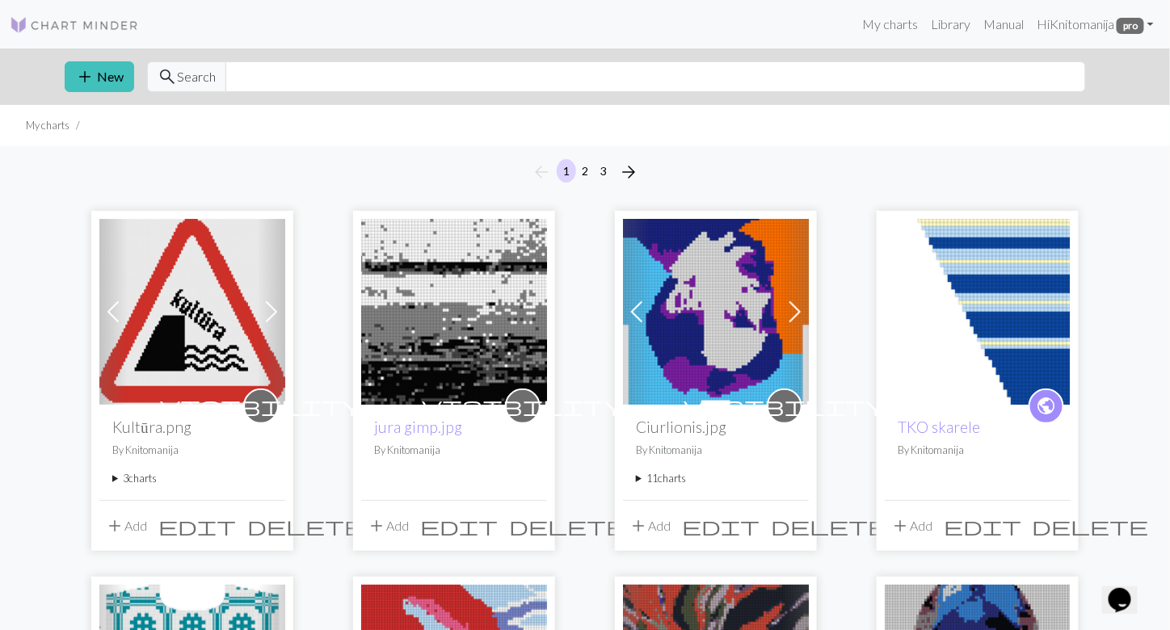
click at [277, 306] on span at bounding box center [272, 312] width 26 height 26
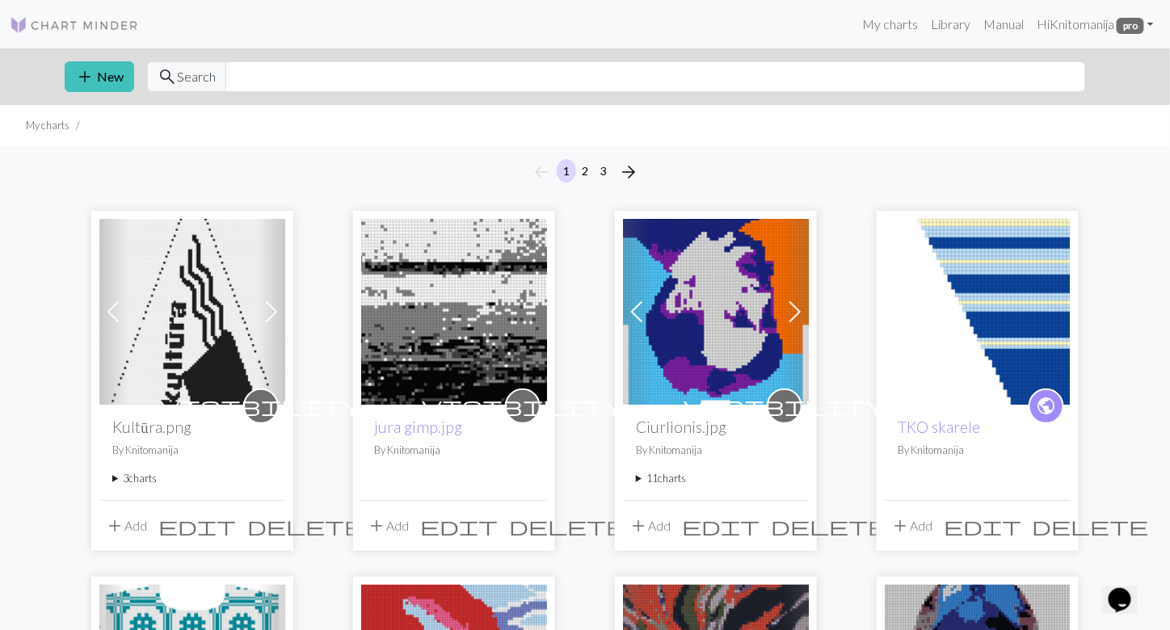
click at [276, 309] on span at bounding box center [272, 312] width 26 height 26
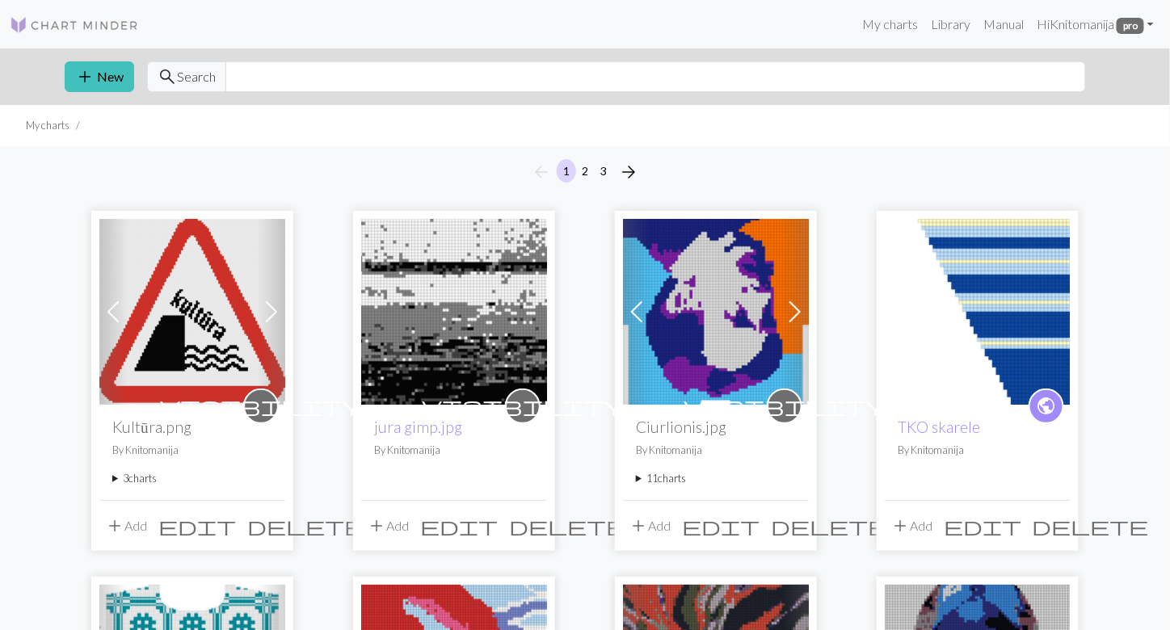
click at [271, 314] on span at bounding box center [272, 312] width 26 height 26
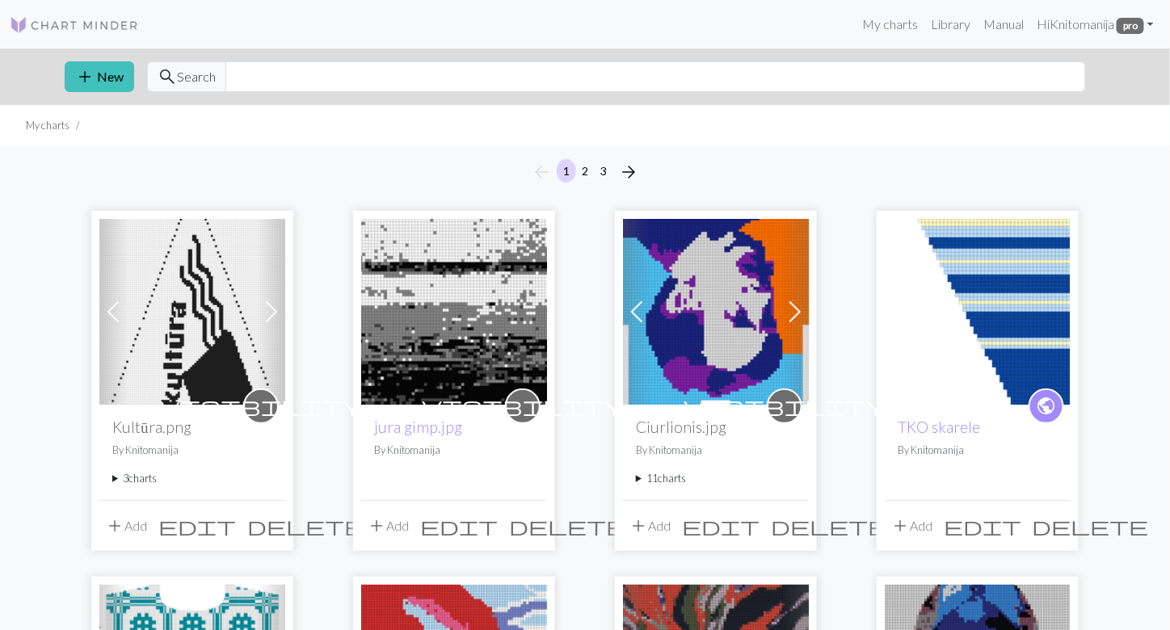
click at [271, 314] on span at bounding box center [272, 312] width 26 height 26
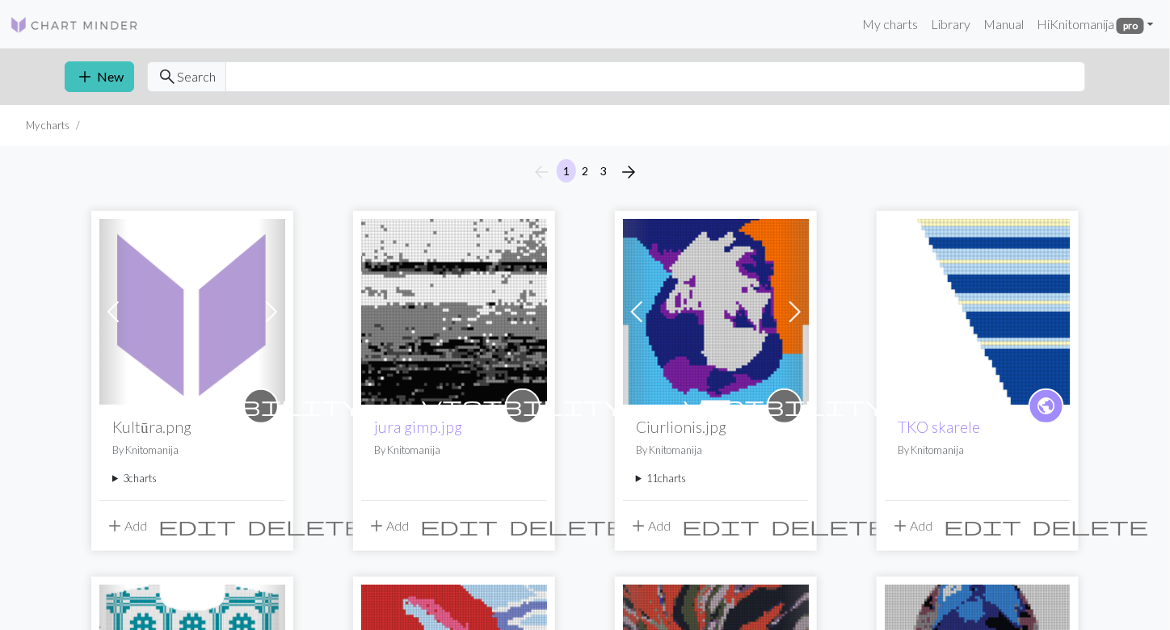
click at [113, 305] on span at bounding box center [113, 312] width 26 height 26
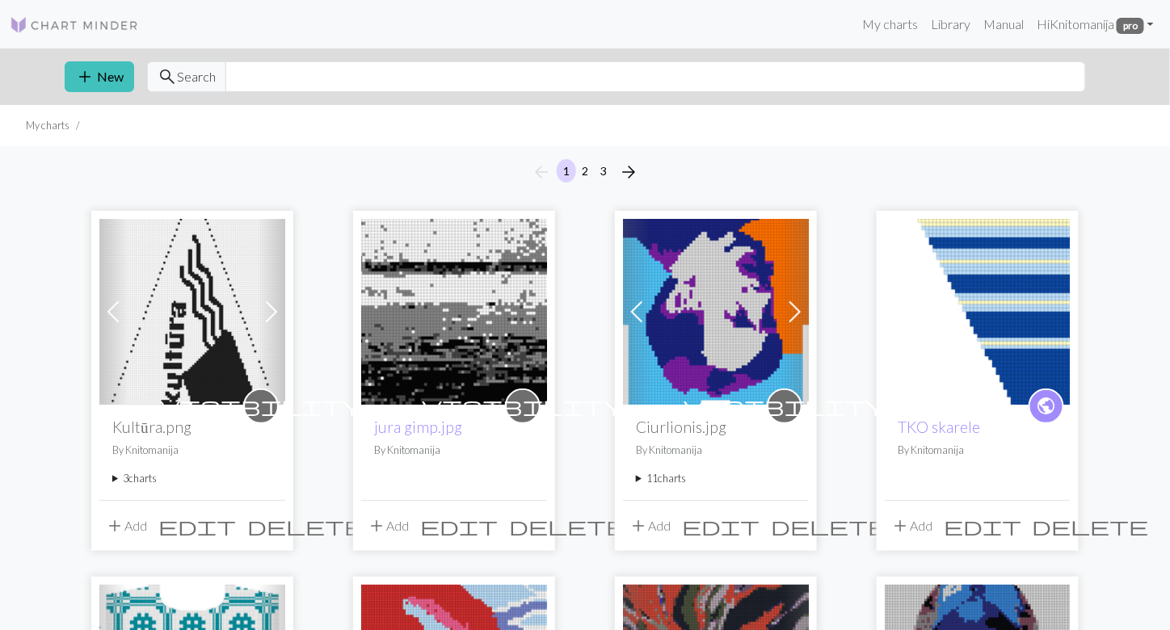
click at [113, 305] on span at bounding box center [113, 312] width 26 height 26
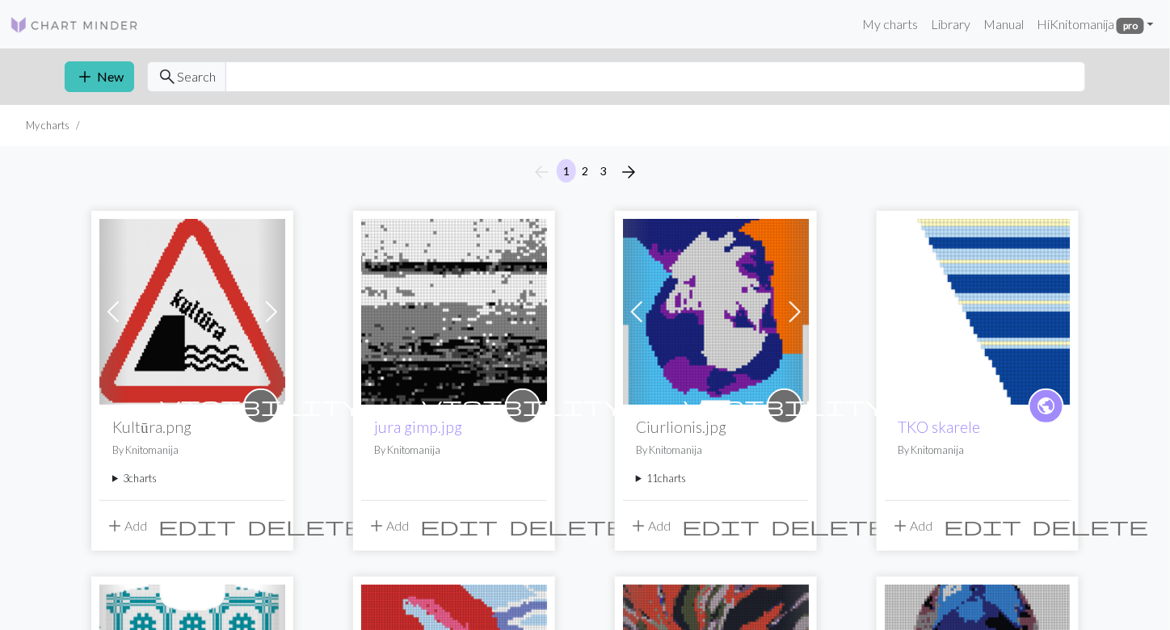
click at [271, 302] on span at bounding box center [272, 312] width 26 height 26
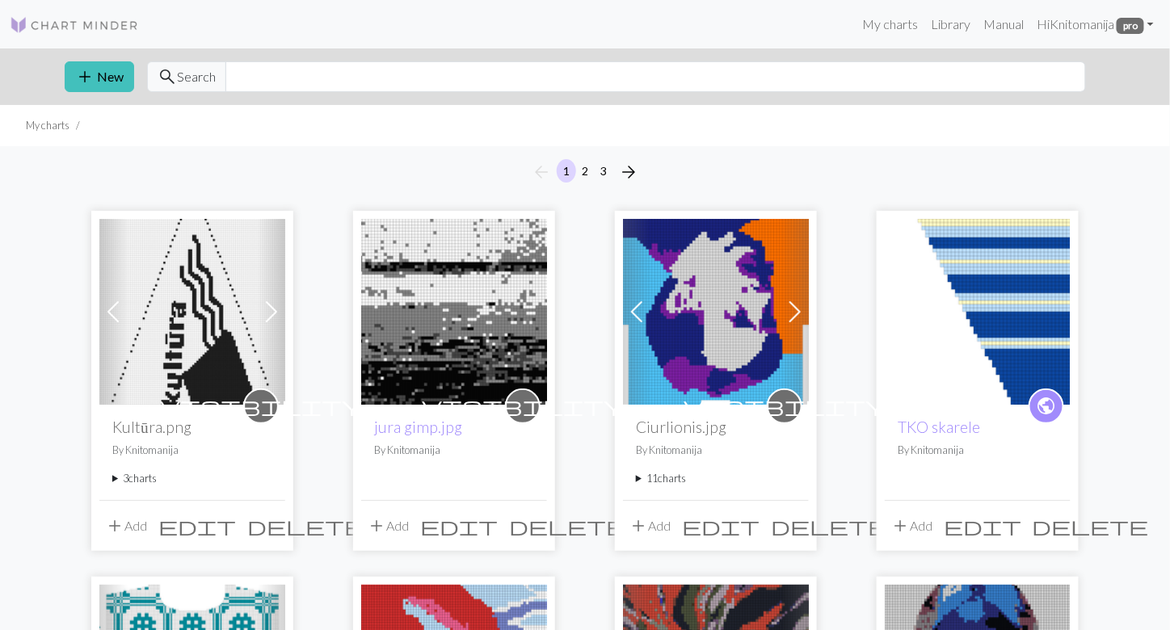
click at [269, 311] on span at bounding box center [272, 312] width 26 height 26
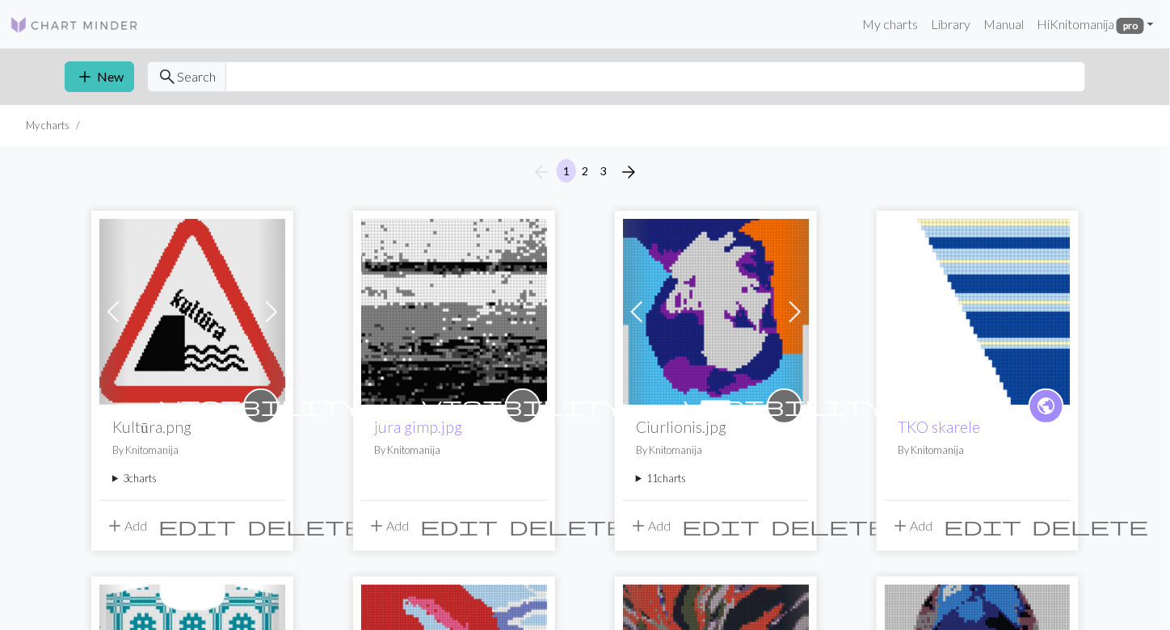
click at [268, 309] on span at bounding box center [272, 312] width 26 height 26
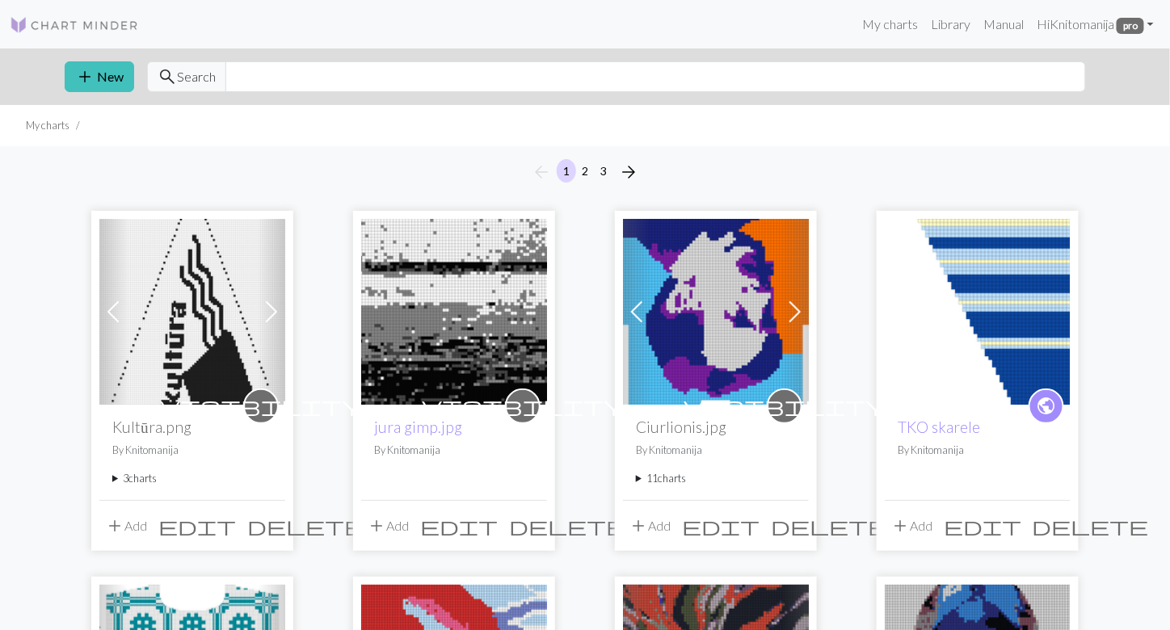
click at [268, 309] on span at bounding box center [272, 312] width 26 height 26
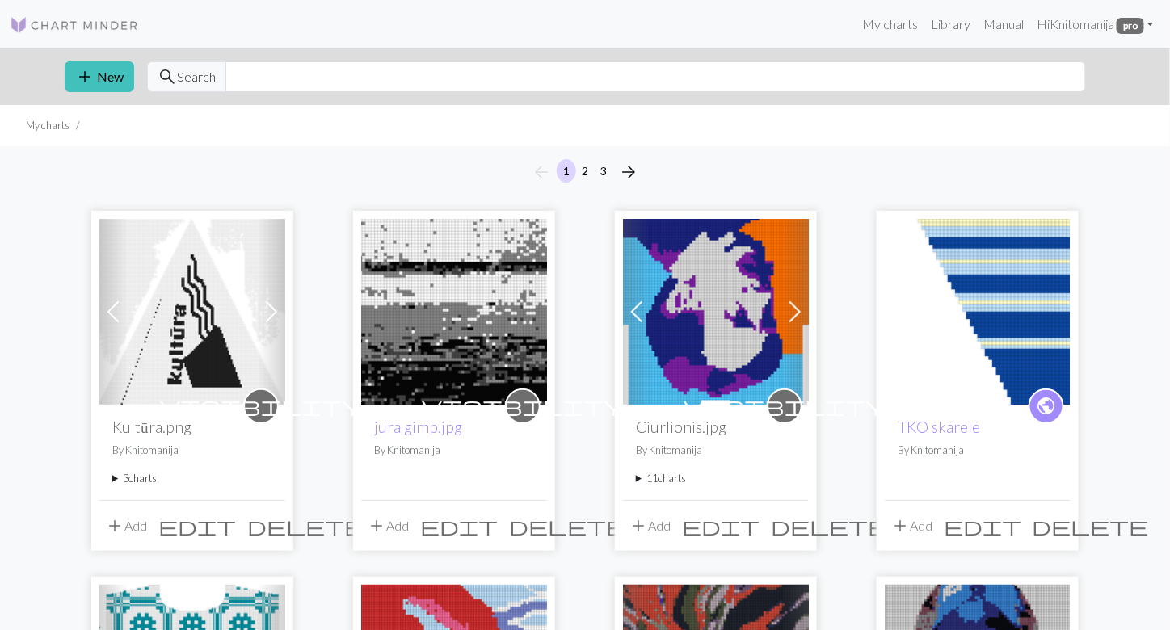
click at [228, 312] on img at bounding box center [192, 312] width 186 height 186
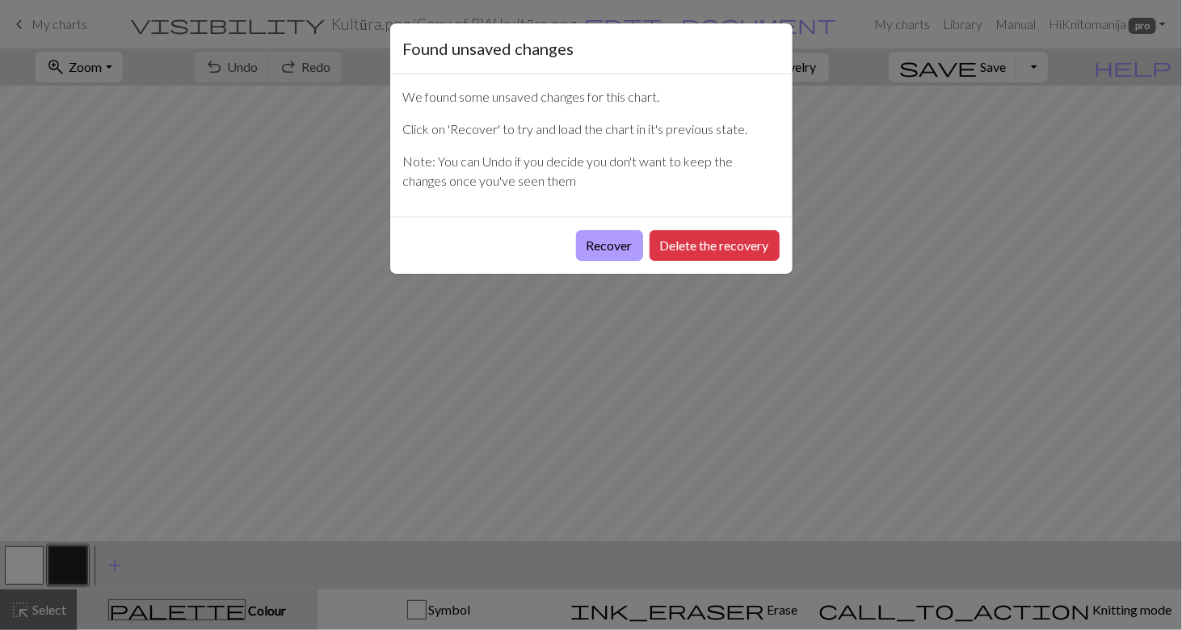
click at [619, 250] on button "Recover" at bounding box center [609, 245] width 67 height 31
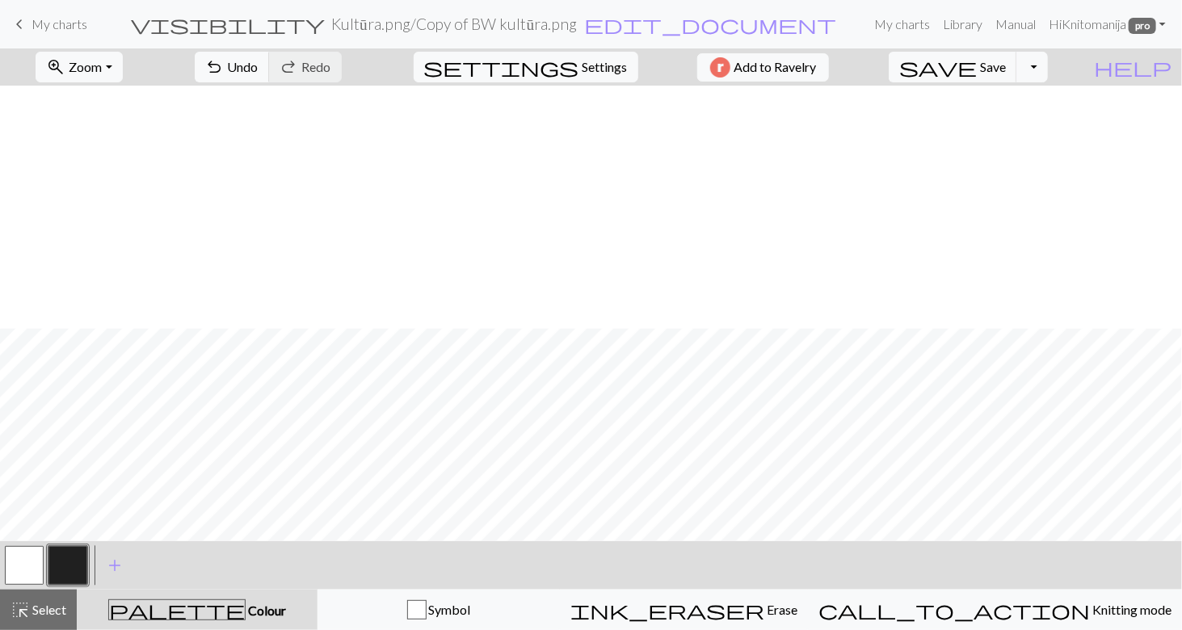
scroll to position [969, 0]
click at [36, 565] on button "button" at bounding box center [24, 565] width 39 height 39
click at [96, 59] on span "Zoom" at bounding box center [85, 66] width 33 height 15
click at [94, 145] on button "Fit height" at bounding box center [100, 154] width 128 height 26
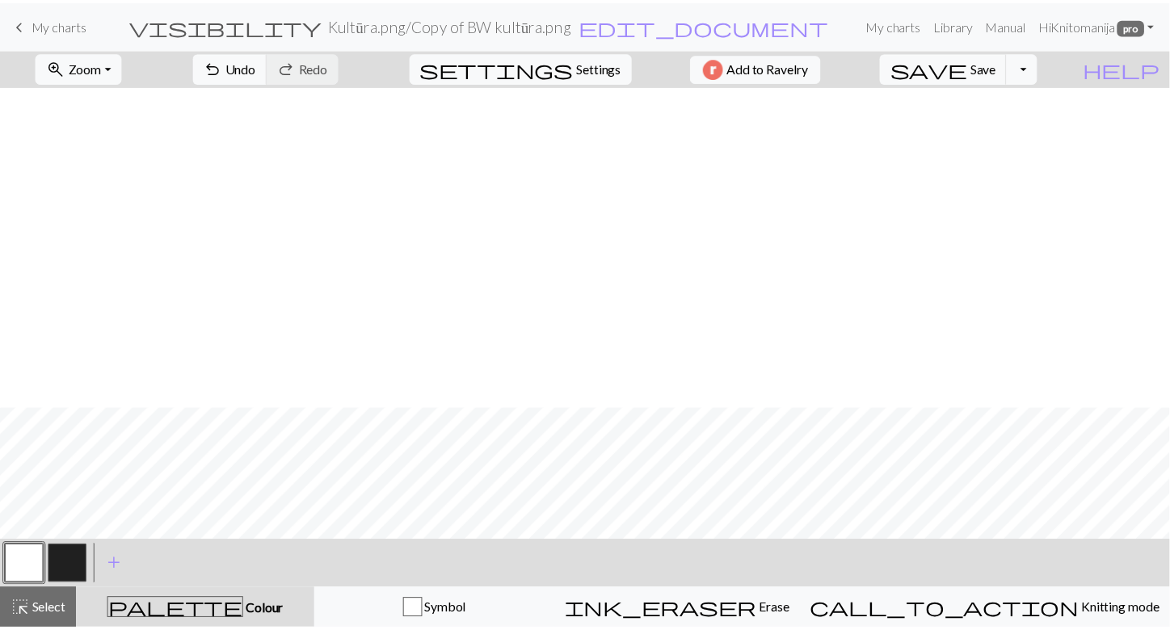
scroll to position [582, 0]
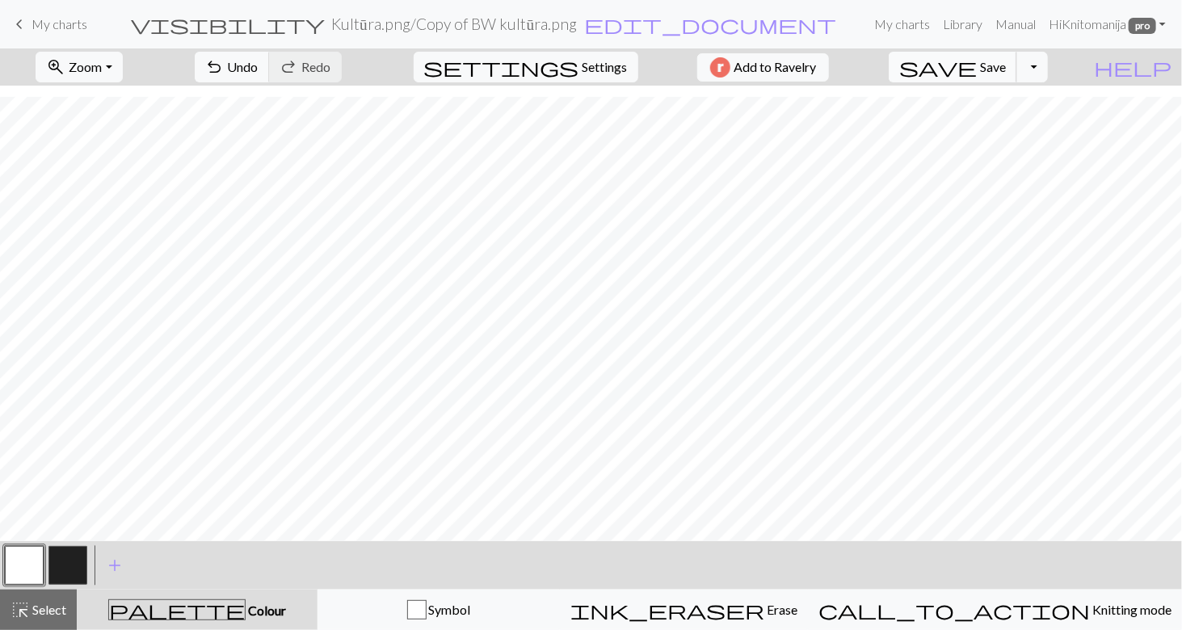
click at [1006, 67] on span "Save" at bounding box center [993, 66] width 26 height 15
click at [53, 26] on div "Chart saved" at bounding box center [591, 32] width 1182 height 64
click at [18, 24] on span "keyboard_arrow_left" at bounding box center [19, 24] width 19 height 23
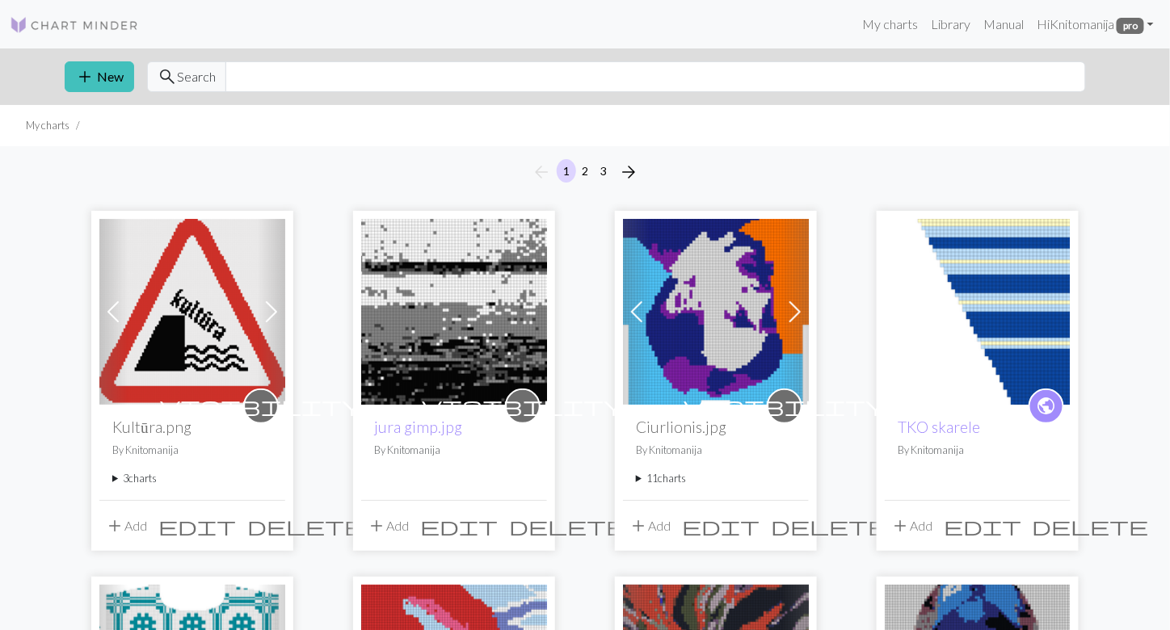
click at [270, 311] on span at bounding box center [272, 312] width 26 height 26
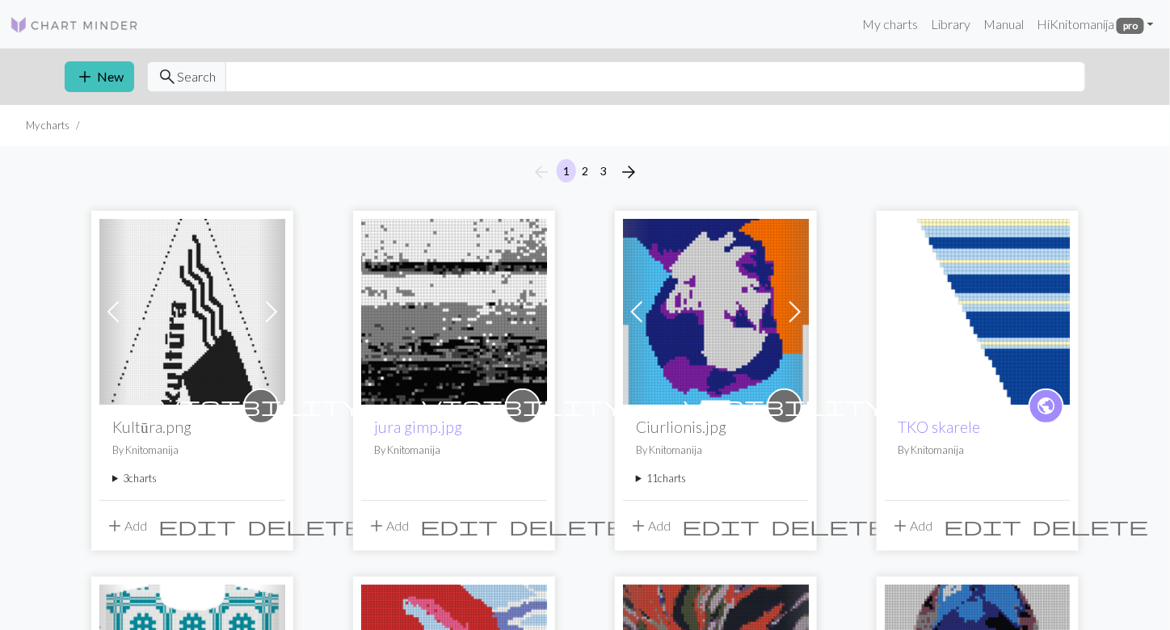
click at [271, 309] on span at bounding box center [272, 312] width 26 height 26
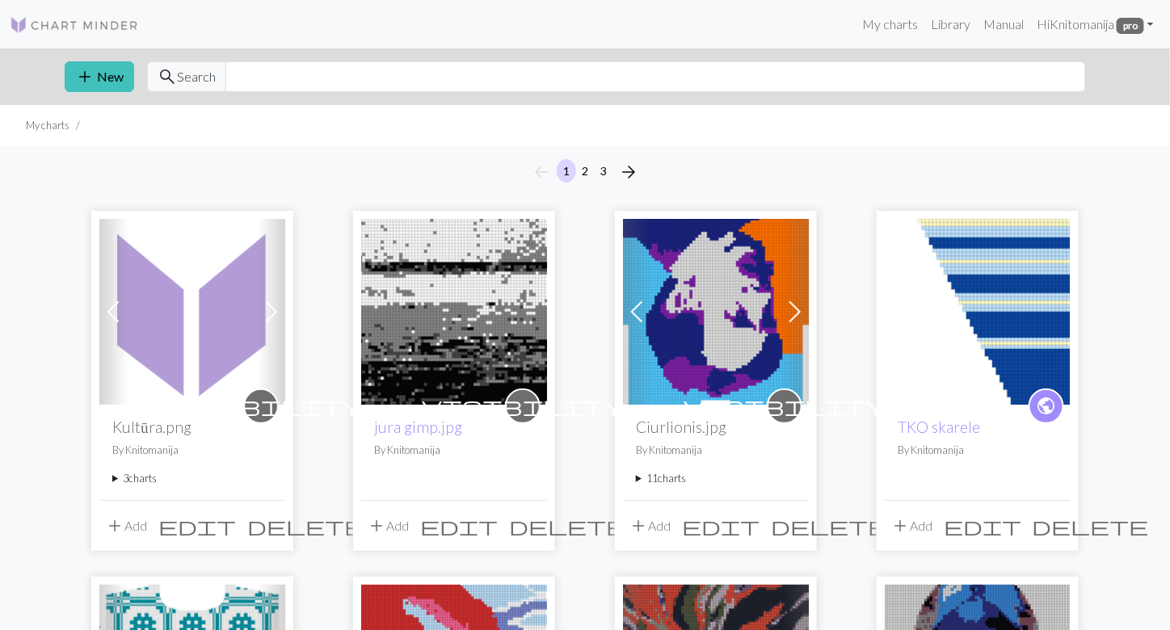
click at [111, 314] on span at bounding box center [113, 312] width 26 height 26
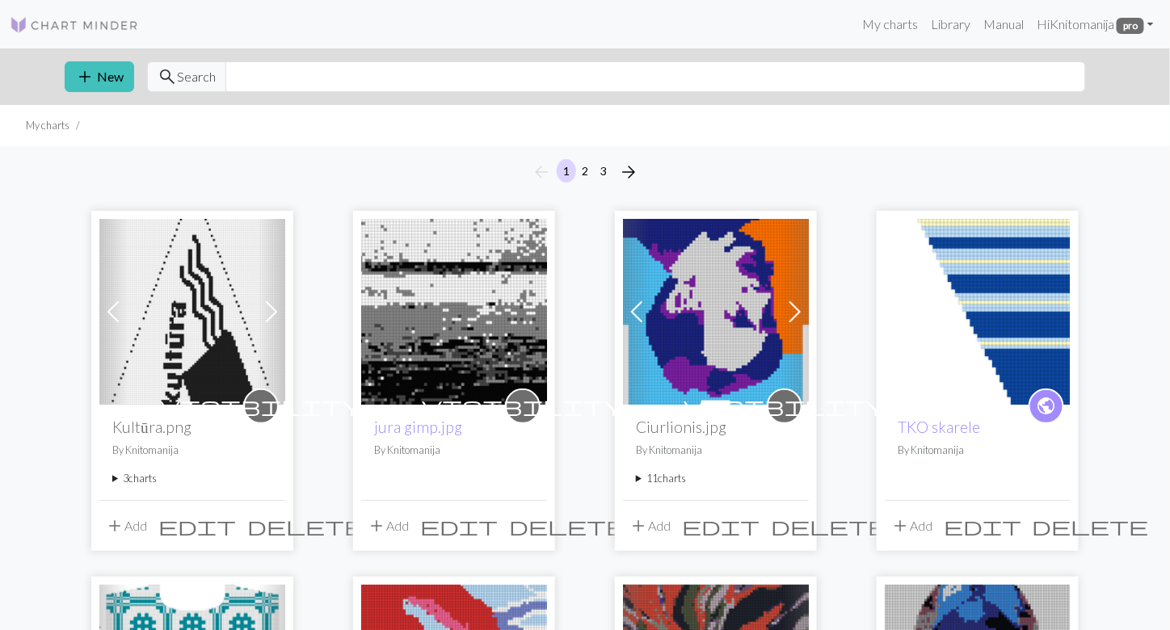
click at [111, 314] on span at bounding box center [113, 312] width 26 height 26
